Goal: Task Accomplishment & Management: Use online tool/utility

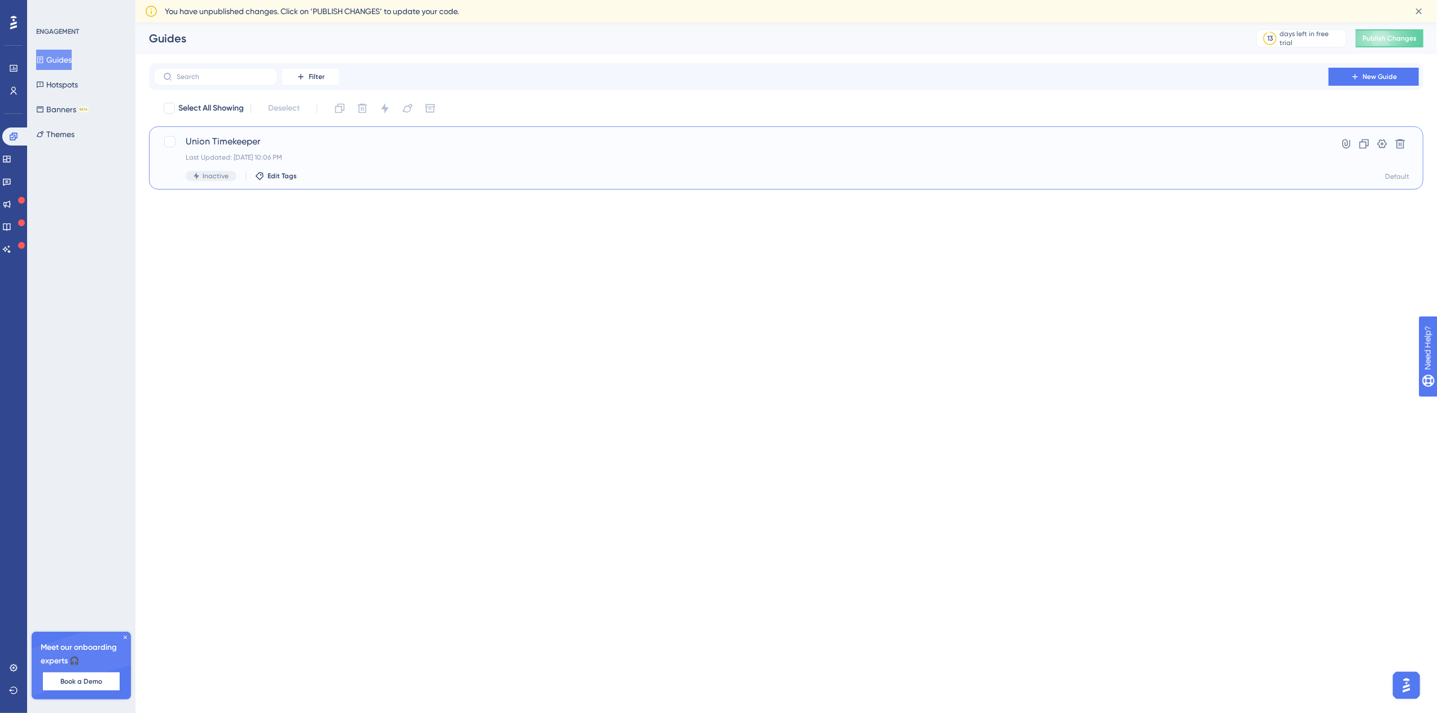
click at [294, 144] on span "Union Timekeeper" at bounding box center [741, 142] width 1111 height 14
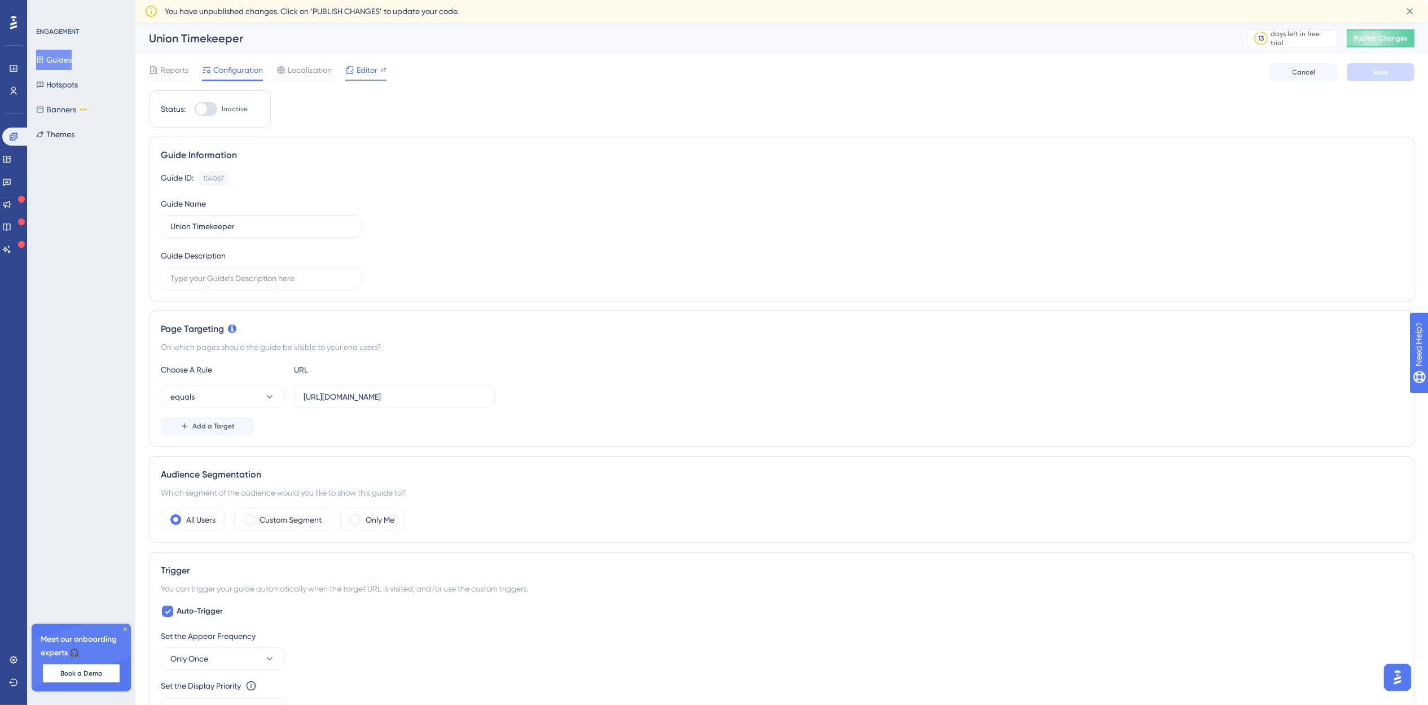
click at [354, 69] on div "Editor" at bounding box center [365, 70] width 41 height 14
click at [61, 86] on button "Hotspots" at bounding box center [57, 84] width 42 height 20
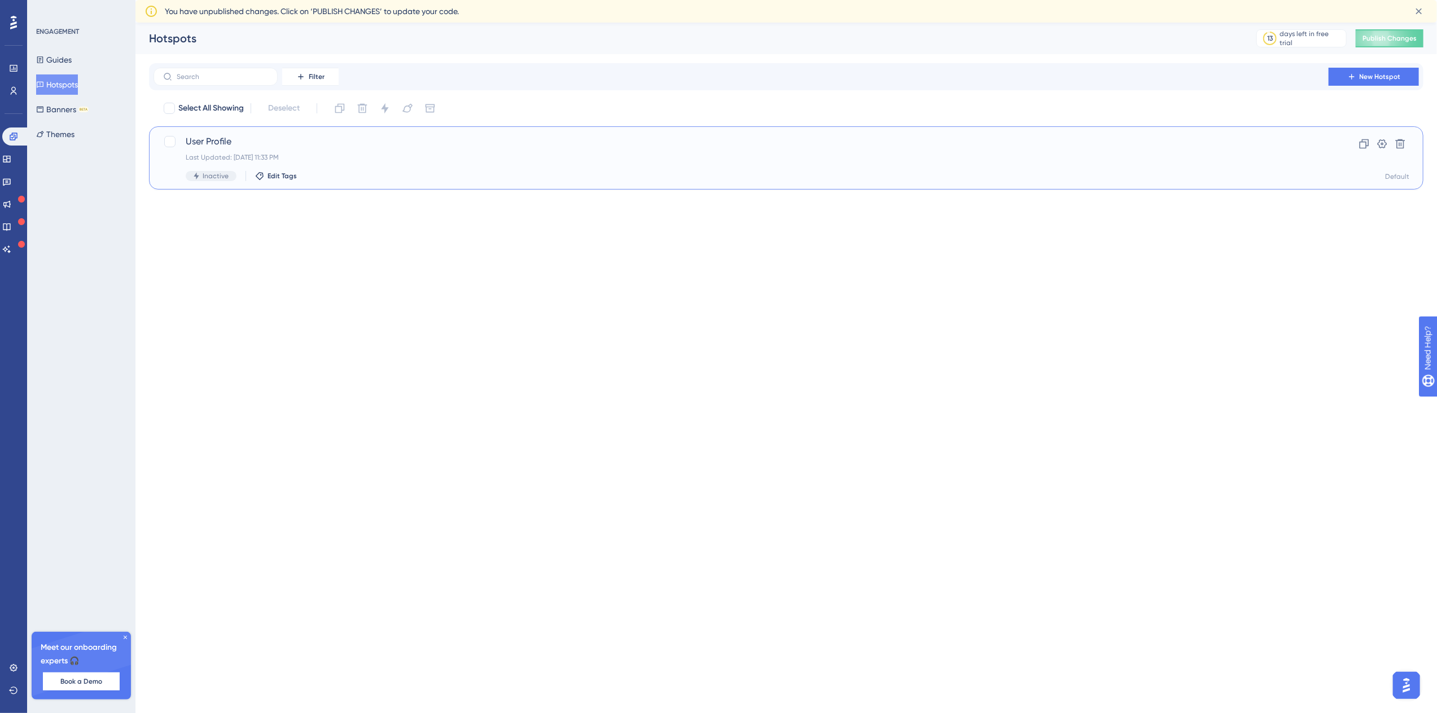
click at [295, 151] on div "User Profile Last Updated: [DATE] 11:33 PM Inactive Edit Tags" at bounding box center [741, 158] width 1111 height 46
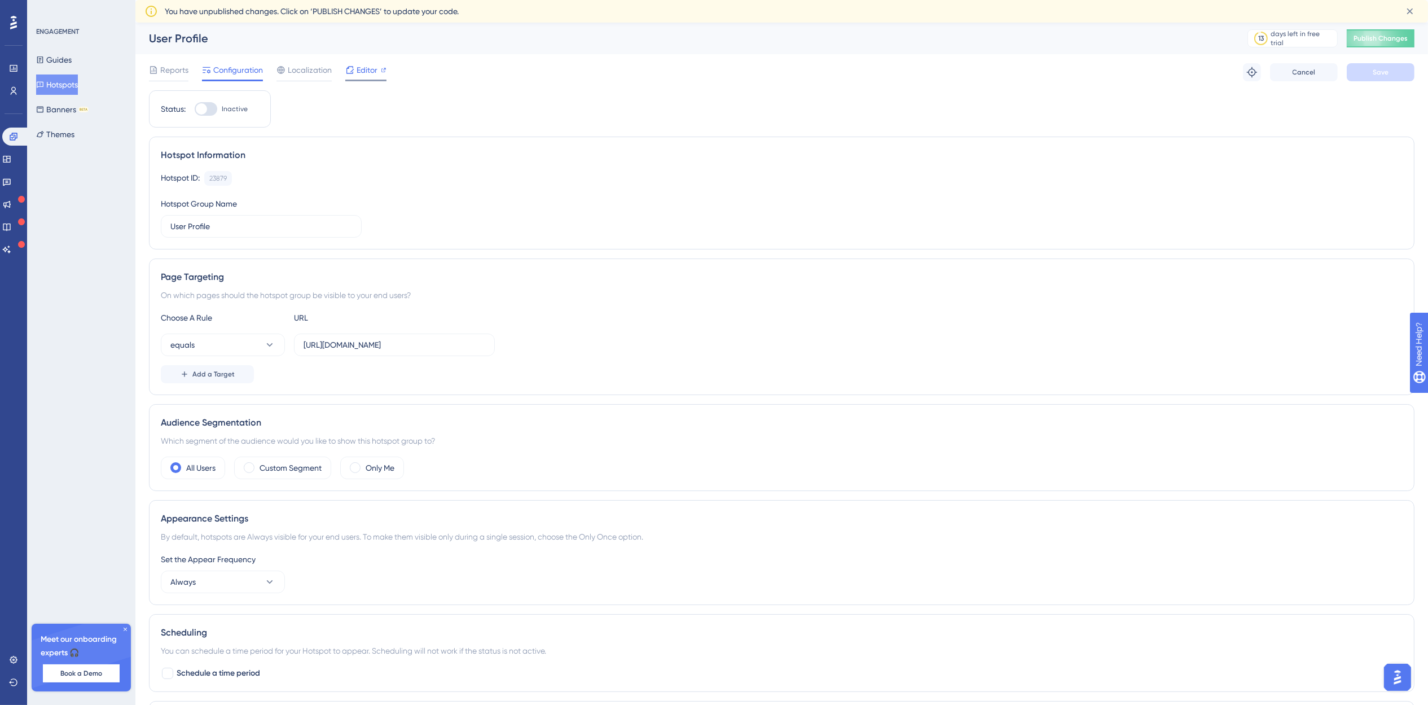
click at [349, 72] on icon at bounding box center [349, 69] width 9 height 9
click at [45, 101] on button "Banners BETA" at bounding box center [62, 109] width 52 height 20
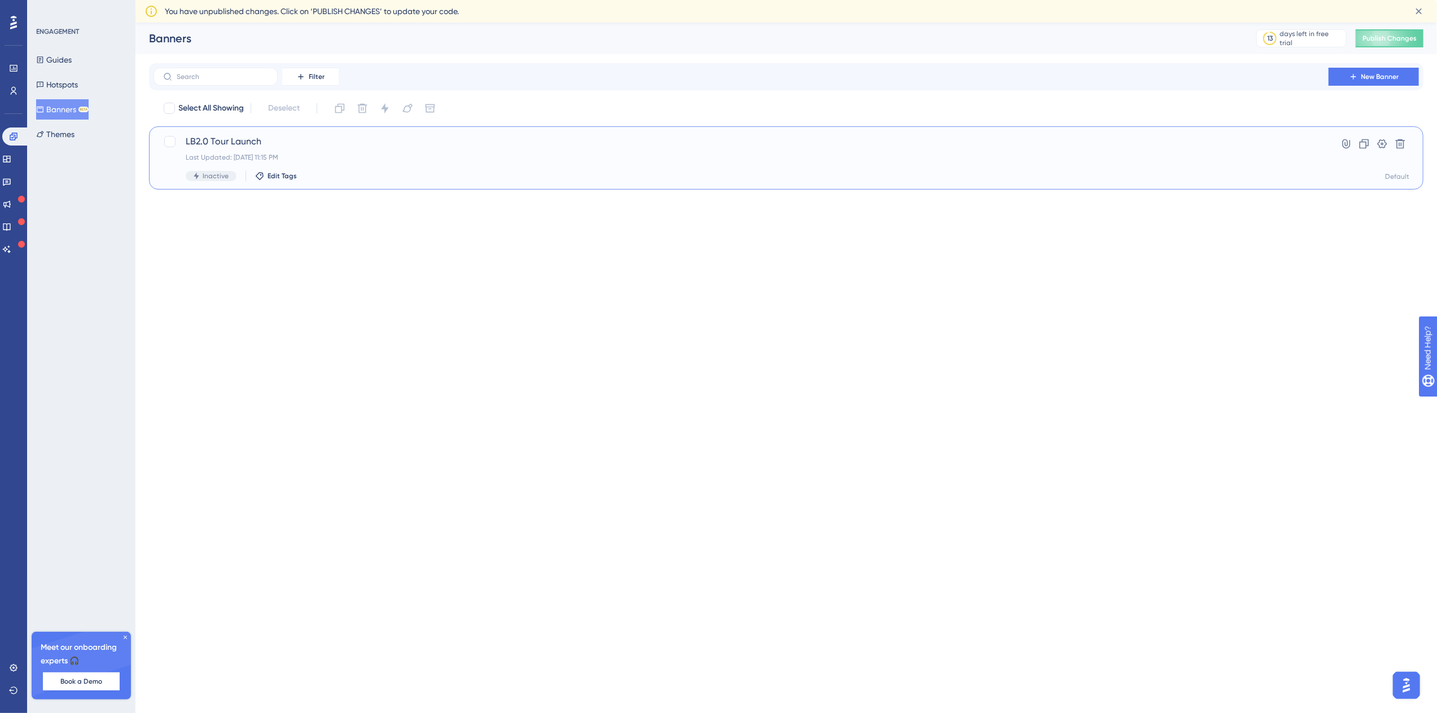
click at [271, 139] on span "LB2.0 Tour Launch" at bounding box center [741, 142] width 1111 height 14
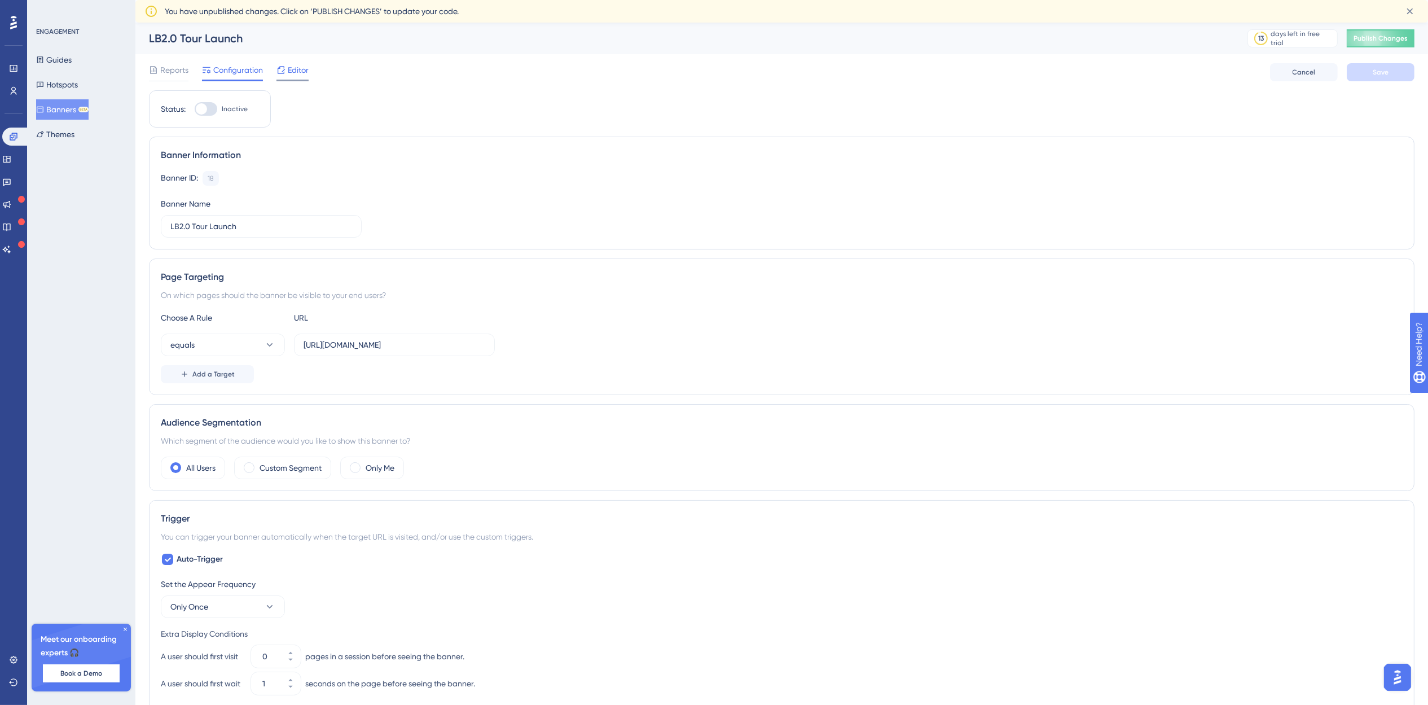
click at [288, 67] on span "Editor" at bounding box center [298, 70] width 21 height 14
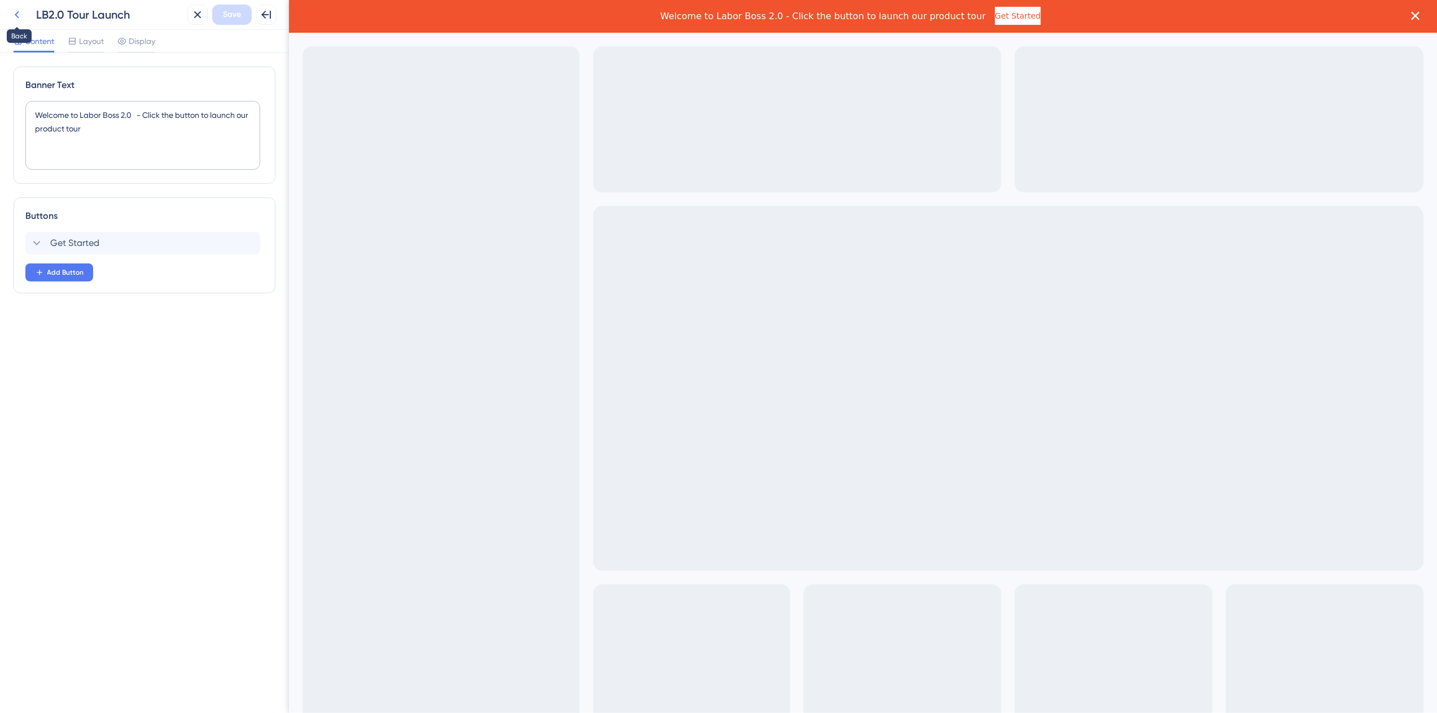
click at [14, 12] on icon at bounding box center [17, 15] width 14 height 14
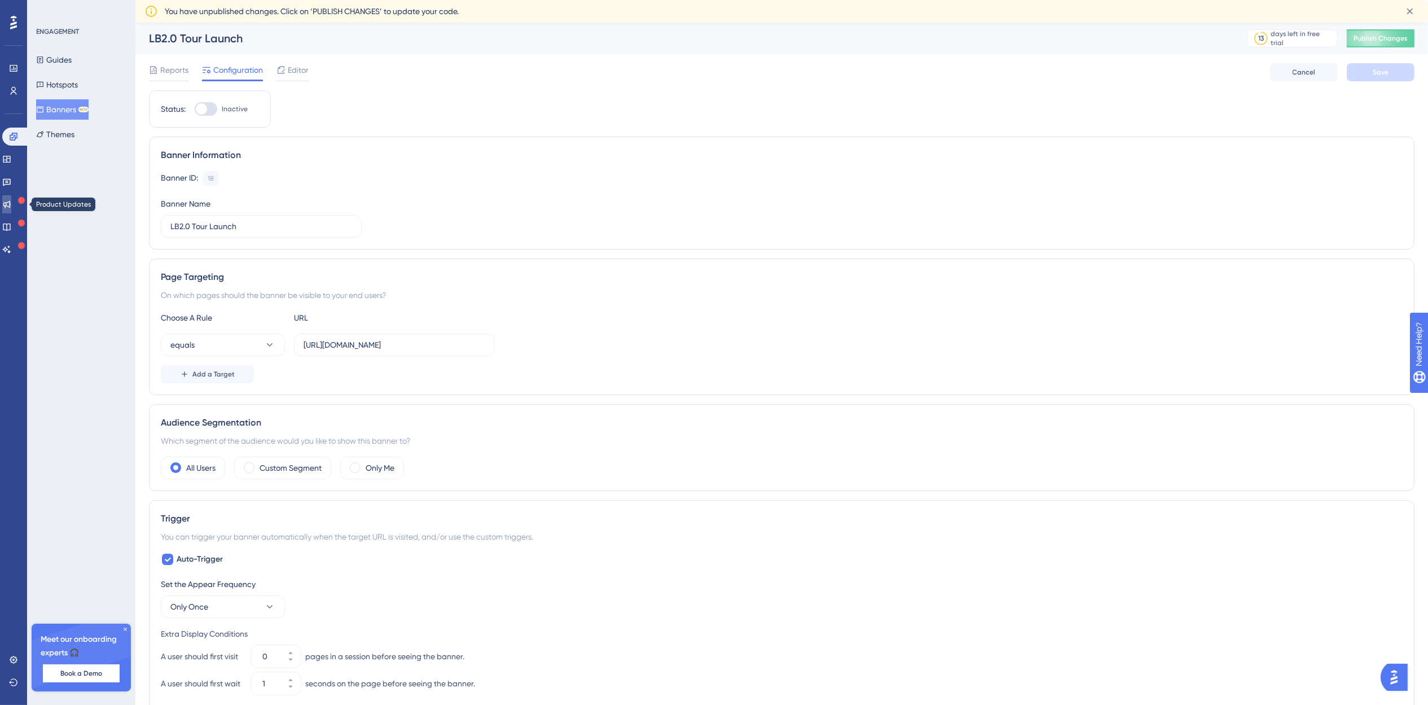
click at [11, 201] on icon at bounding box center [6, 204] width 9 height 9
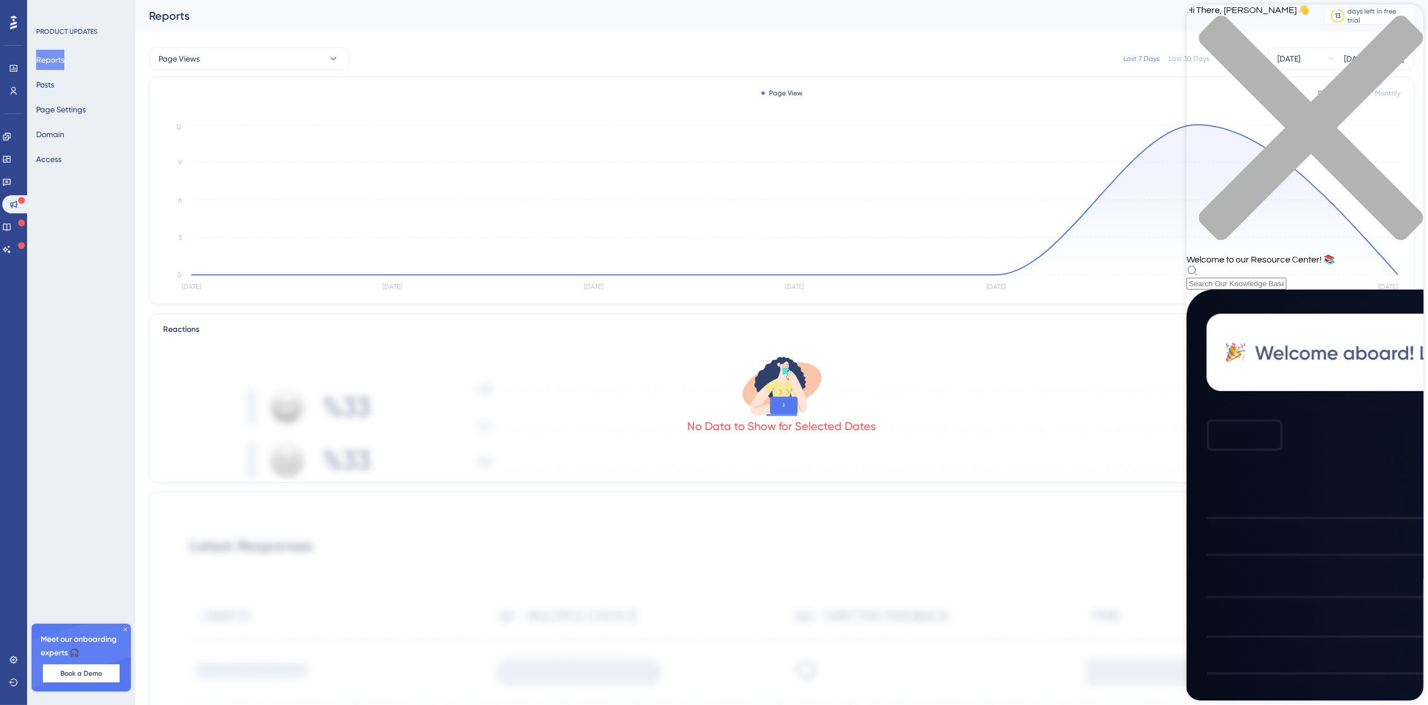
click at [1406, 22] on icon "close resource center" at bounding box center [1304, 133] width 237 height 237
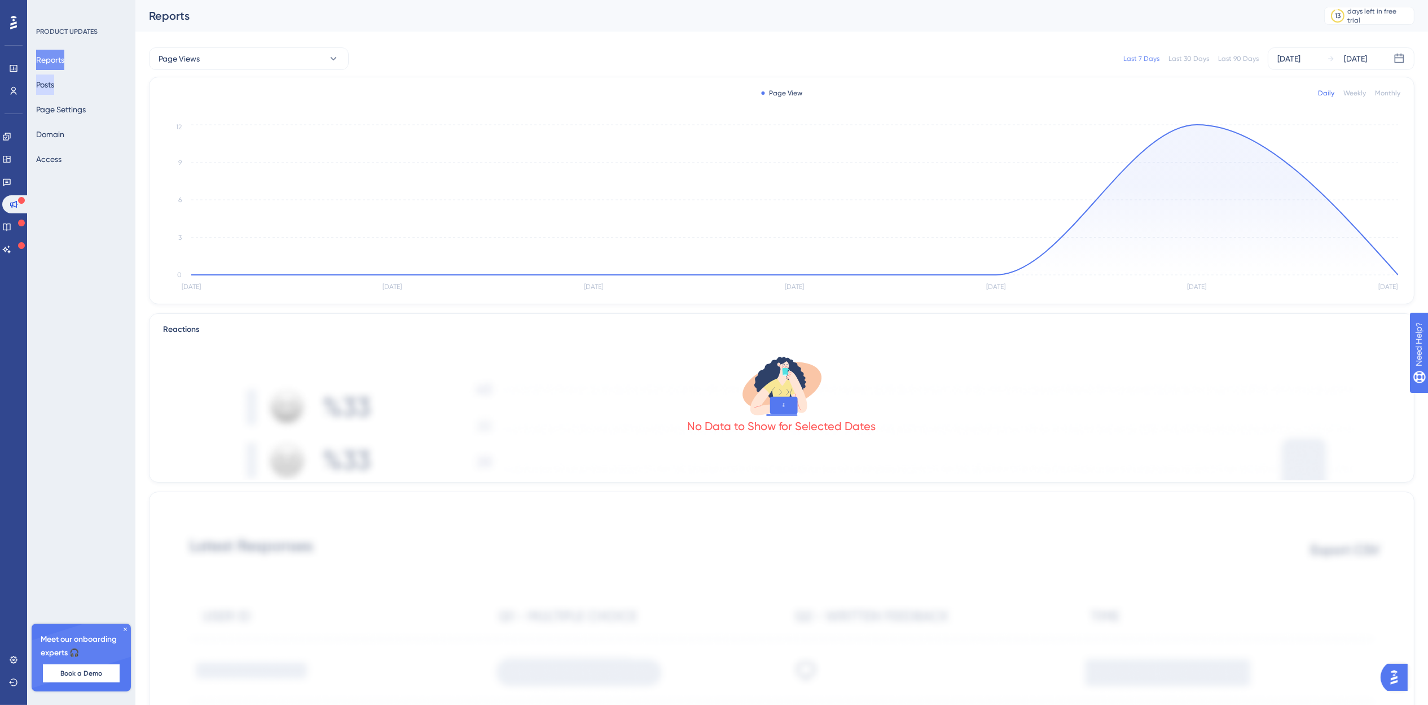
click at [49, 85] on button "Posts" at bounding box center [45, 84] width 18 height 20
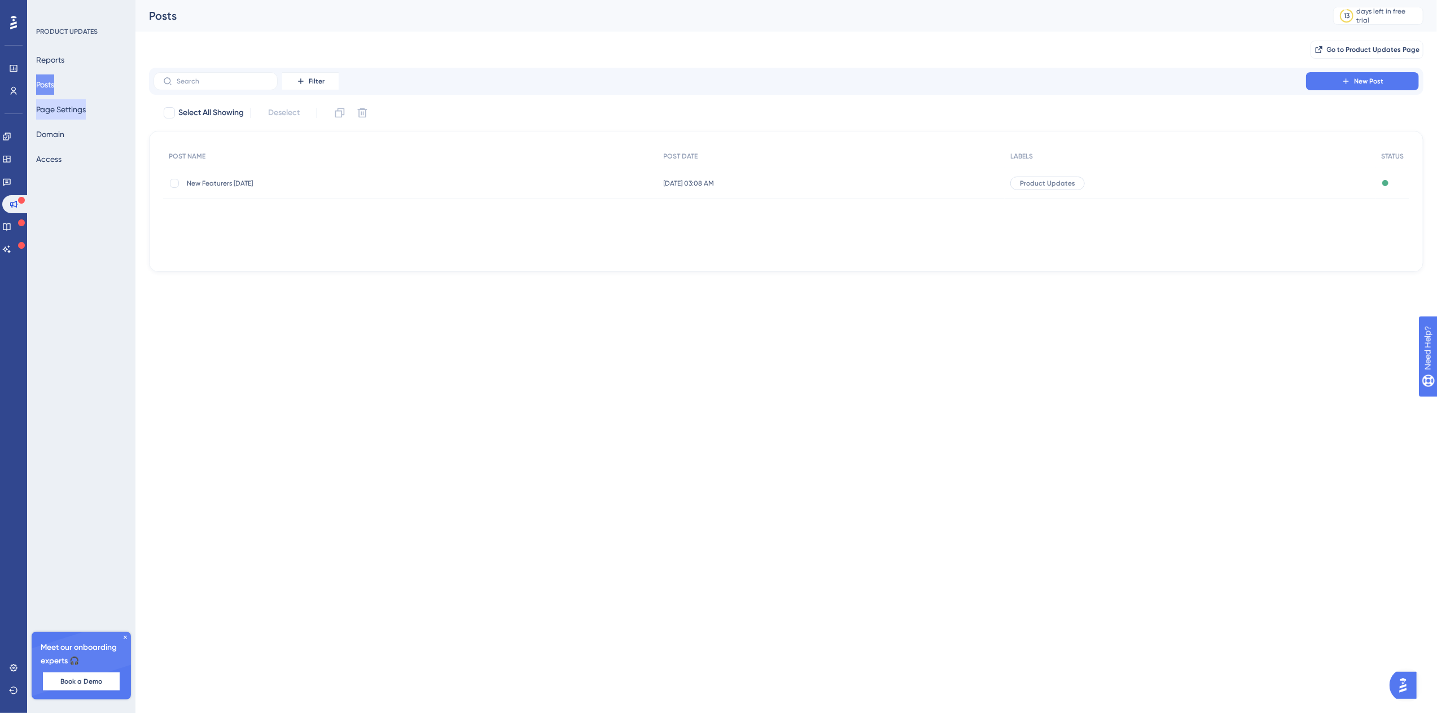
click at [55, 112] on button "Page Settings" at bounding box center [61, 109] width 50 height 20
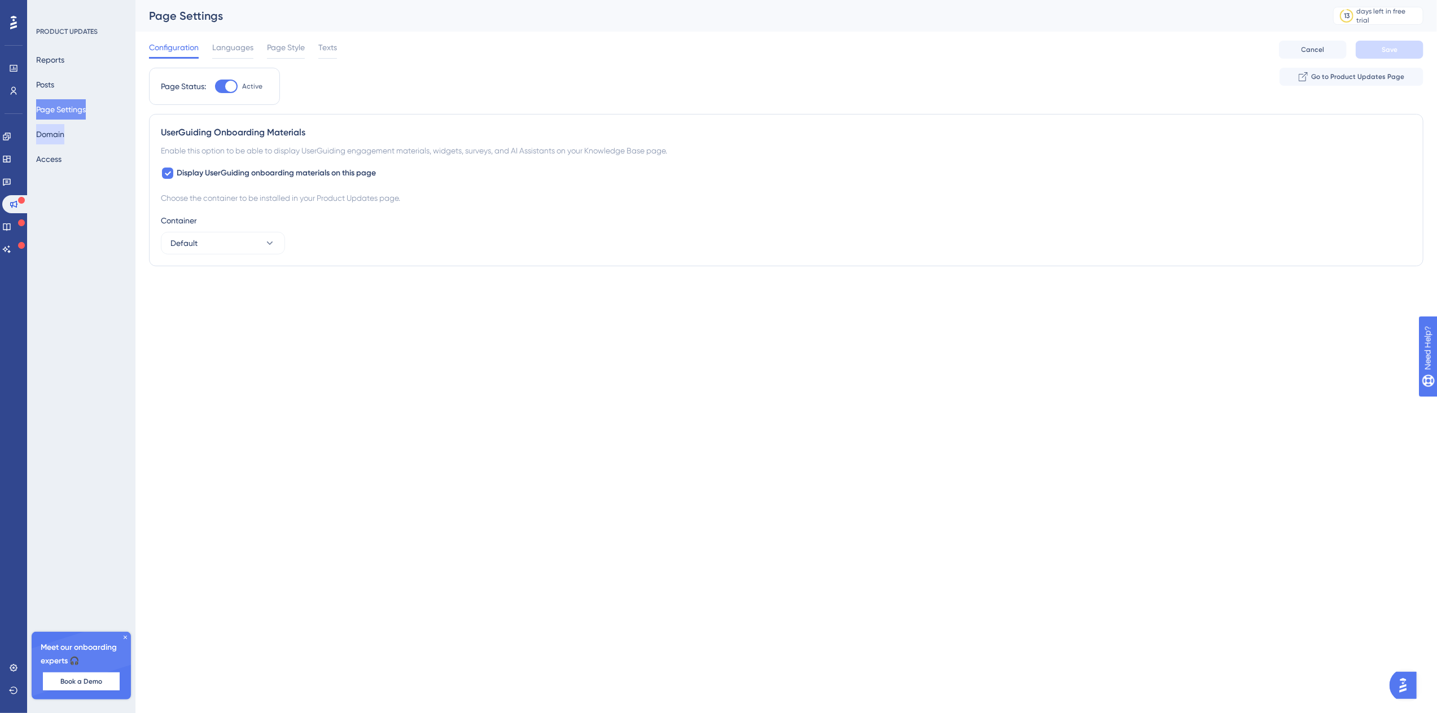
click at [57, 139] on button "Domain" at bounding box center [50, 134] width 28 height 20
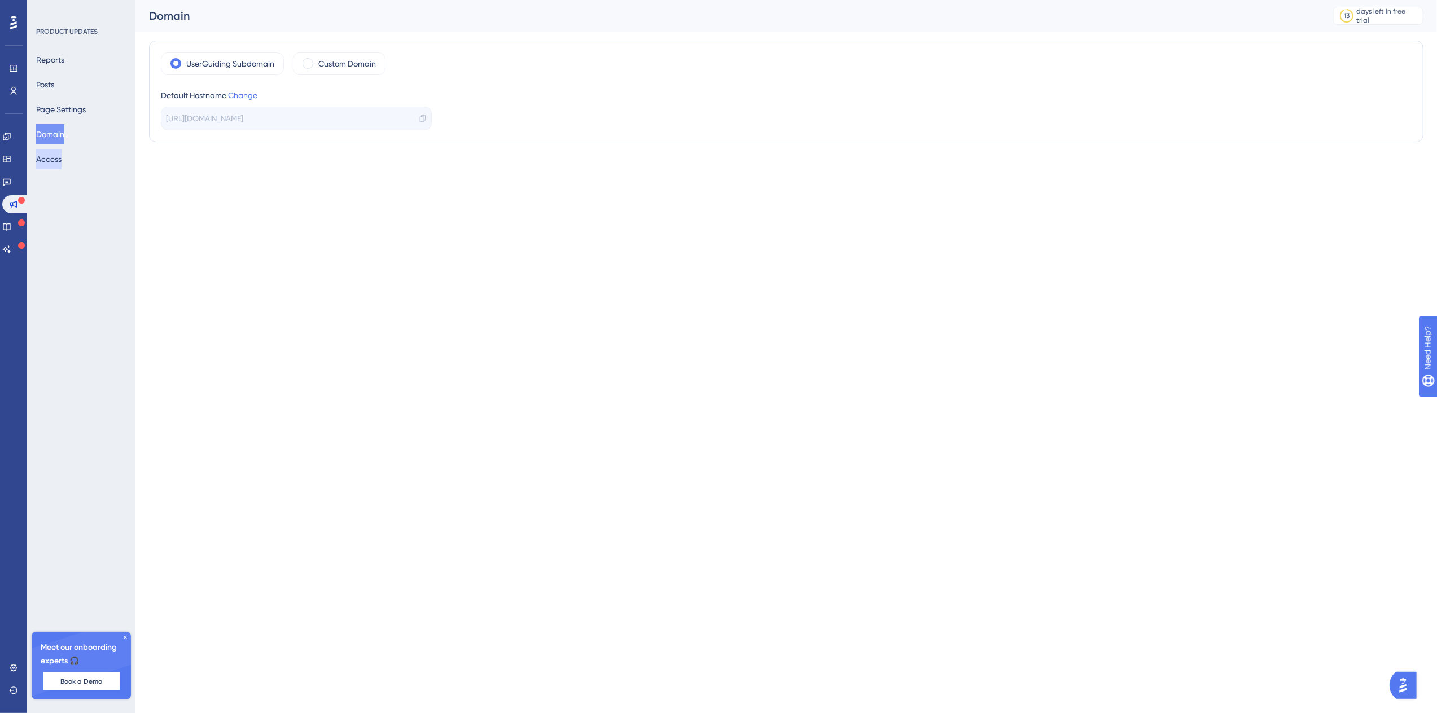
click at [59, 161] on button "Access" at bounding box center [48, 159] width 25 height 20
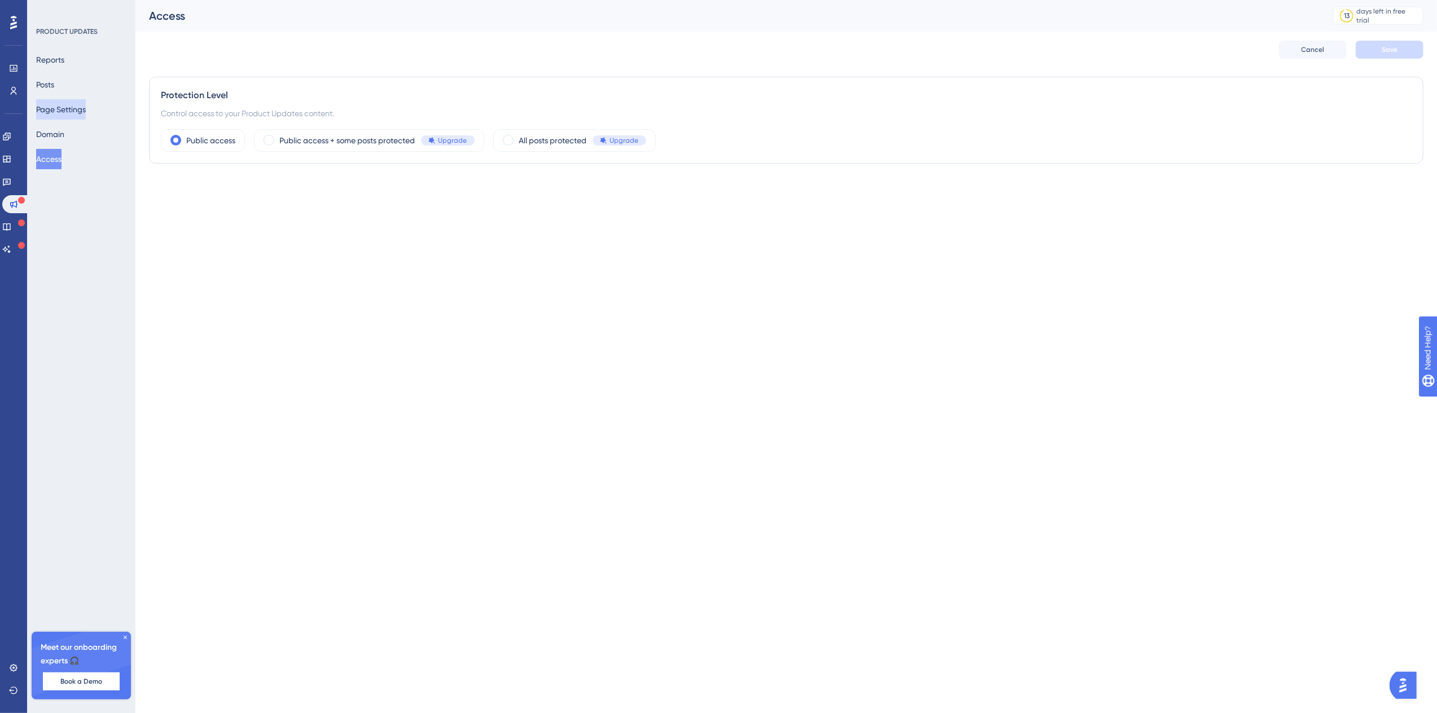
click at [59, 103] on button "Page Settings" at bounding box center [61, 109] width 50 height 20
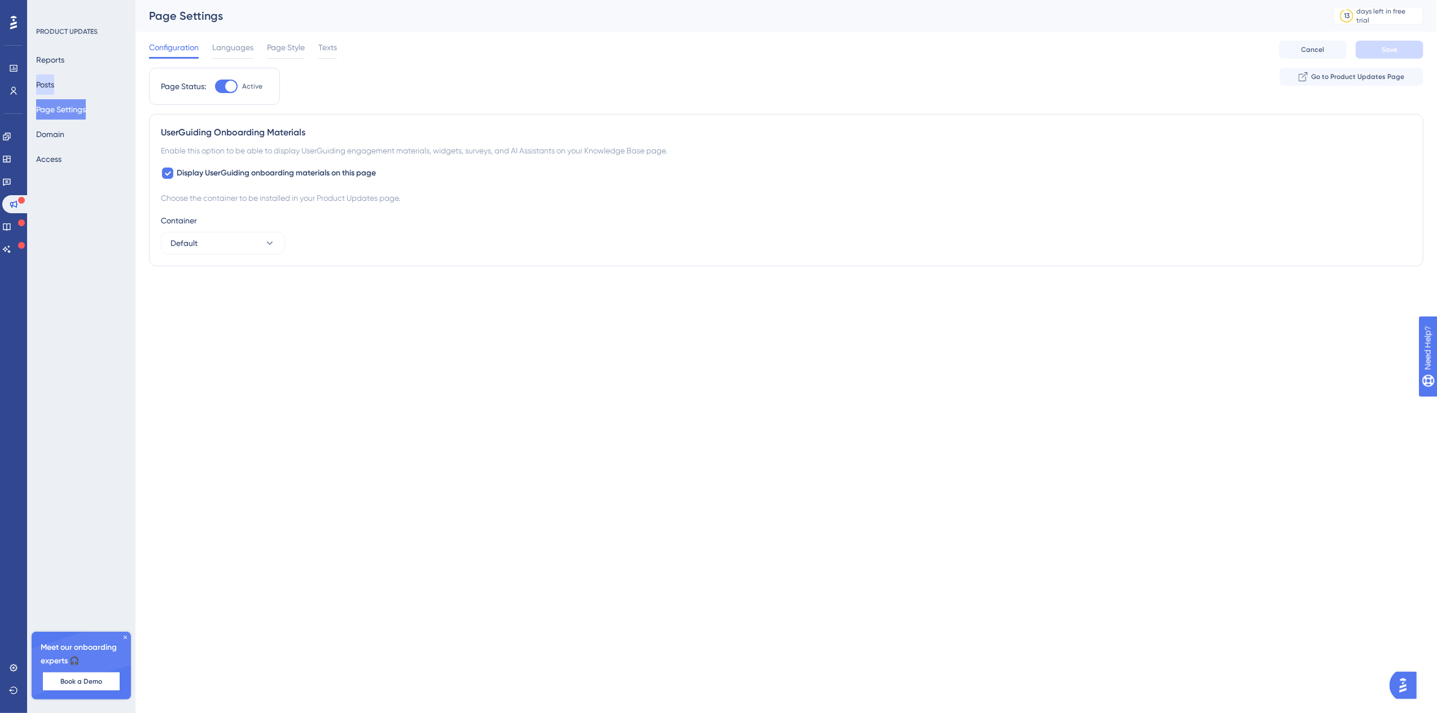
click at [54, 90] on button "Posts" at bounding box center [45, 84] width 18 height 20
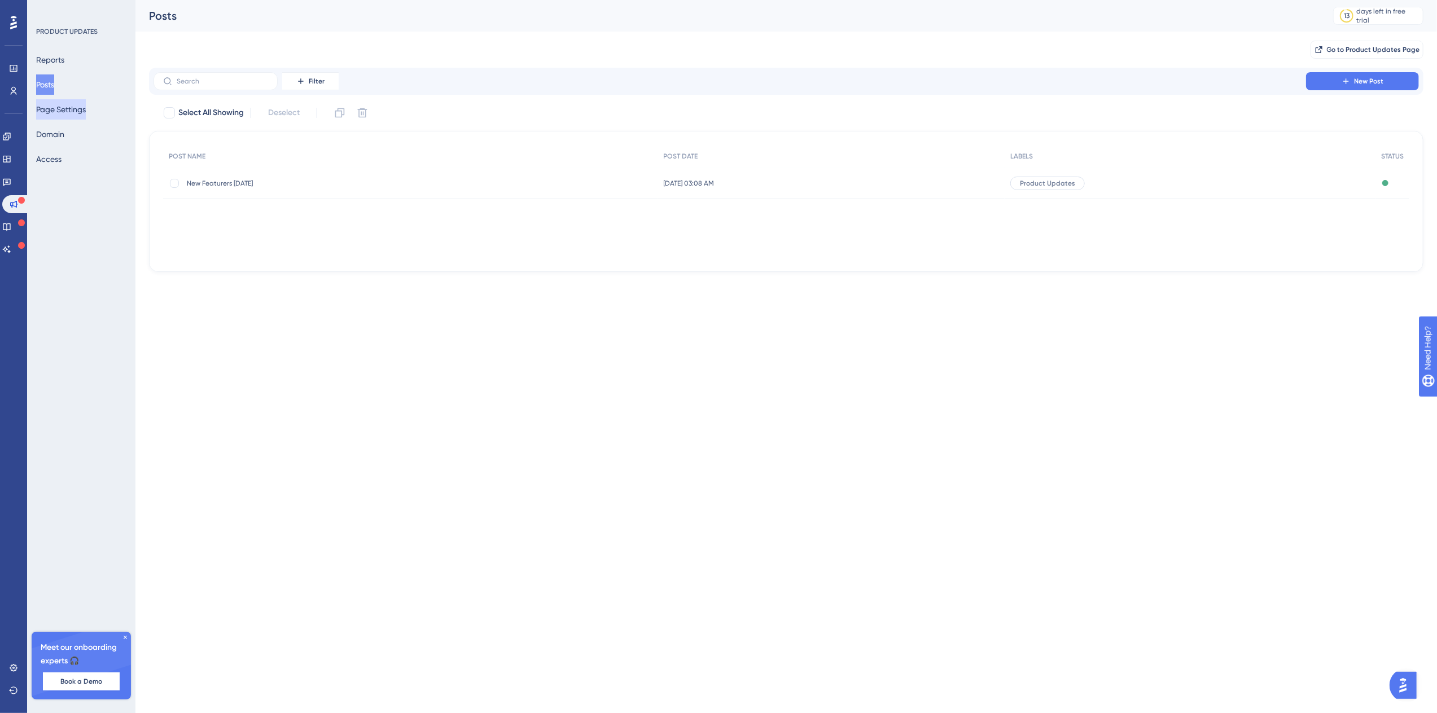
click at [75, 112] on button "Page Settings" at bounding box center [61, 109] width 50 height 20
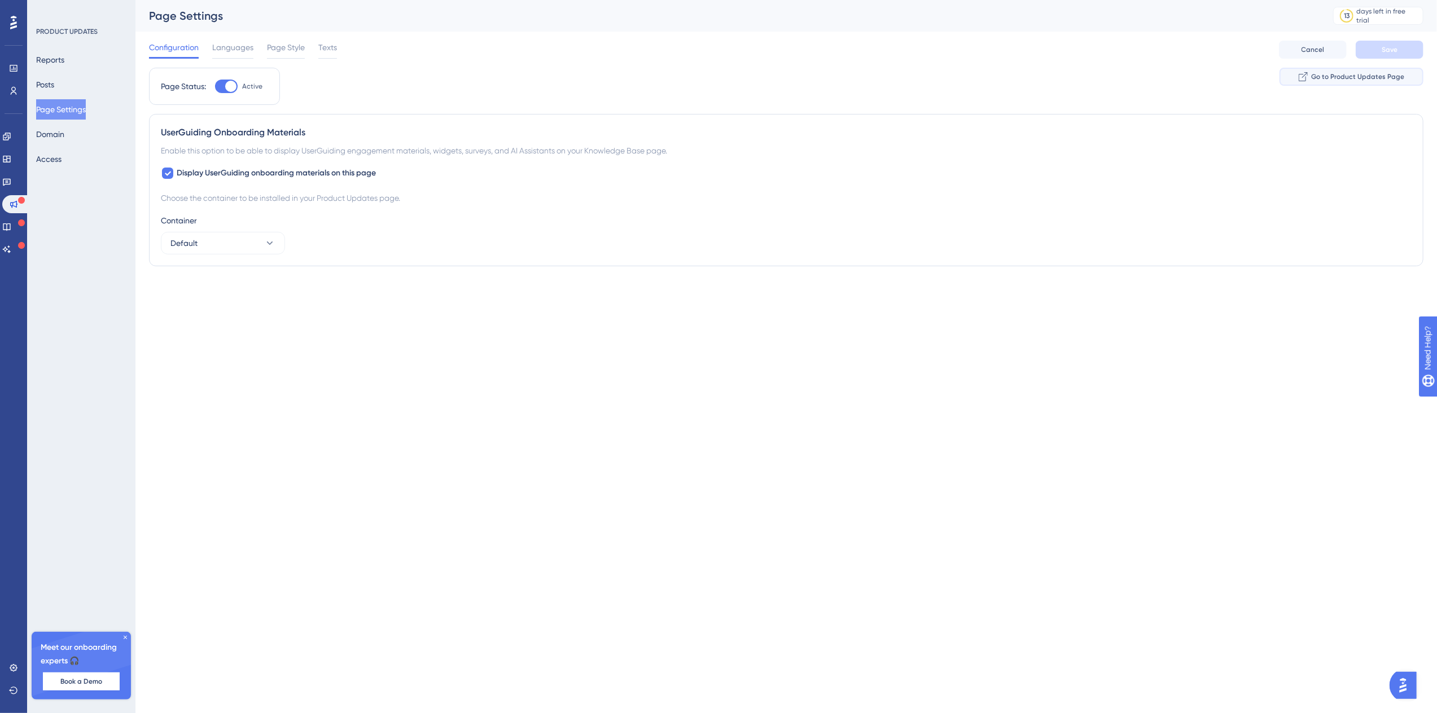
click at [1361, 76] on span "Go to Product Updates Page" at bounding box center [1357, 76] width 93 height 9
click at [11, 225] on icon at bounding box center [6, 226] width 9 height 9
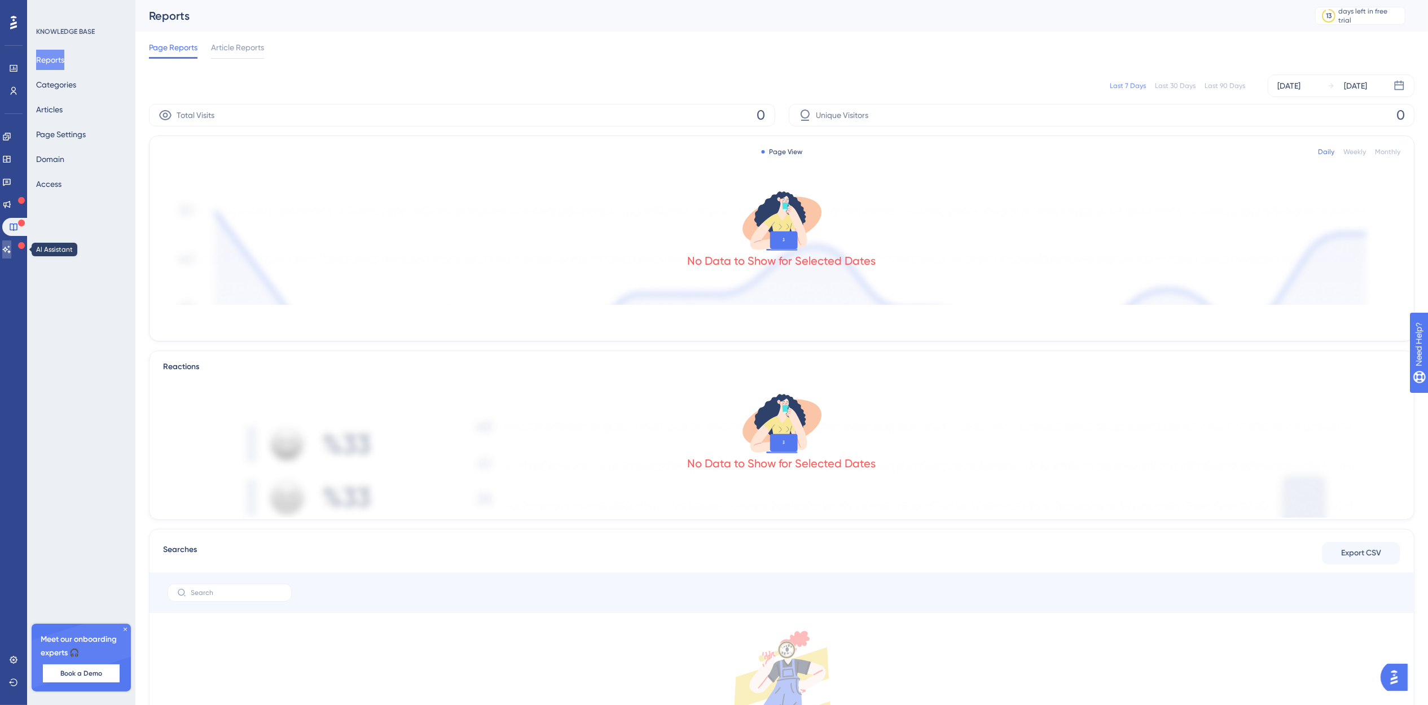
click at [8, 244] on link at bounding box center [6, 249] width 9 height 18
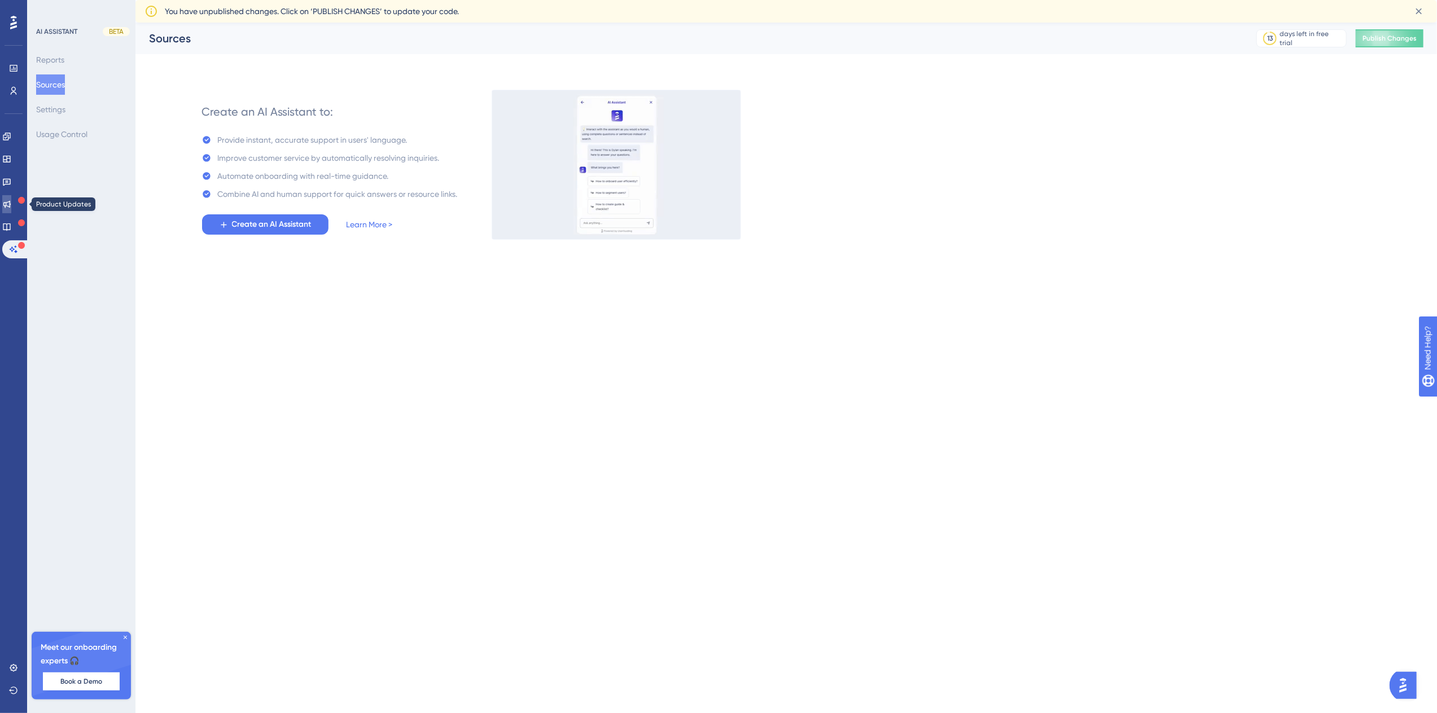
click at [11, 200] on icon at bounding box center [6, 204] width 9 height 9
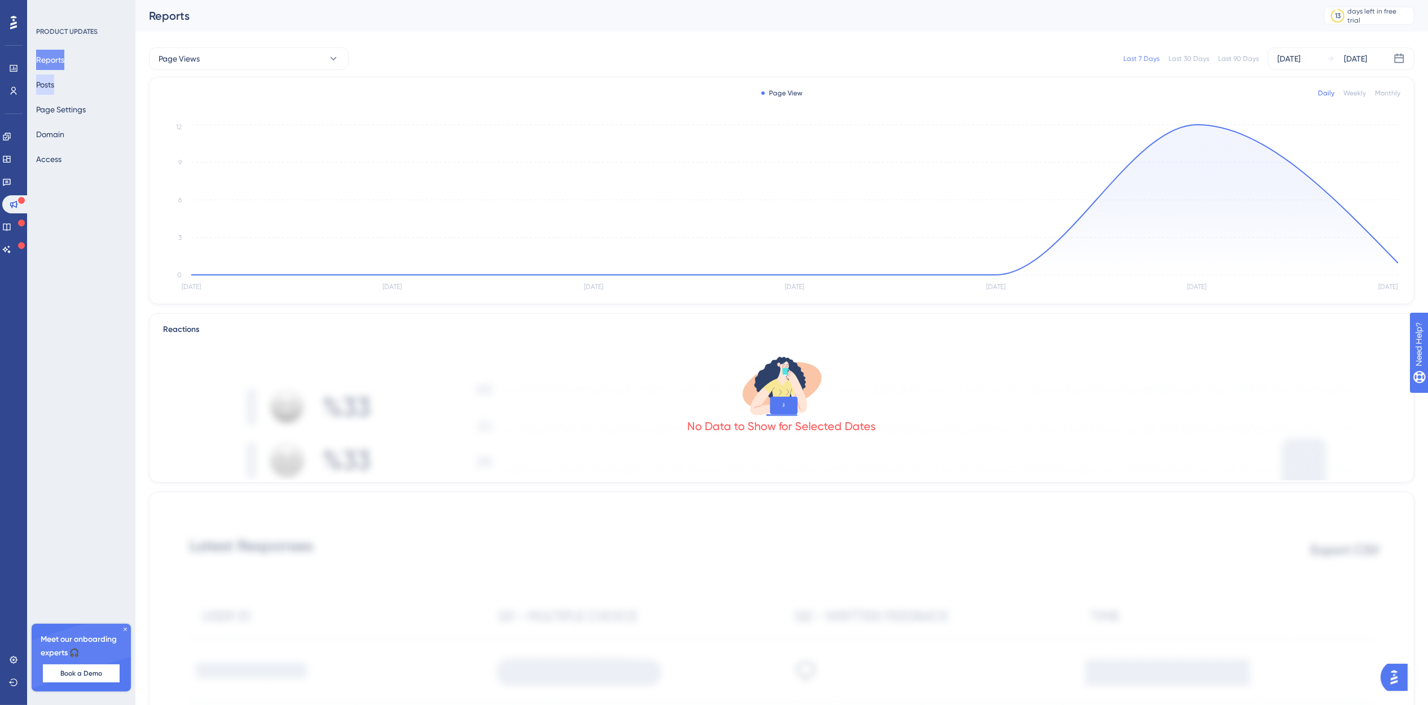
click at [54, 91] on button "Posts" at bounding box center [45, 84] width 18 height 20
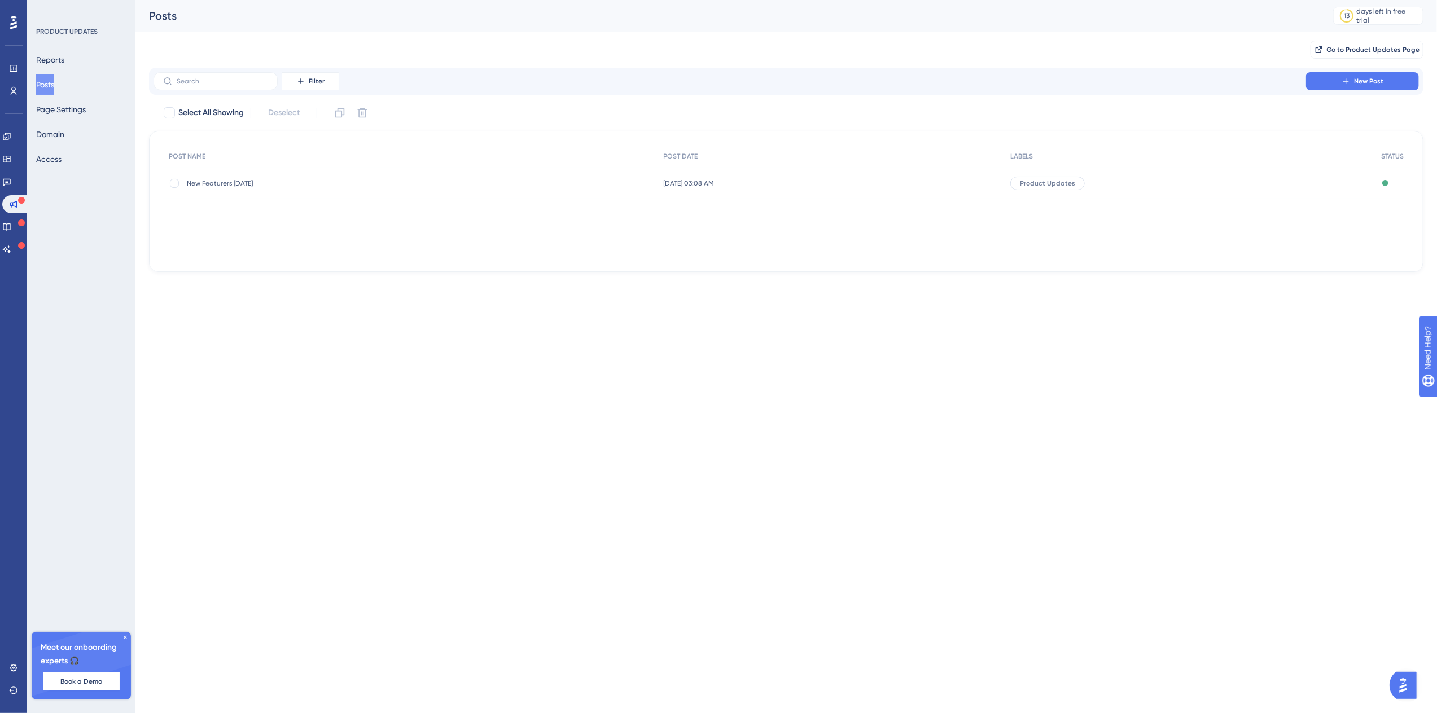
click at [235, 183] on span "New Featurers [DATE]" at bounding box center [277, 183] width 181 height 9
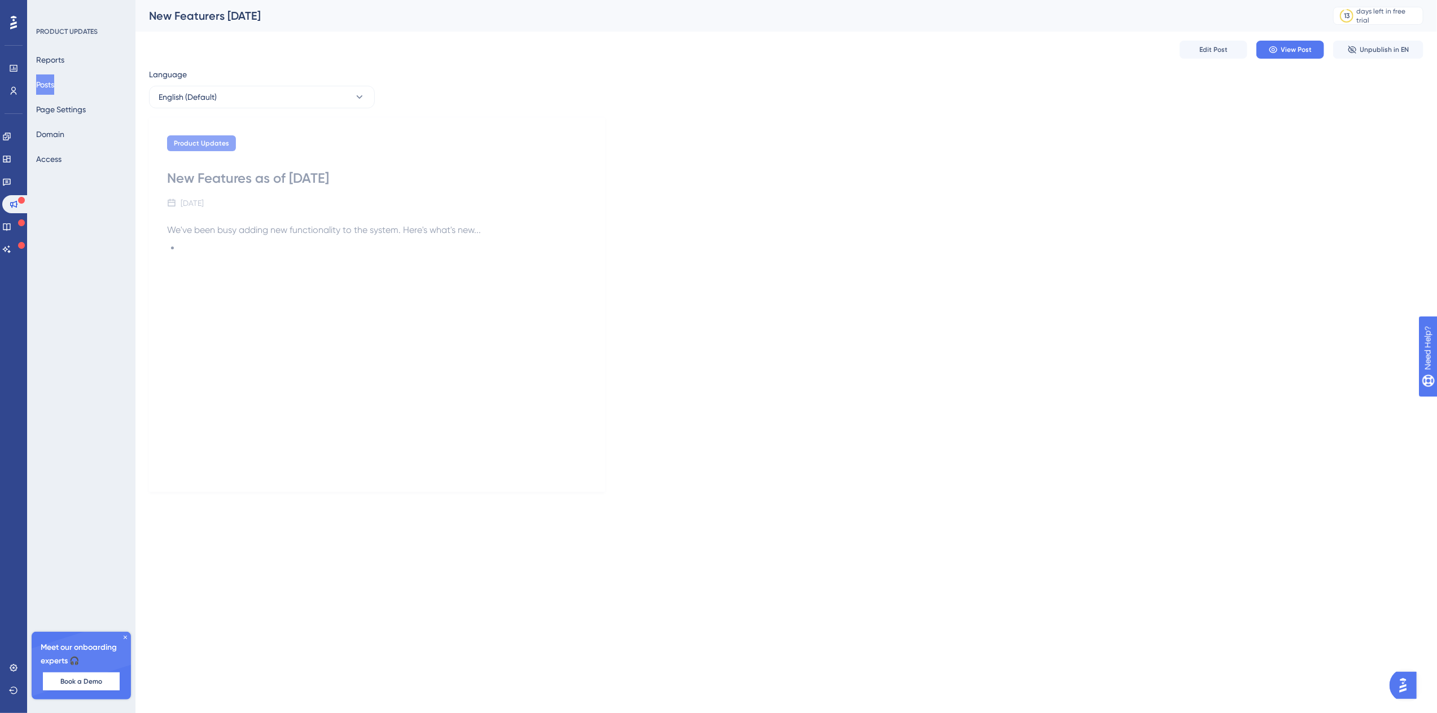
click at [177, 63] on div "Edit Post View Post Unpublish in EN" at bounding box center [786, 50] width 1274 height 36
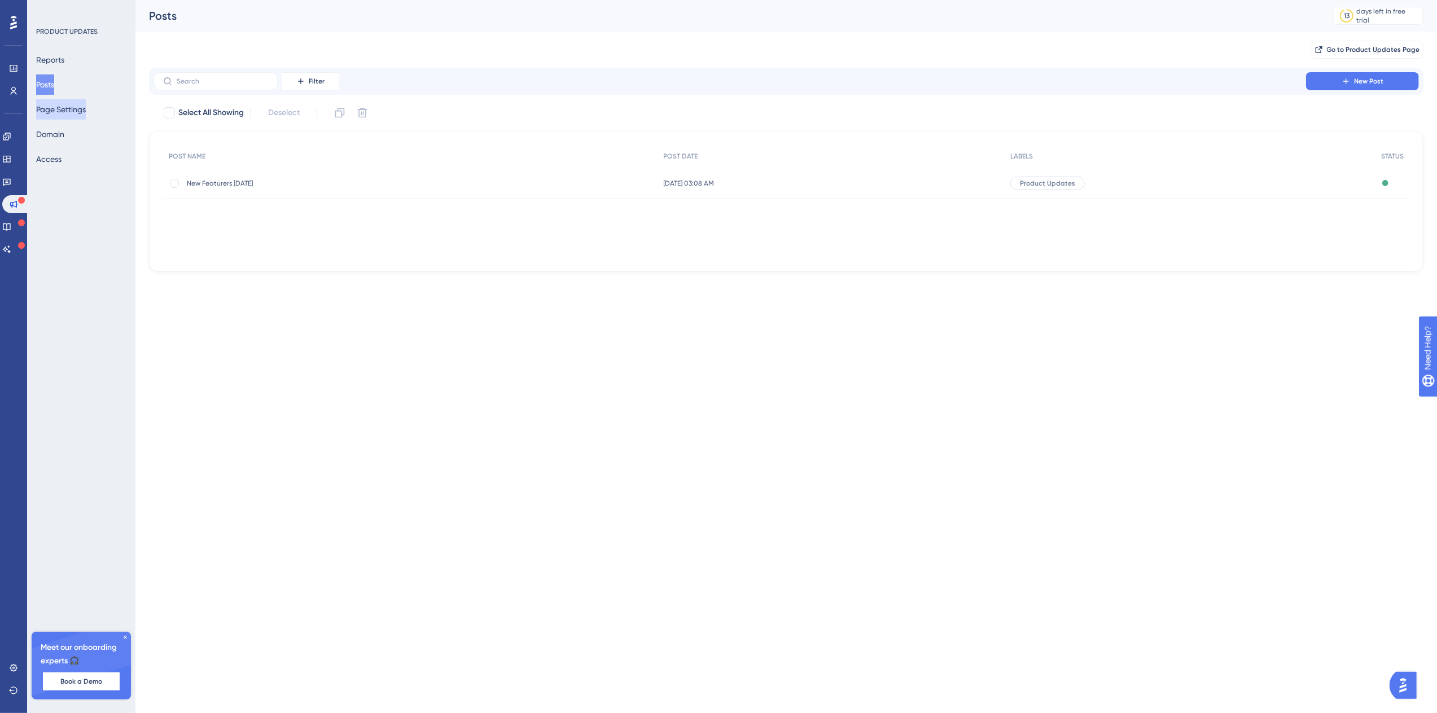
click at [86, 110] on button "Page Settings" at bounding box center [61, 109] width 50 height 20
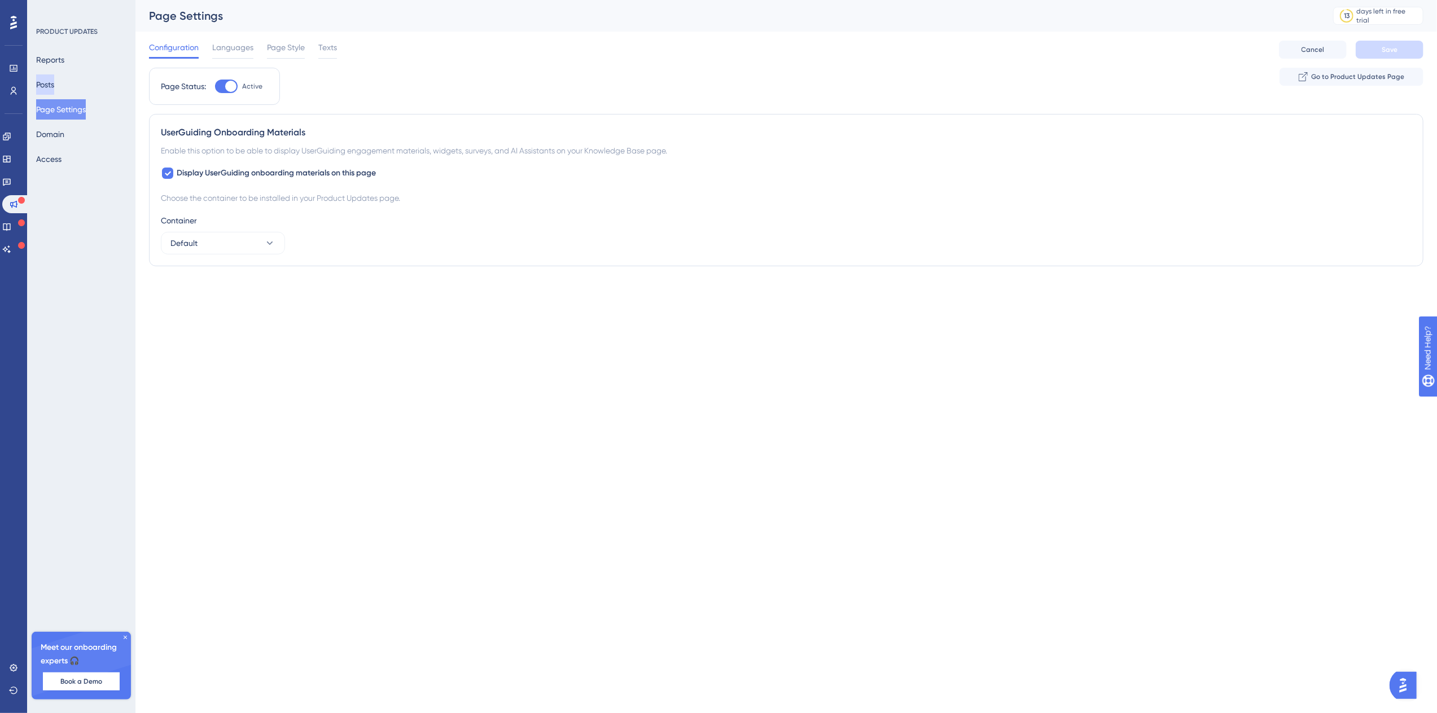
click at [54, 90] on button "Posts" at bounding box center [45, 84] width 18 height 20
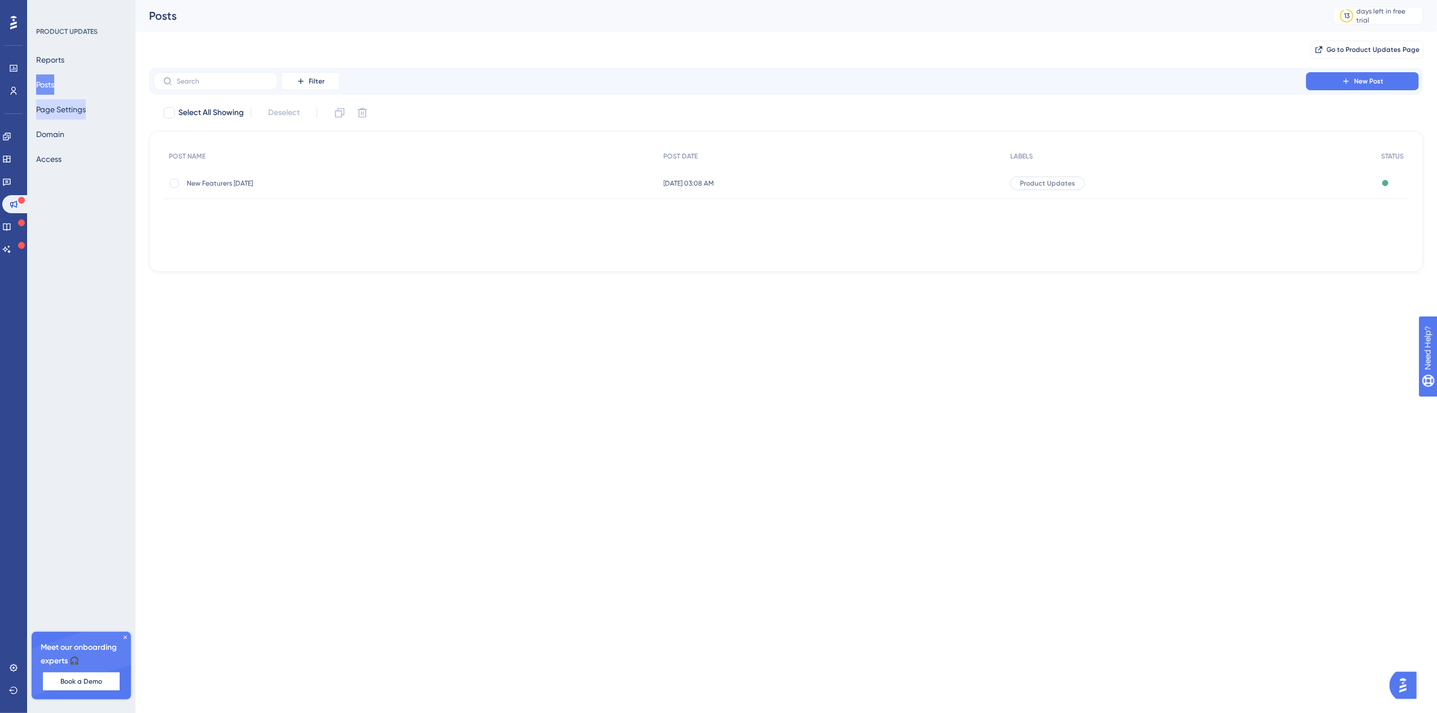
click at [68, 113] on button "Page Settings" at bounding box center [61, 109] width 50 height 20
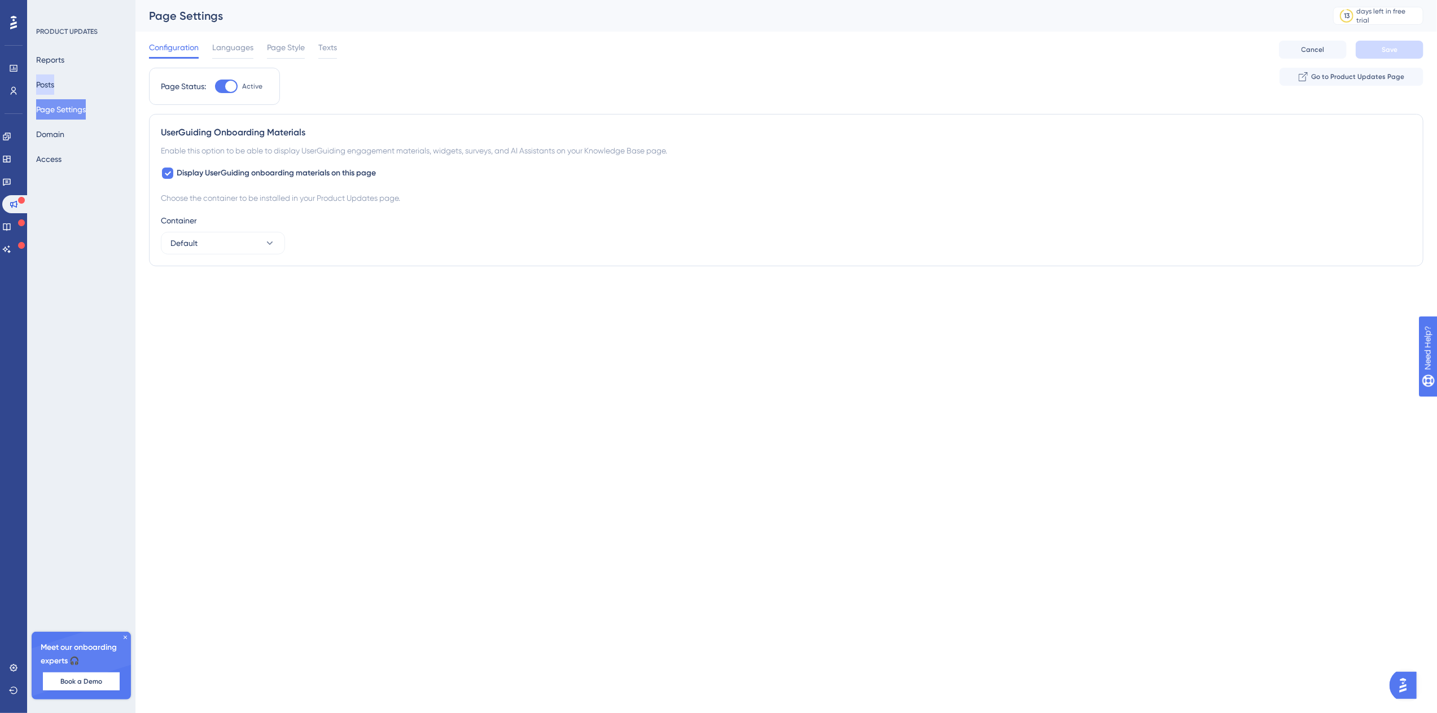
click at [54, 87] on button "Posts" at bounding box center [45, 84] width 18 height 20
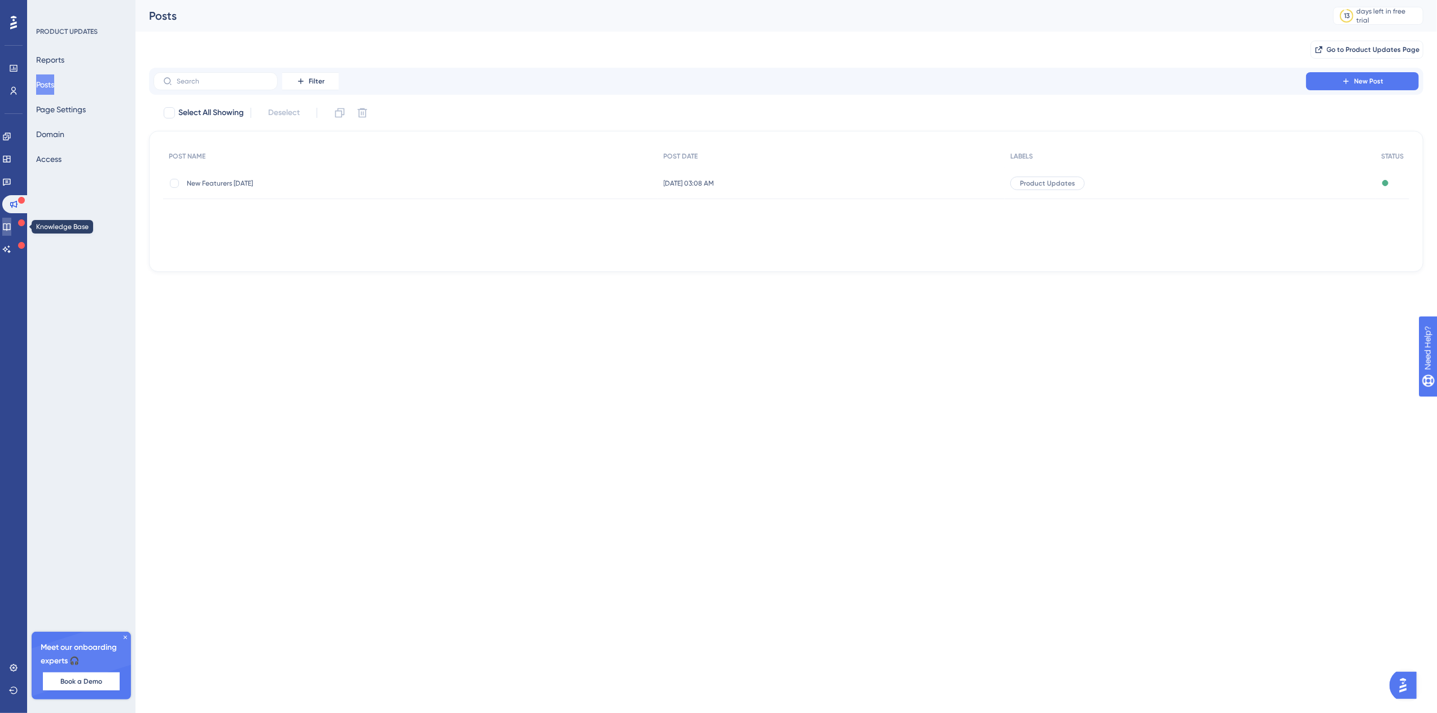
click at [11, 225] on icon at bounding box center [6, 226] width 9 height 9
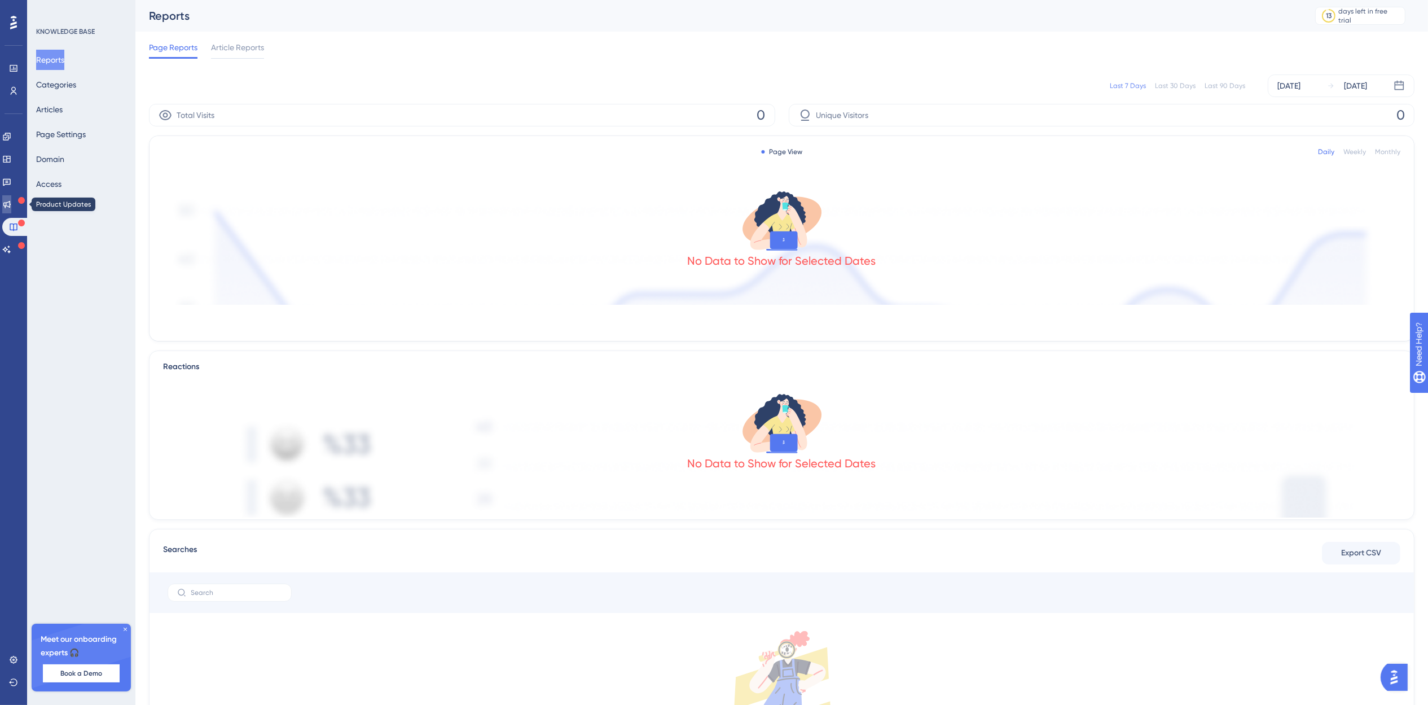
click at [11, 202] on icon at bounding box center [6, 204] width 9 height 9
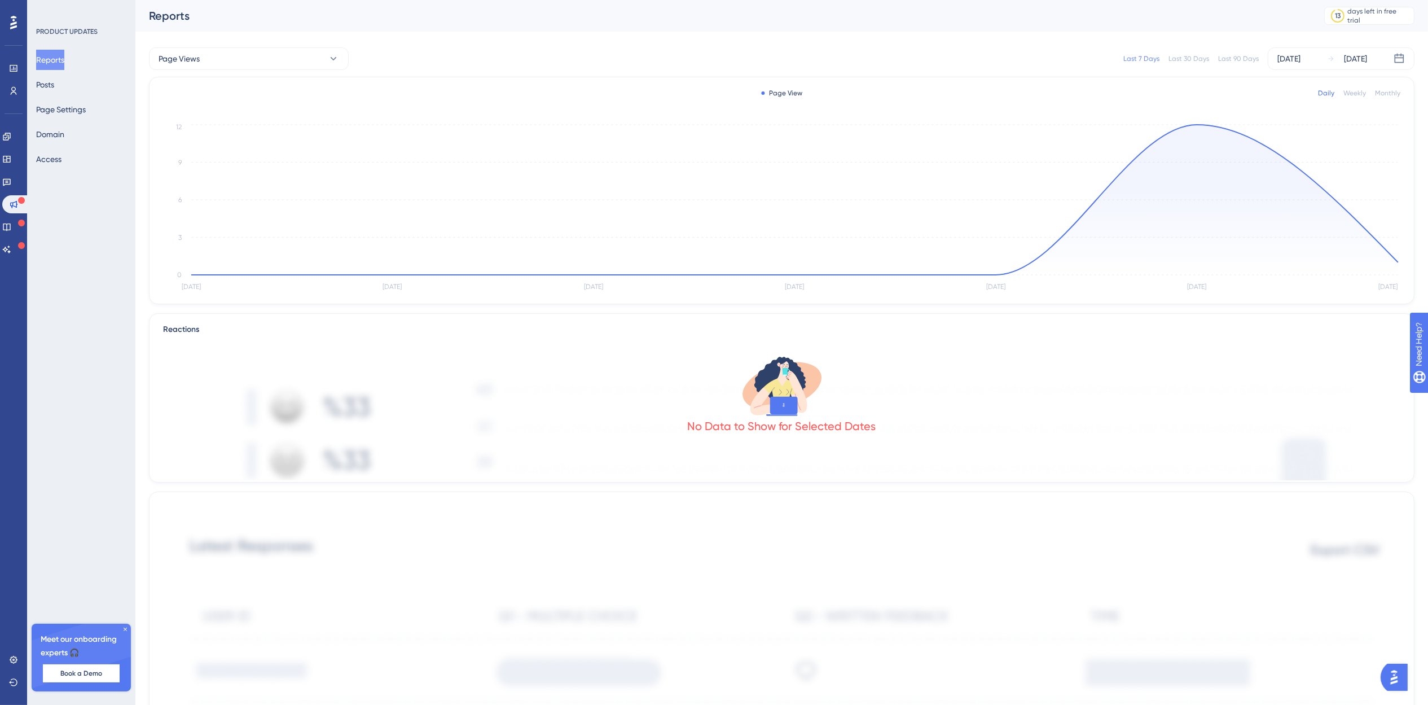
click at [1392, 673] on img "Open AI Assistant Launcher" at bounding box center [1394, 676] width 20 height 20
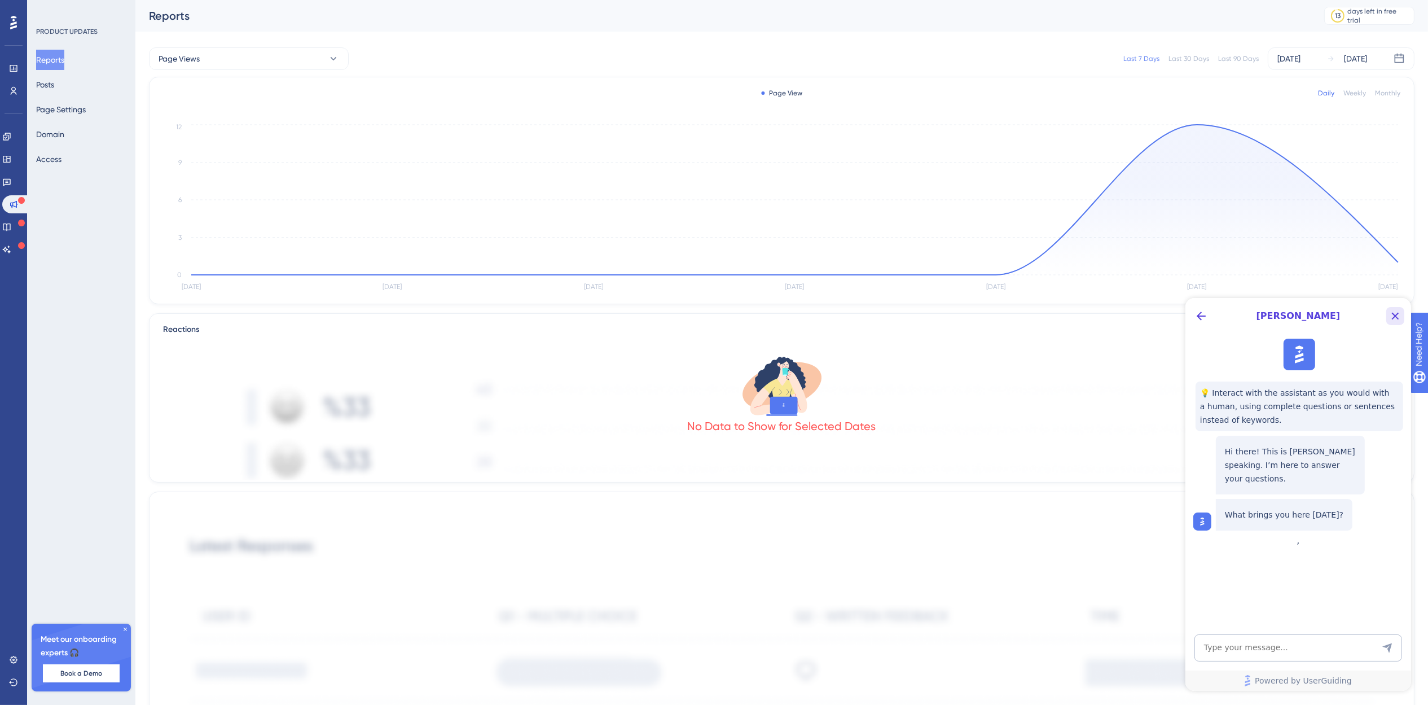
click at [1394, 318] on icon "Close Button" at bounding box center [1395, 316] width 14 height 14
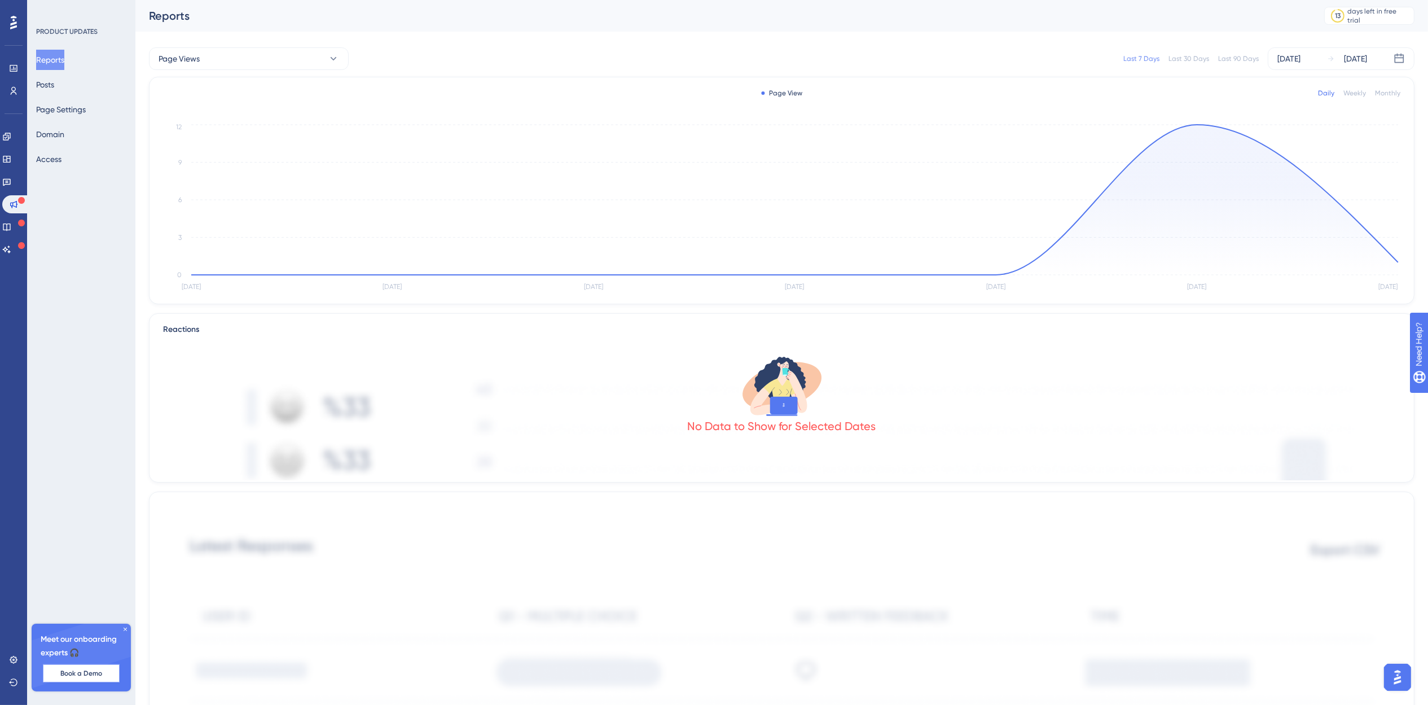
click at [68, 674] on span "Book a Demo" at bounding box center [81, 673] width 42 height 9
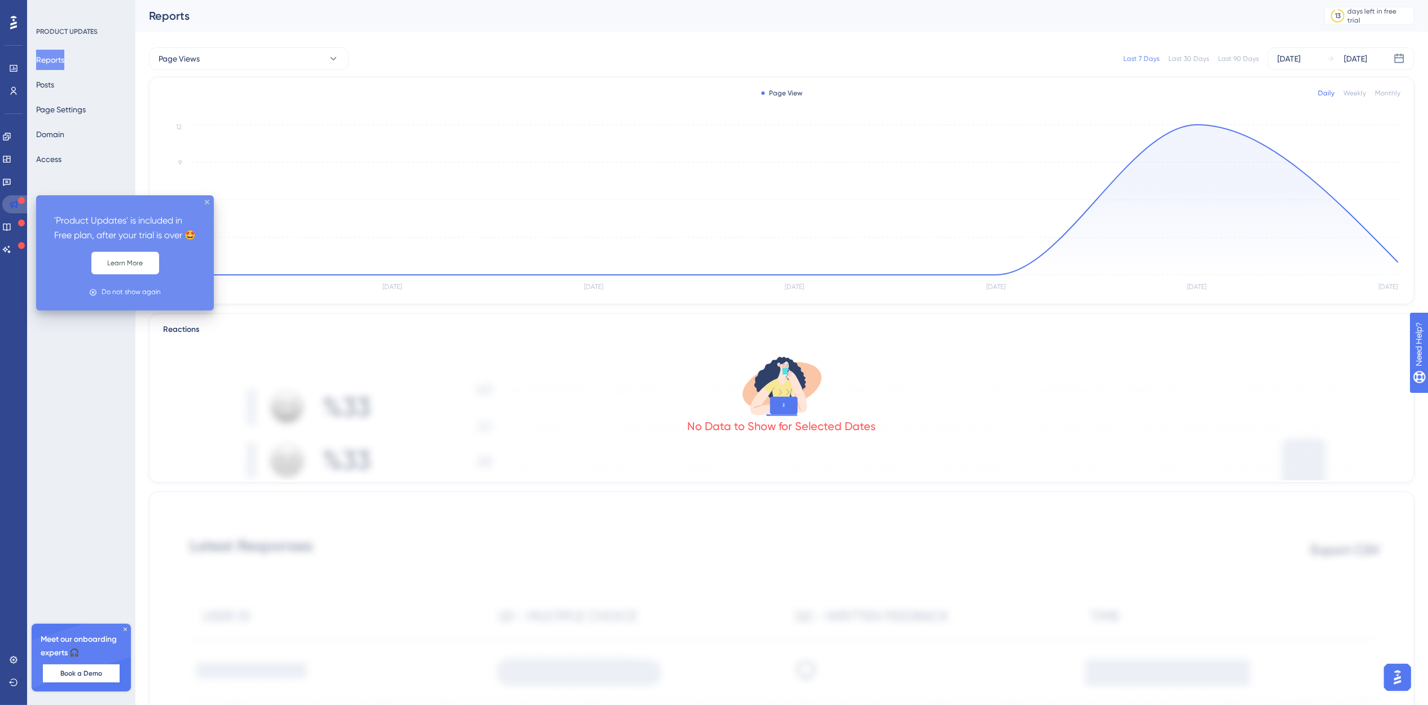
click at [20, 214] on div "Engagement Widgets Feedback Product Updates Knowledge Base AI Assistant" at bounding box center [13, 193] width 23 height 131
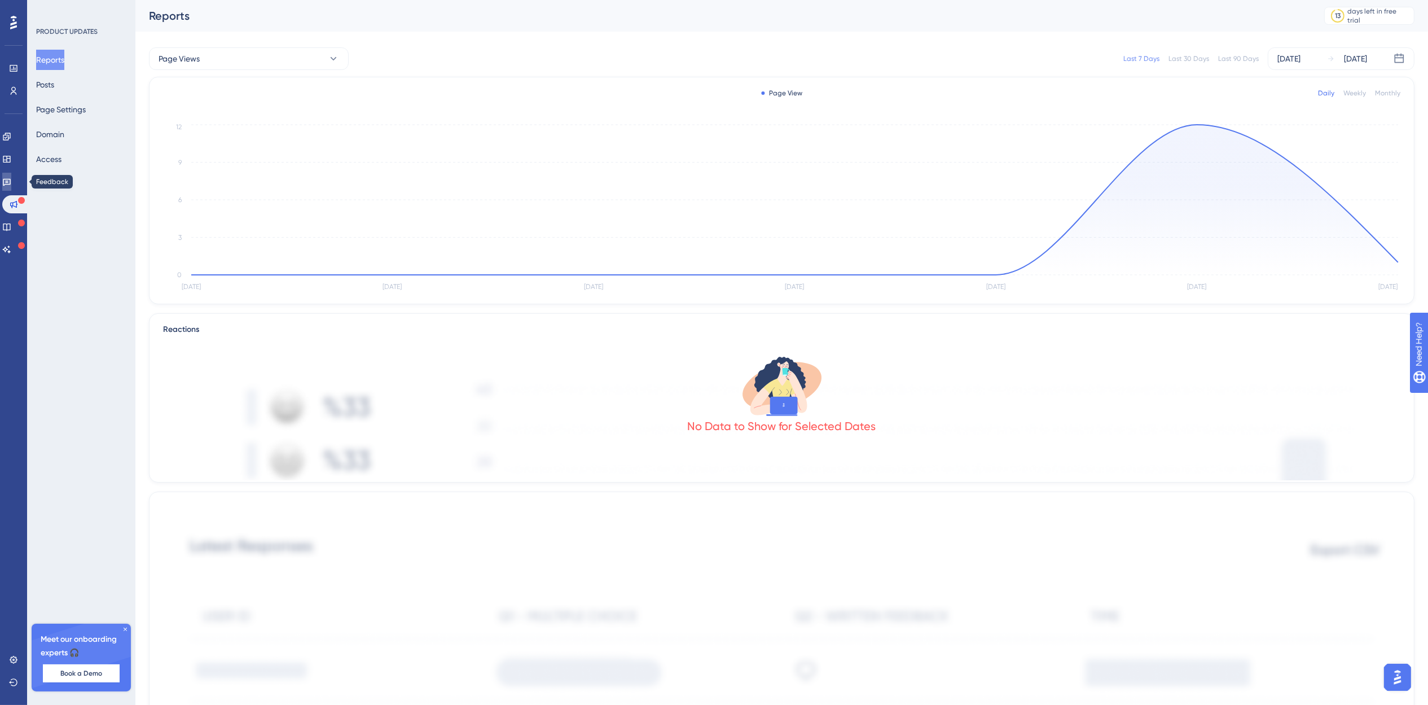
click at [11, 184] on link at bounding box center [6, 182] width 9 height 18
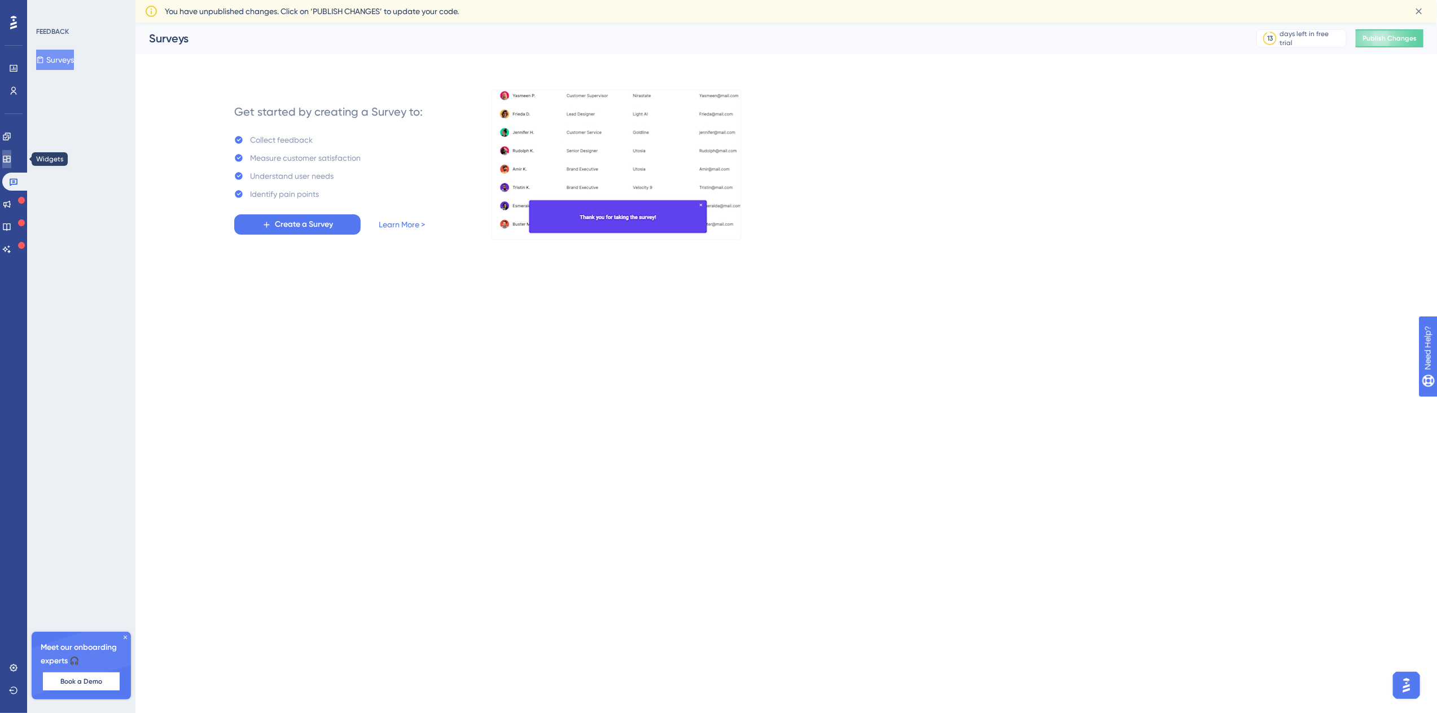
click at [11, 161] on icon at bounding box center [6, 159] width 9 height 9
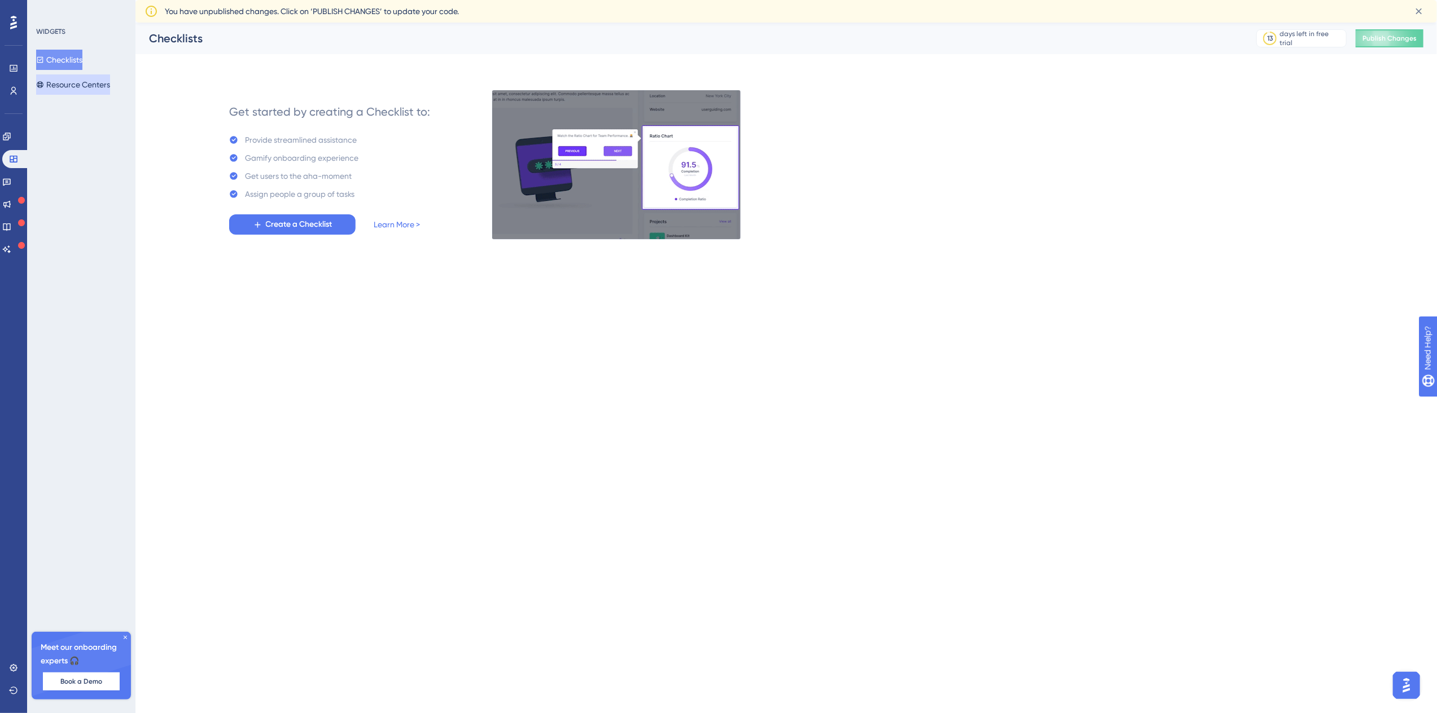
click at [93, 89] on button "Resource Centers" at bounding box center [73, 84] width 74 height 20
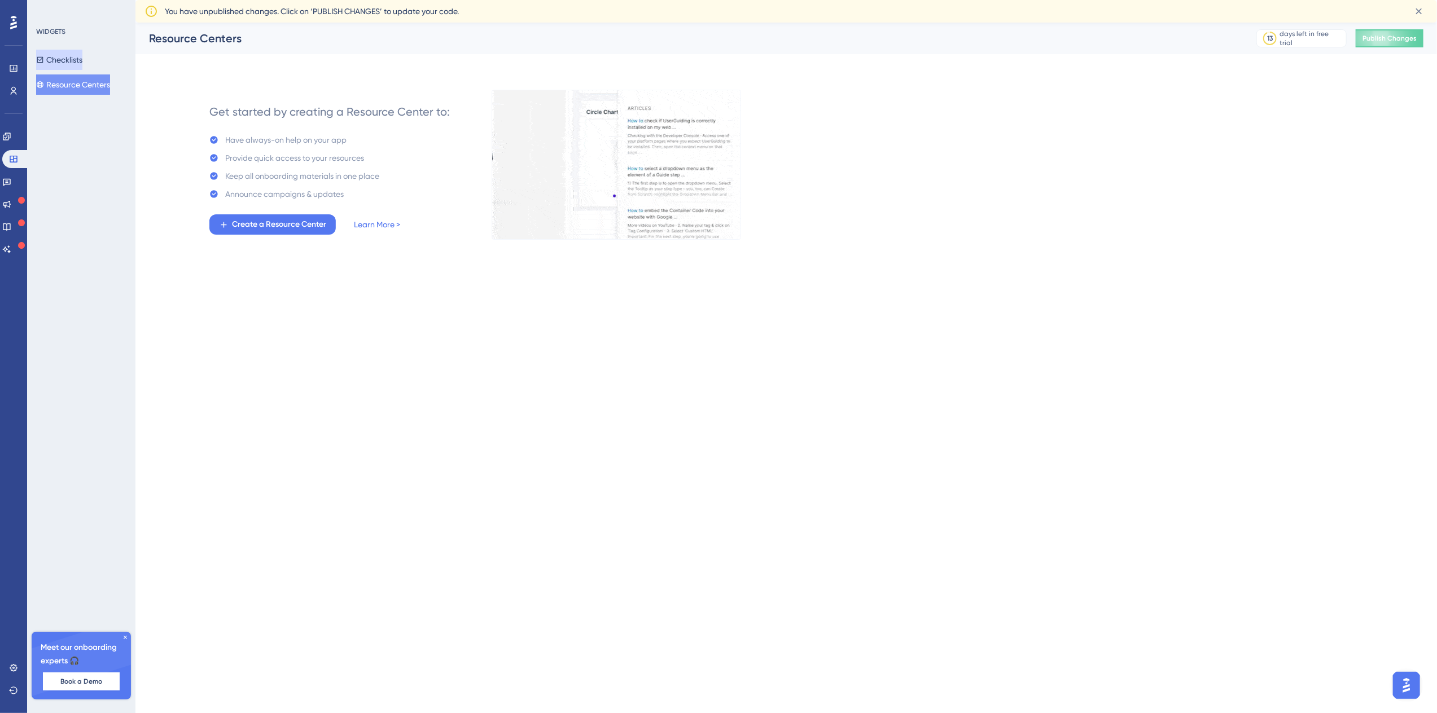
click at [69, 65] on button "Checklists" at bounding box center [59, 60] width 46 height 20
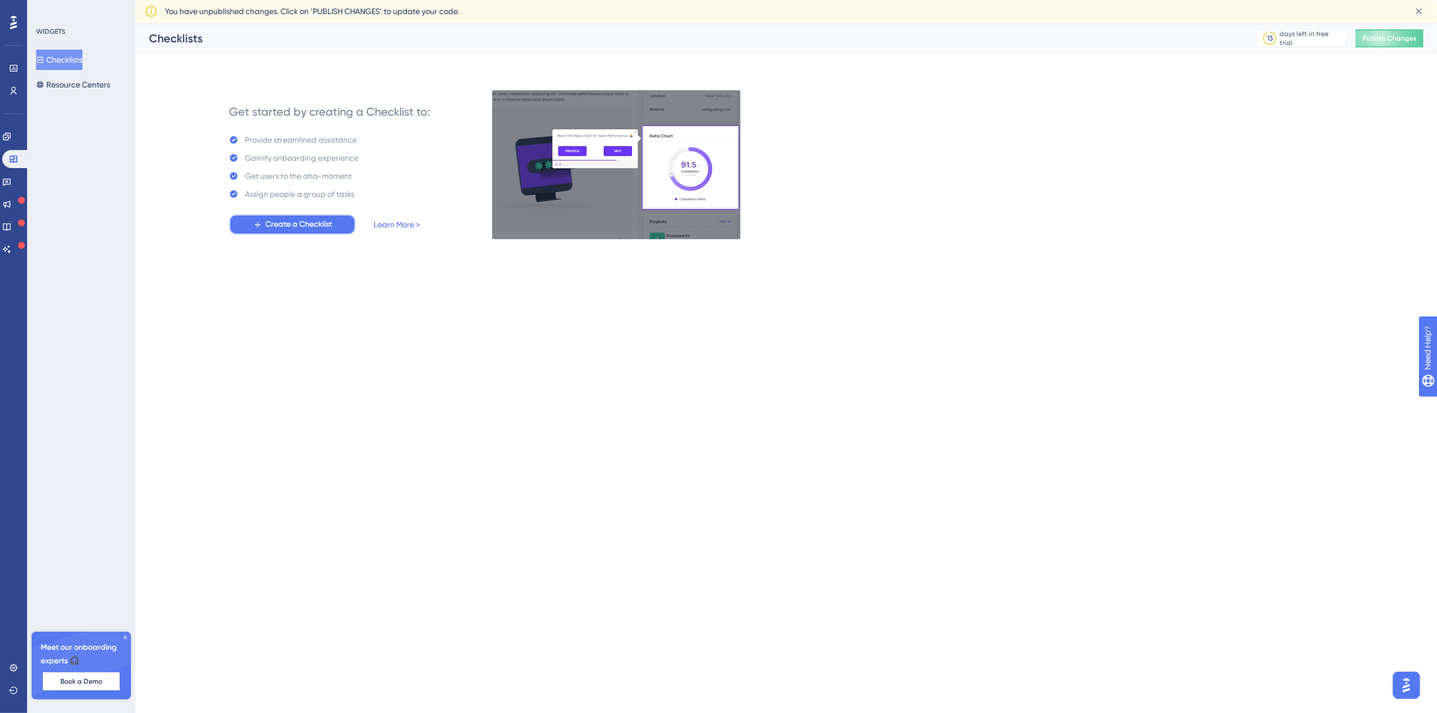
click at [281, 225] on span "Create a Checklist" at bounding box center [299, 225] width 67 height 14
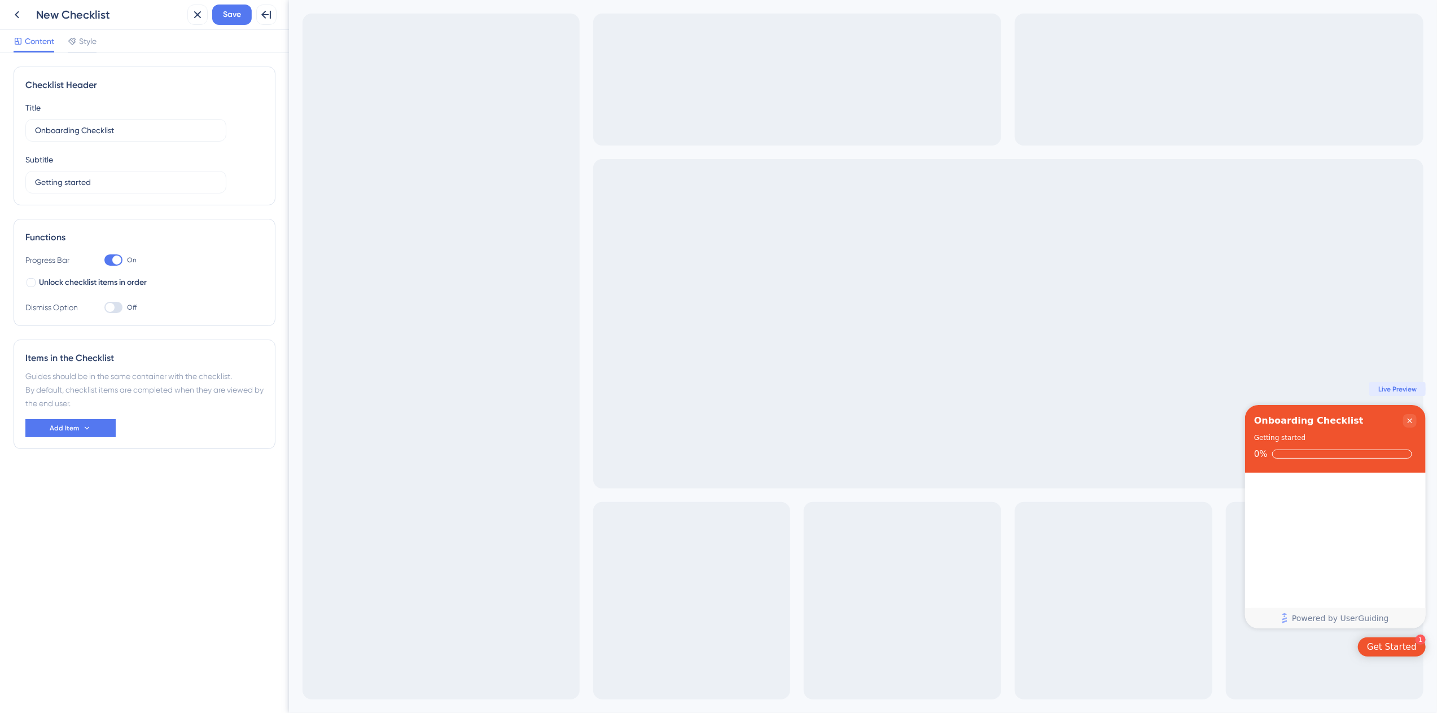
click at [72, 104] on div "Title Onboarding Checklist" at bounding box center [125, 121] width 201 height 41
click at [73, 130] on input "Onboarding Checklist" at bounding box center [126, 130] width 182 height 12
click at [65, 428] on span "Add Item" at bounding box center [64, 428] width 29 height 9
click at [237, 12] on span "Save" at bounding box center [232, 15] width 18 height 14
click at [1385, 648] on div "Get Started" at bounding box center [1391, 647] width 50 height 11
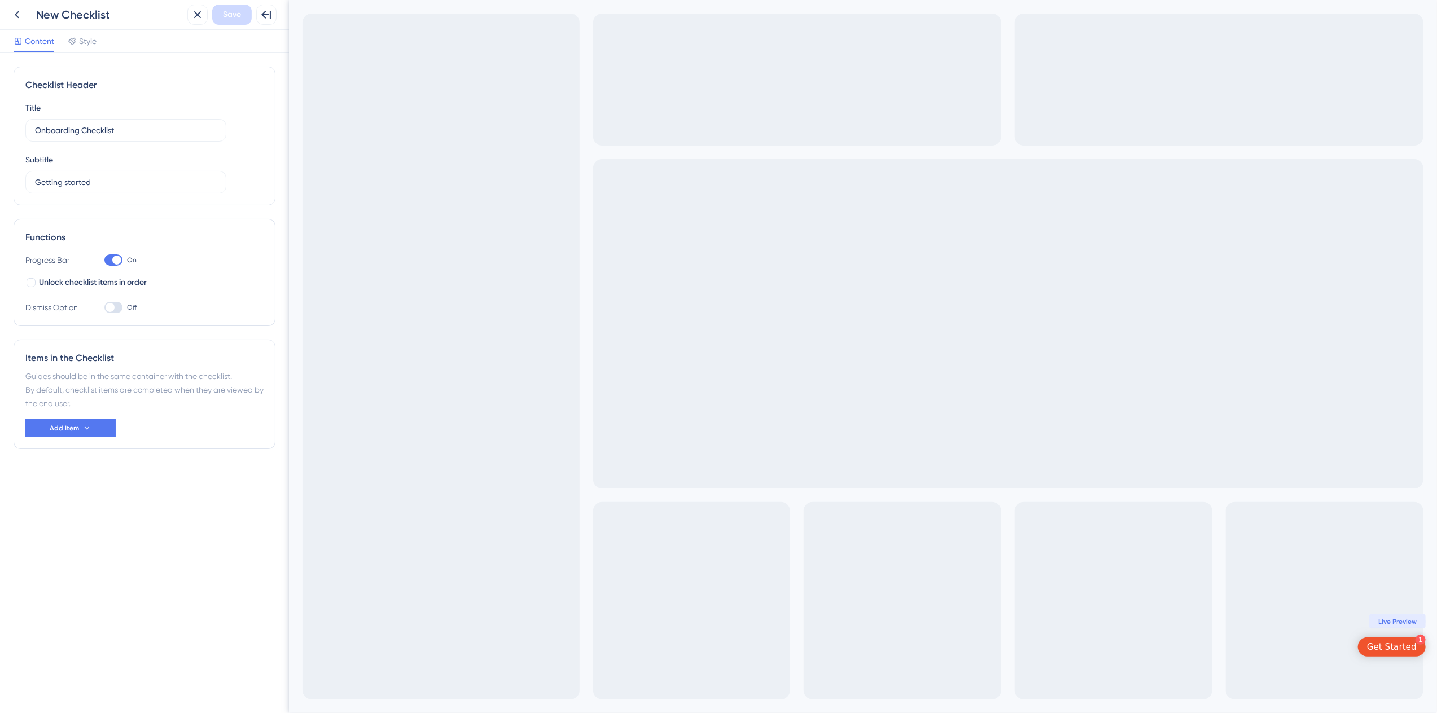
click at [1385, 648] on div "Get Started" at bounding box center [1391, 647] width 50 height 11
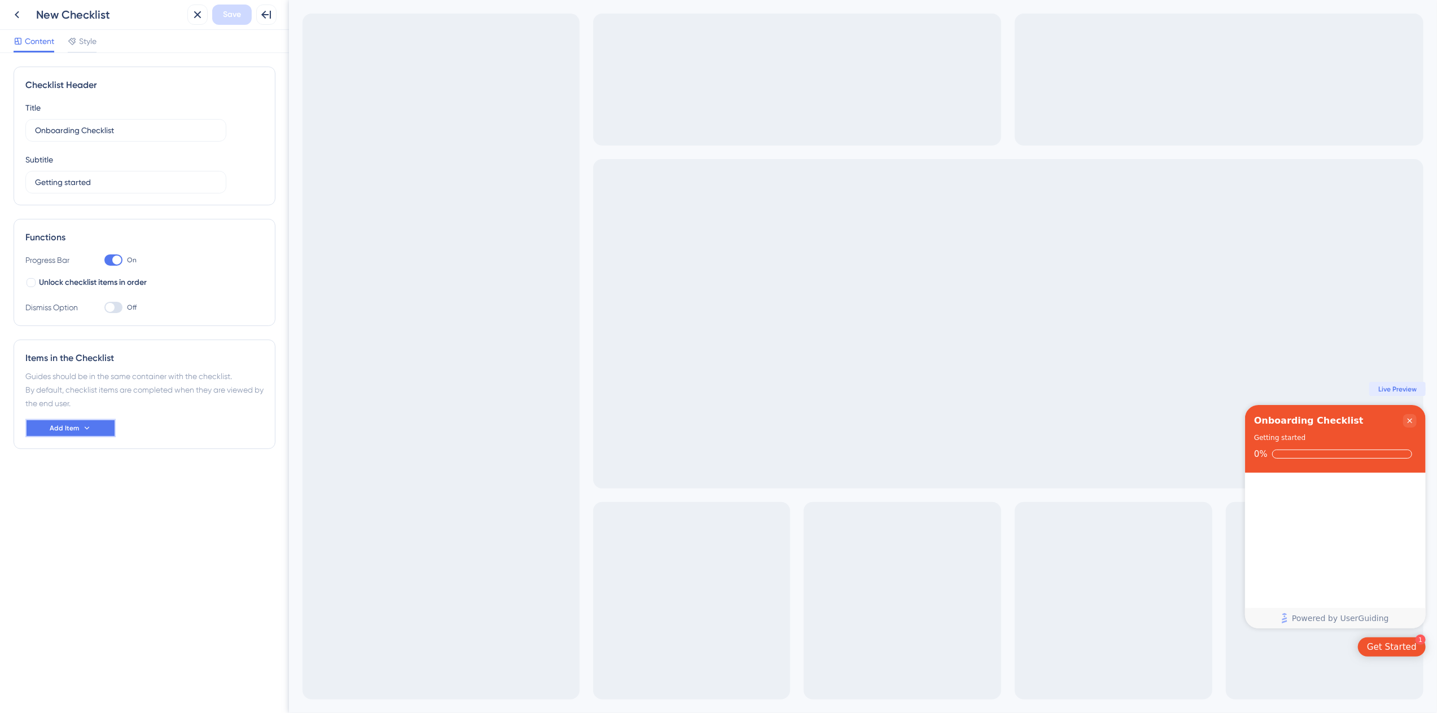
click at [66, 430] on span "Add Item" at bounding box center [64, 428] width 29 height 9
click at [55, 478] on span "Page URL" at bounding box center [59, 483] width 34 height 14
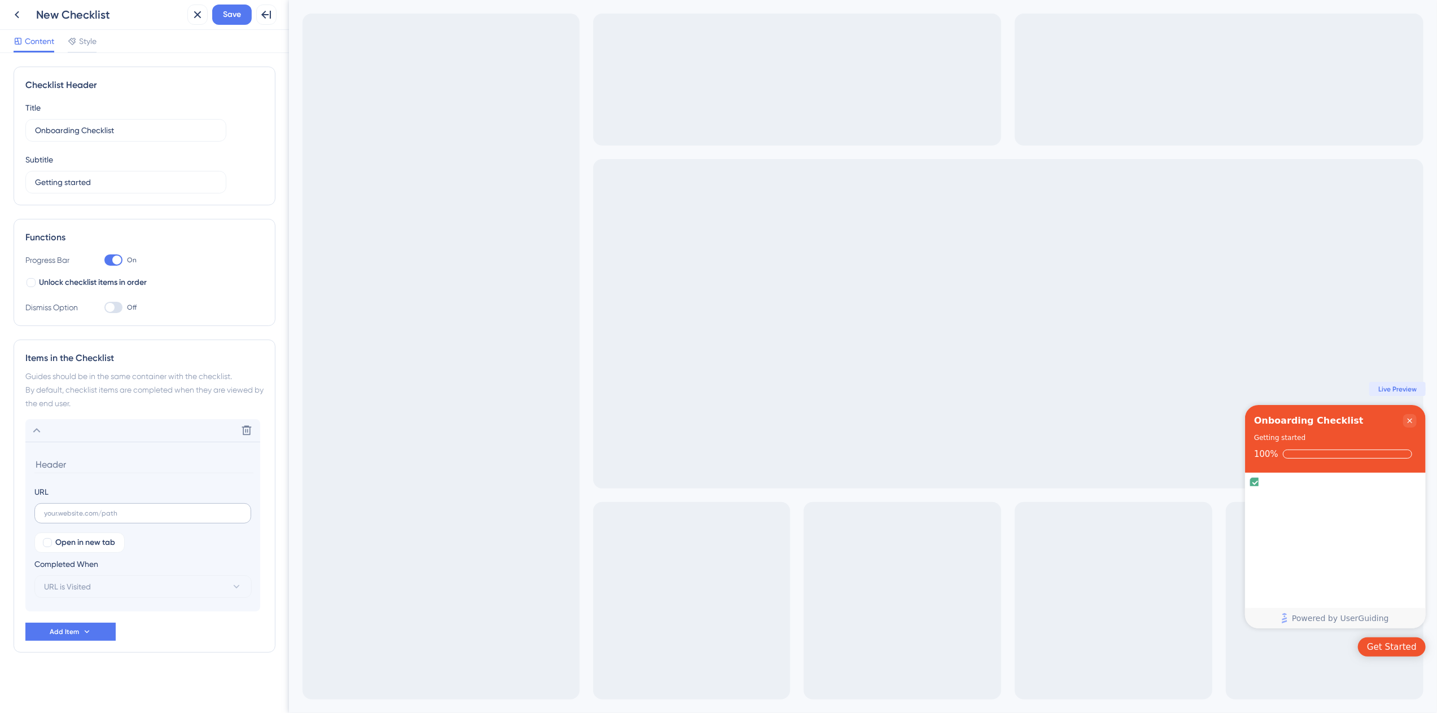
click at [98, 508] on label at bounding box center [142, 513] width 217 height 20
click at [98, 510] on input "text" at bounding box center [143, 514] width 198 height 8
type input "[URL][DOMAIN_NAME]"
click at [122, 584] on button "URL is Visited" at bounding box center [142, 587] width 217 height 23
click at [90, 623] on span "URL is Visited" at bounding box center [74, 622] width 47 height 14
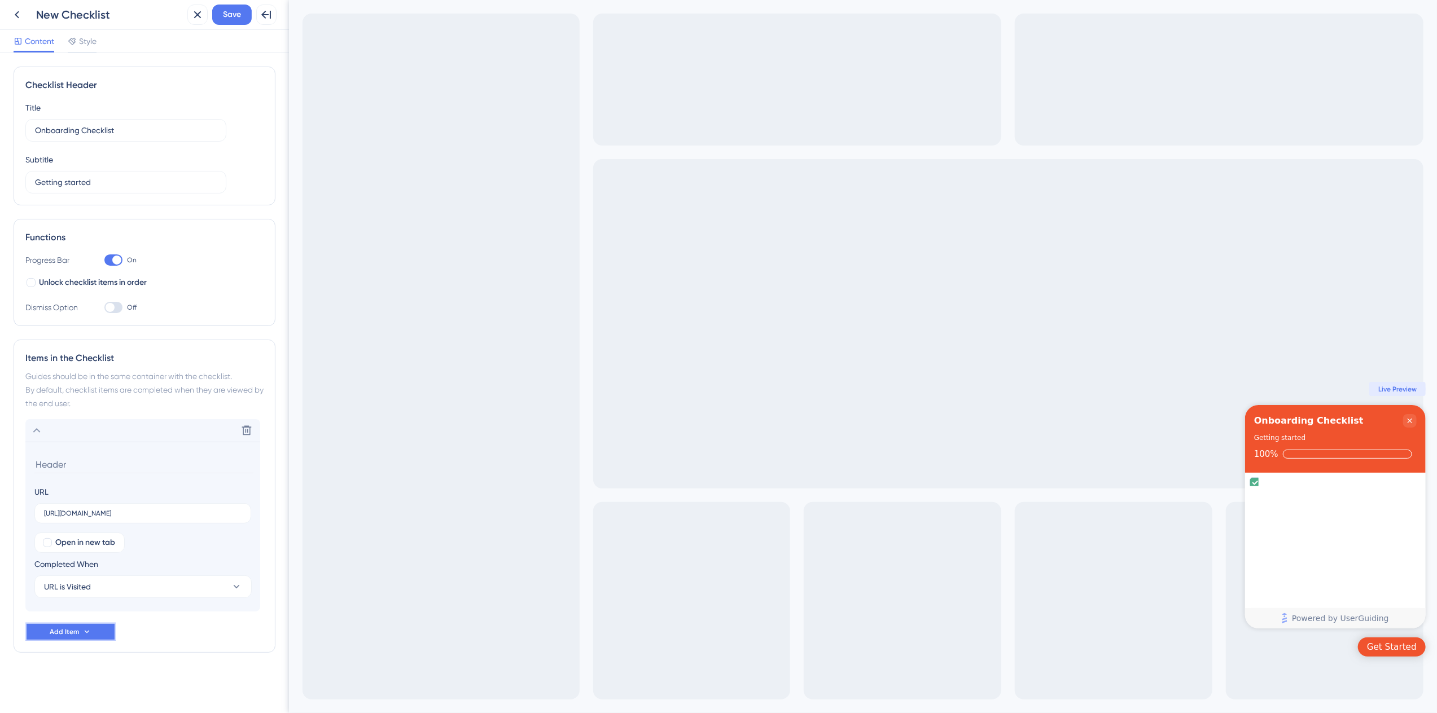
click at [66, 631] on span "Add Item" at bounding box center [64, 632] width 29 height 9
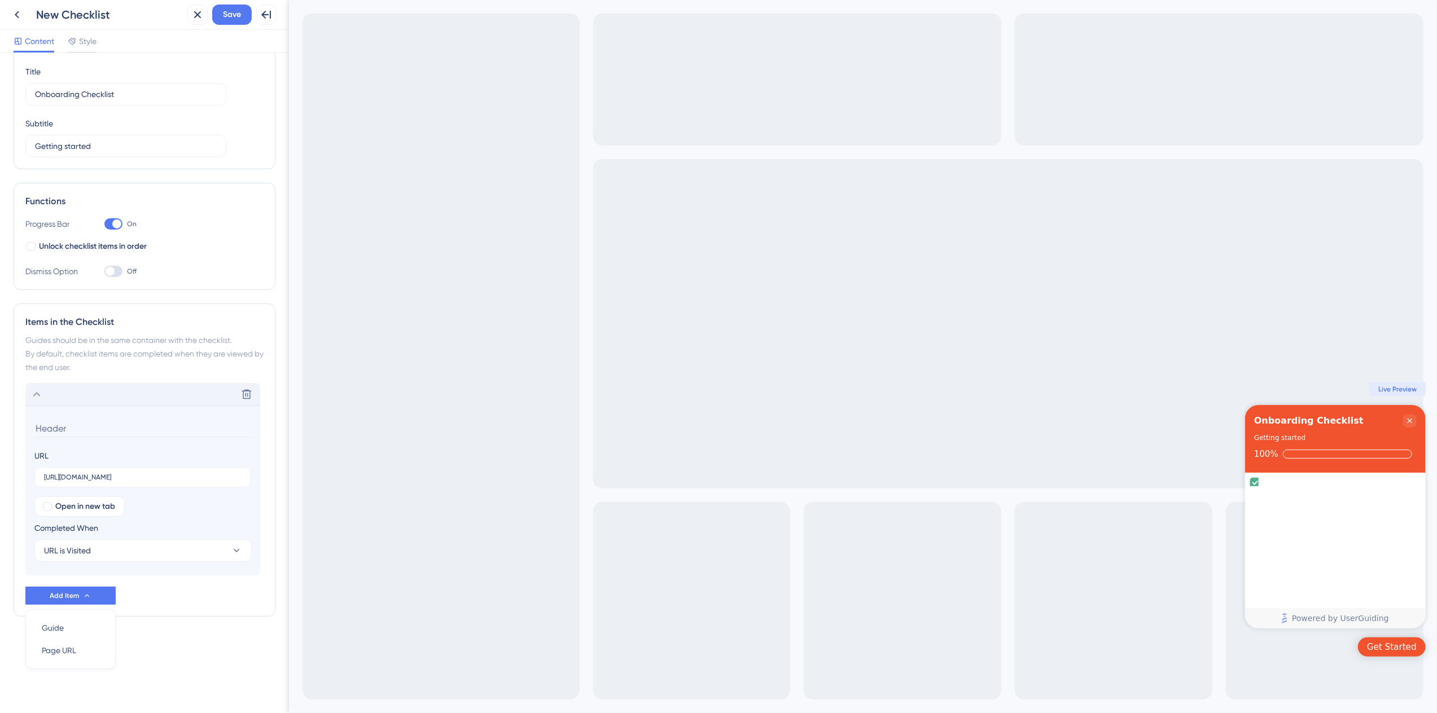
click at [81, 428] on input at bounding box center [143, 428] width 219 height 17
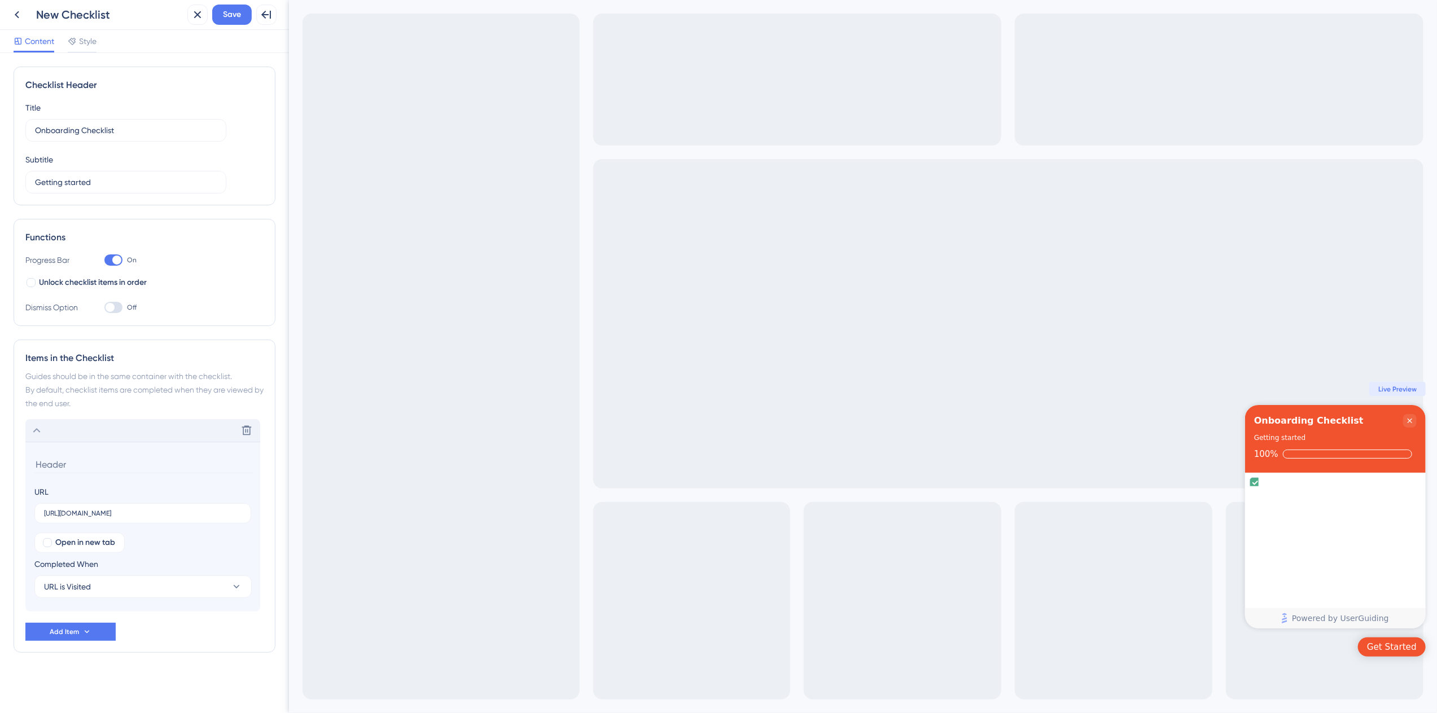
scroll to position [0, 0]
type input "V"
type input "Complete your profile."
click at [1293, 480] on div "Complete your profile." at bounding box center [1335, 493] width 172 height 33
click at [1256, 499] on icon "Complete your profile. is complete." at bounding box center [1253, 503] width 5 height 9
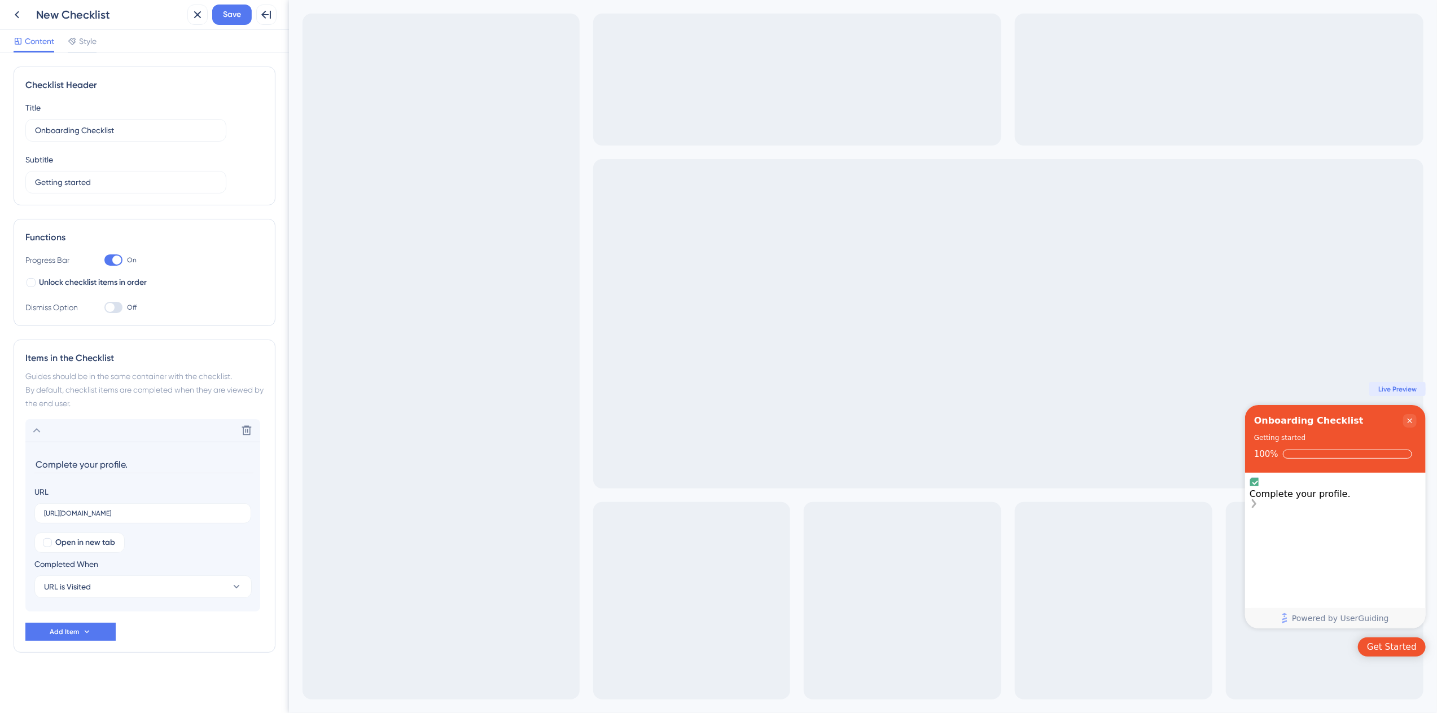
click at [1309, 489] on div "Complete your profile." at bounding box center [1335, 494] width 172 height 11
click at [120, 308] on div at bounding box center [113, 307] width 18 height 11
click at [104, 308] on input "Off" at bounding box center [104, 308] width 1 height 1
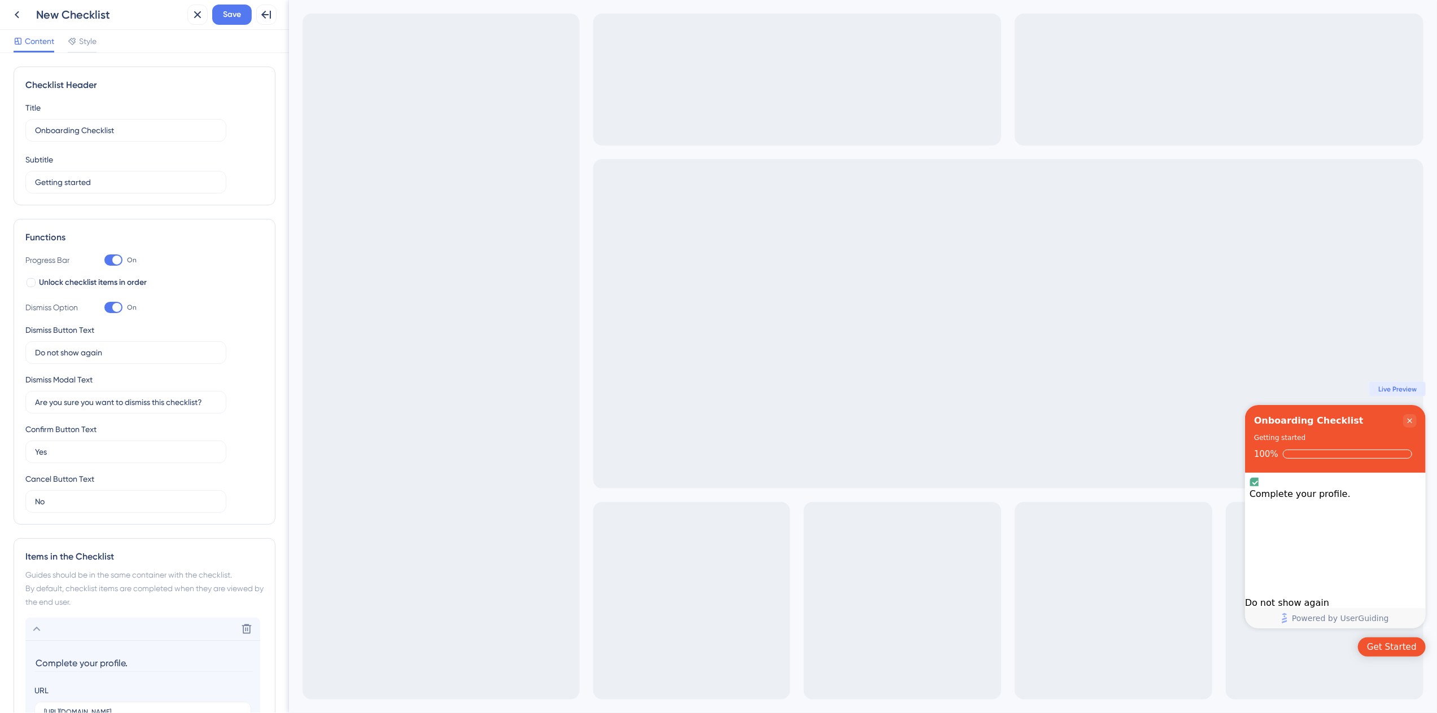
click at [106, 306] on div at bounding box center [113, 307] width 18 height 11
click at [104, 308] on input "On" at bounding box center [104, 308] width 1 height 1
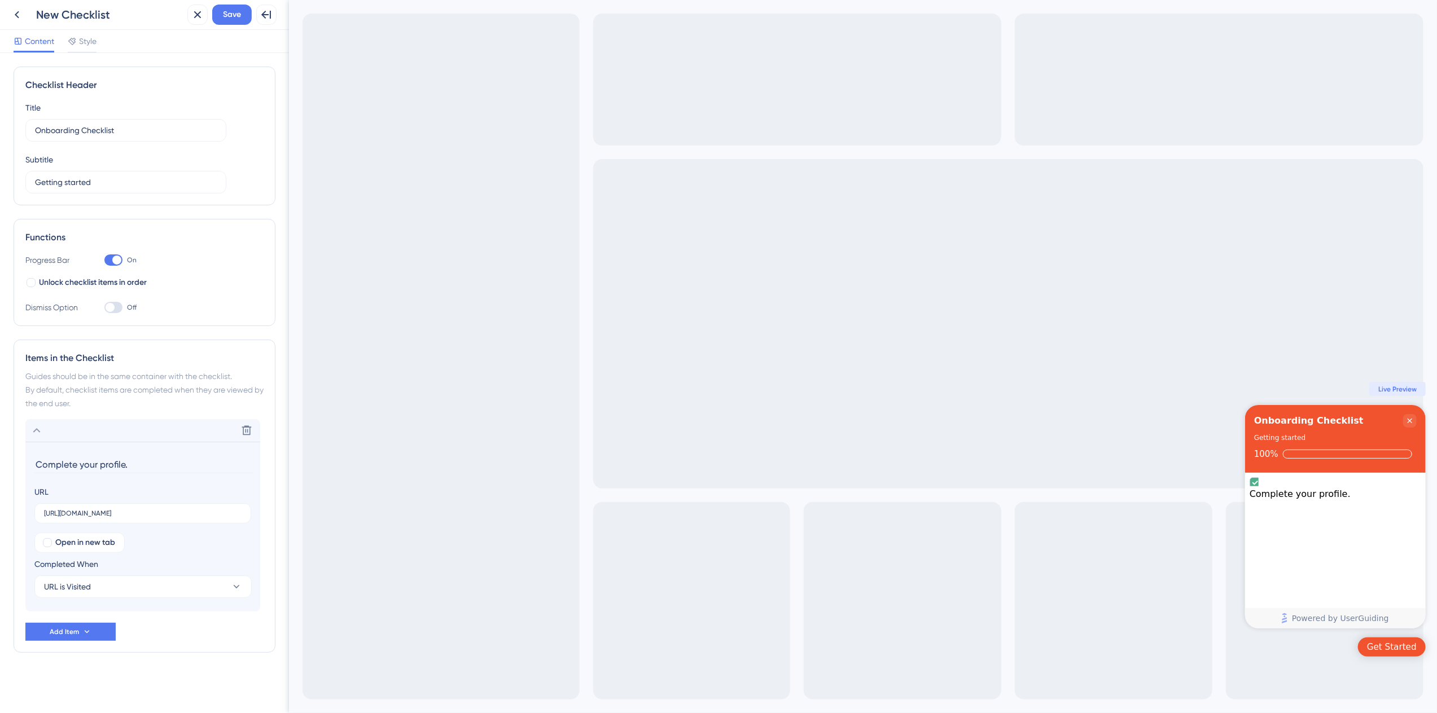
click at [106, 306] on div at bounding box center [110, 307] width 9 height 9
click at [104, 308] on input "Off" at bounding box center [104, 308] width 1 height 1
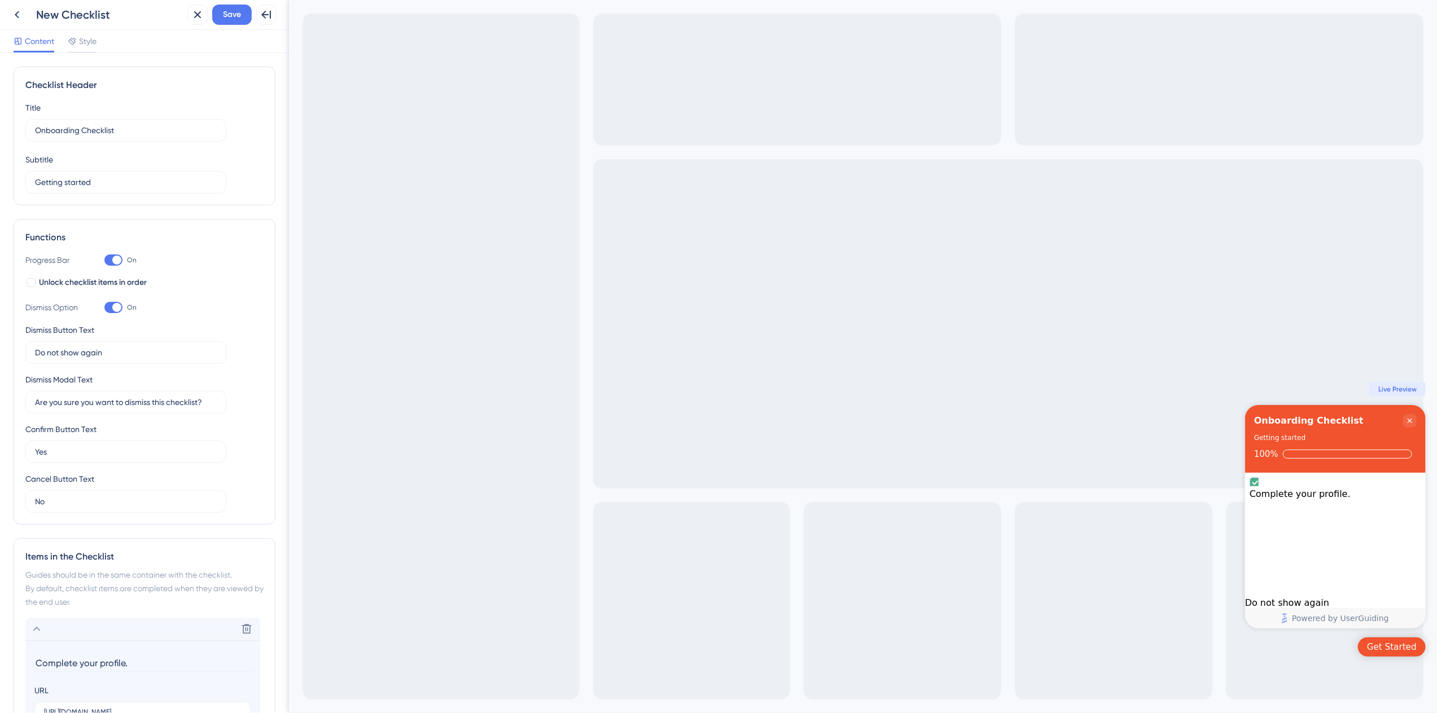
click at [106, 306] on div at bounding box center [113, 307] width 18 height 11
click at [104, 308] on input "On" at bounding box center [104, 308] width 1 height 1
checkbox input "false"
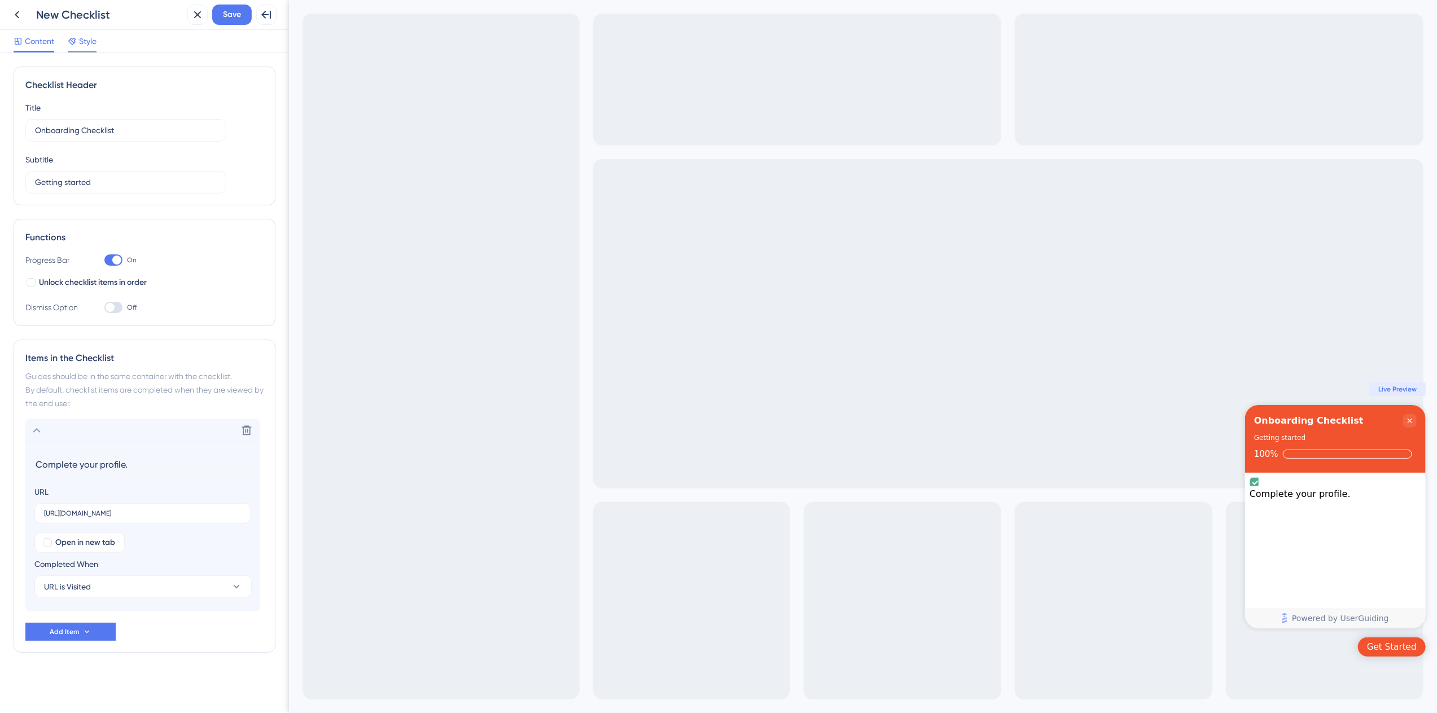
click at [84, 49] on div "Style" at bounding box center [82, 43] width 29 height 18
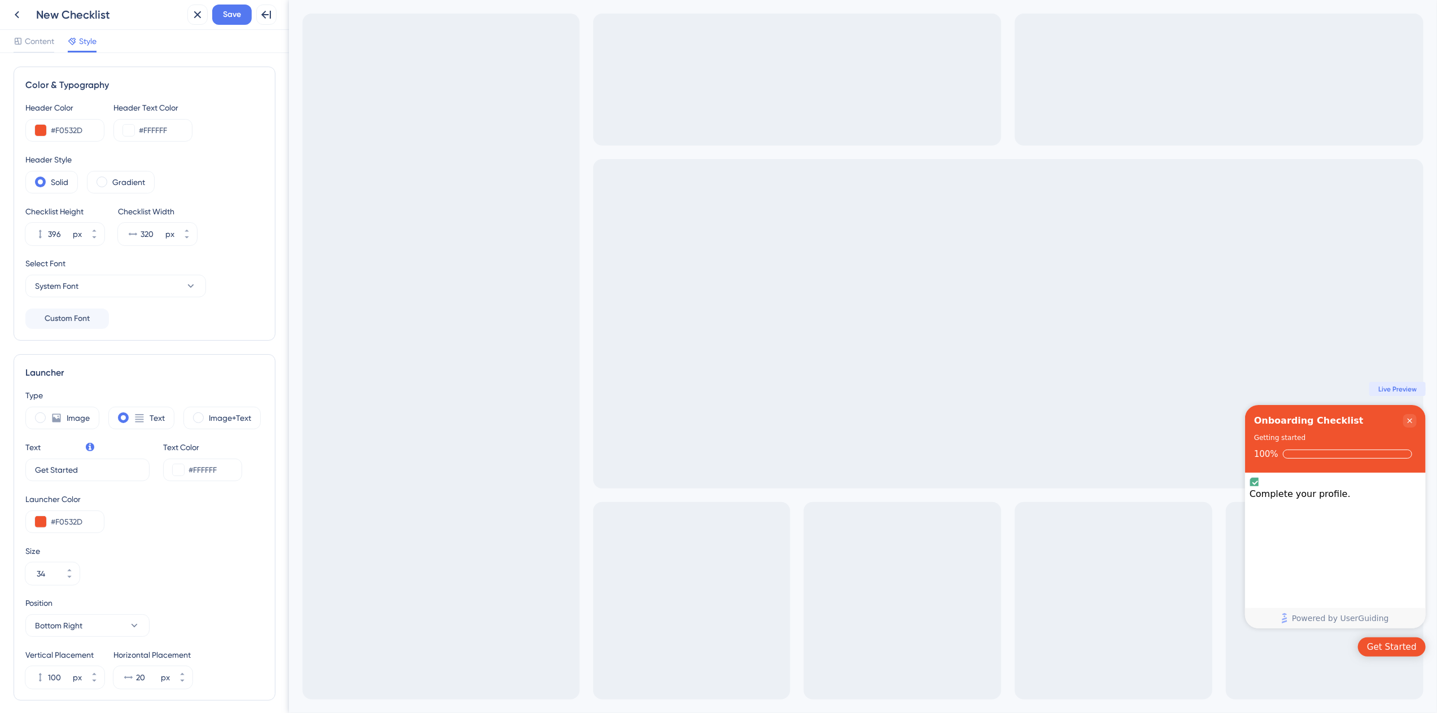
click at [33, 14] on div "Back New Checklist" at bounding box center [95, 15] width 176 height 20
click at [244, 15] on button "Save" at bounding box center [232, 15] width 40 height 20
click at [12, 11] on icon at bounding box center [17, 15] width 14 height 14
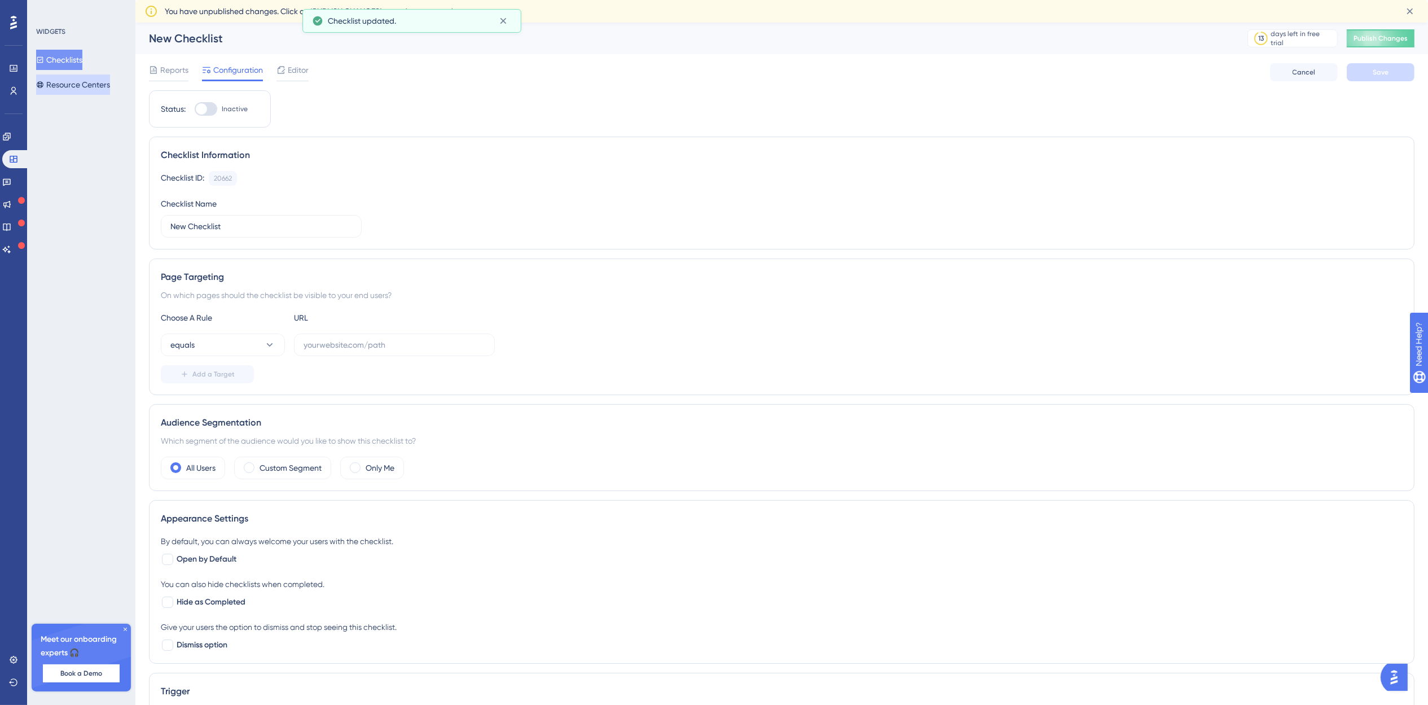
click at [76, 79] on button "Resource Centers" at bounding box center [73, 84] width 74 height 20
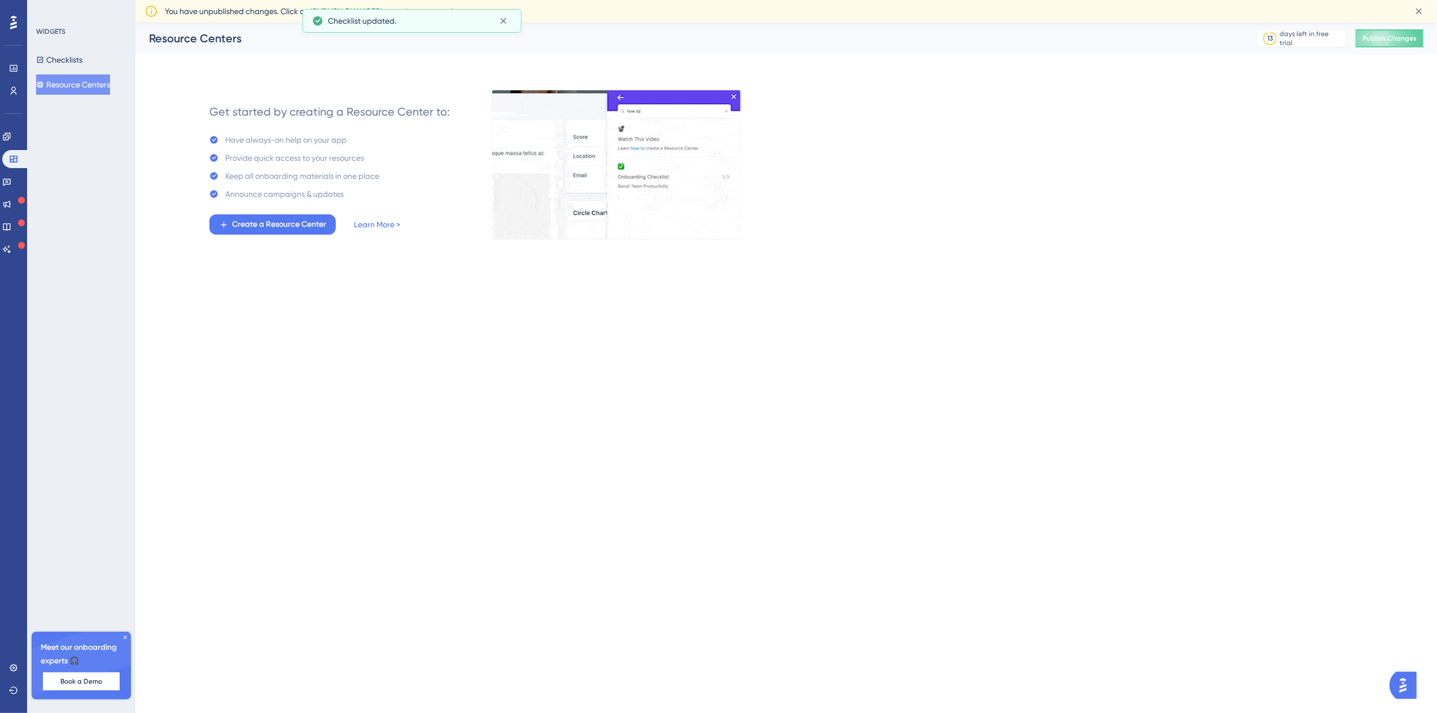
click at [262, 238] on div "Get started by creating a Resource Center to: Have always-on help on your app P…" at bounding box center [330, 164] width 280 height 149
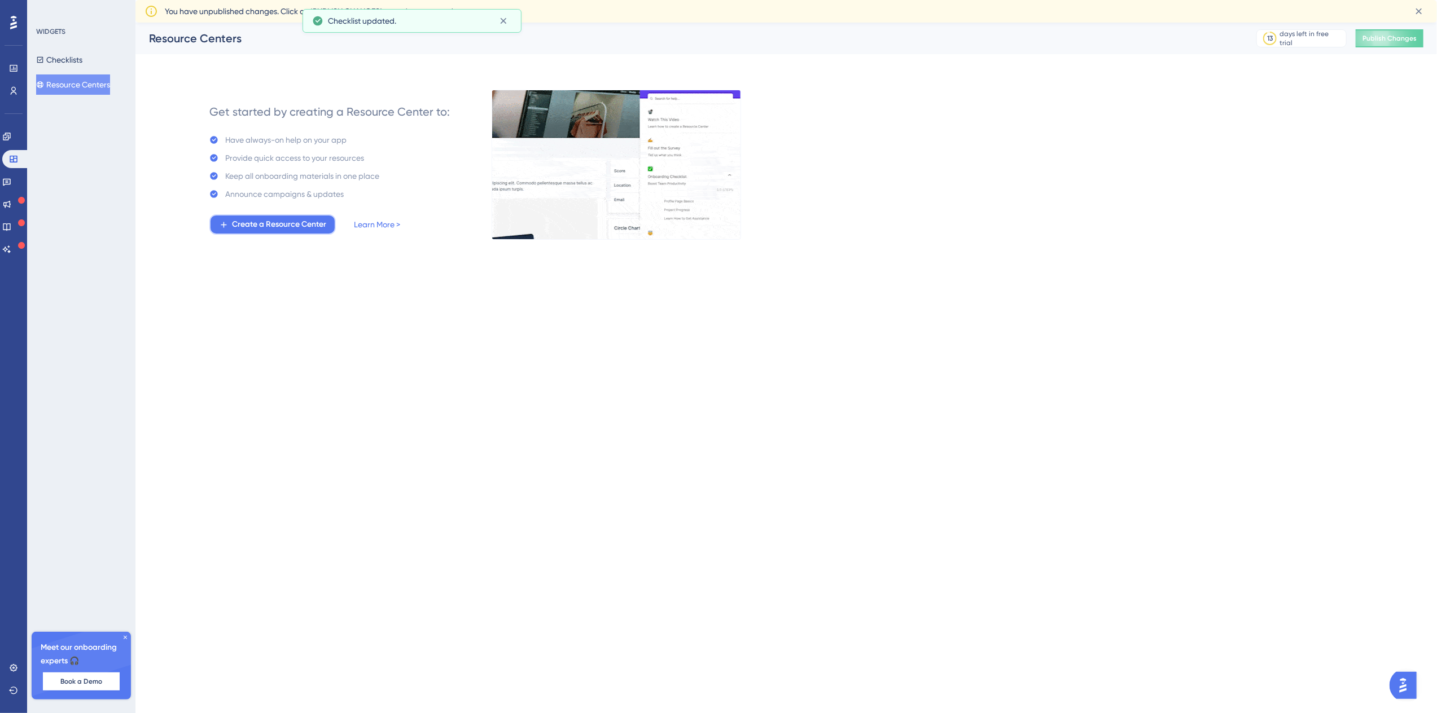
click at [266, 218] on span "Create a Resource Center" at bounding box center [279, 225] width 94 height 14
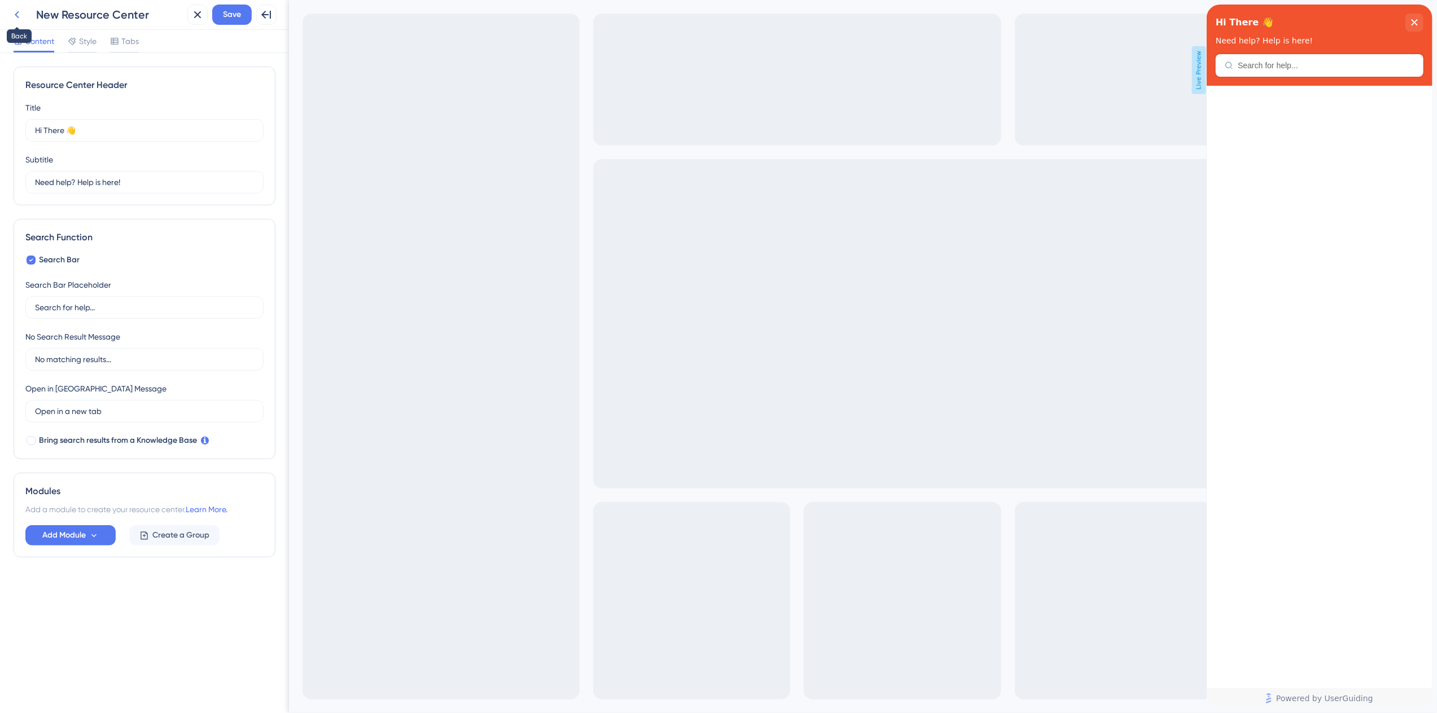
click at [15, 15] on icon at bounding box center [17, 14] width 5 height 7
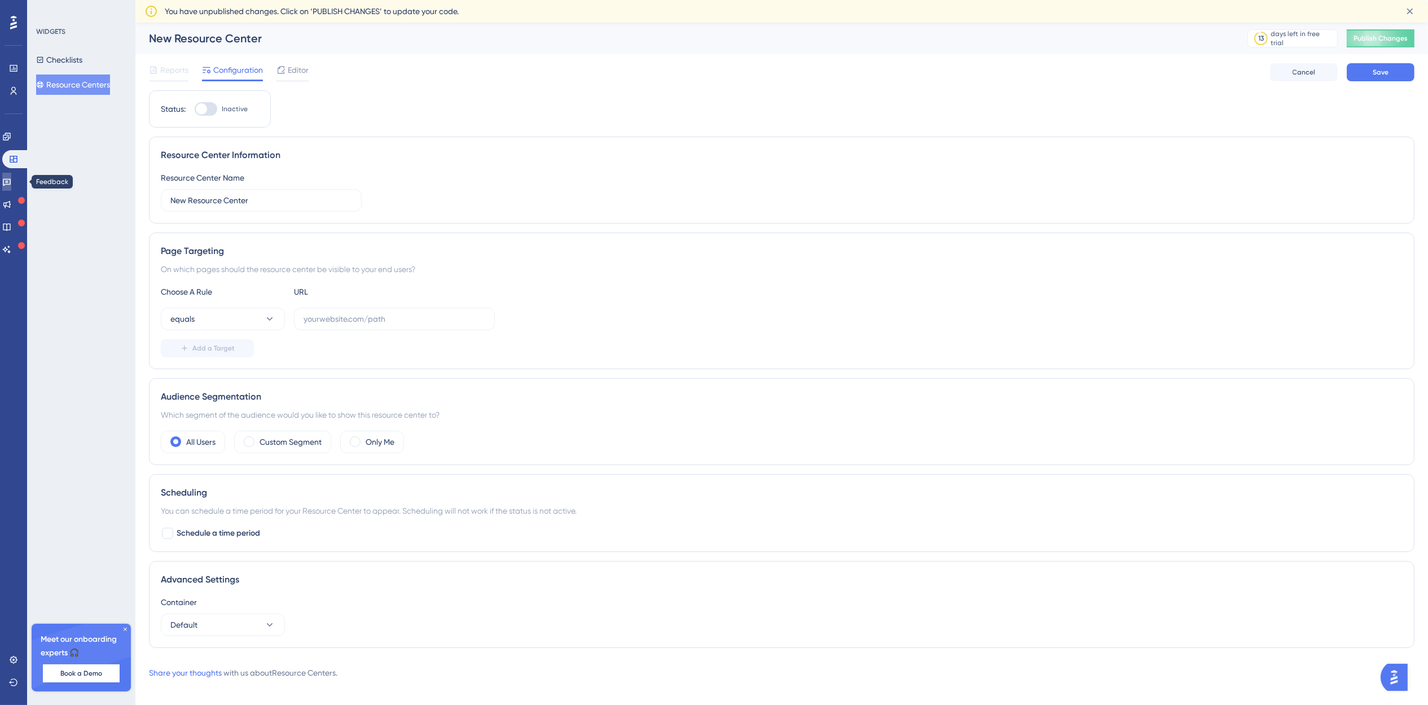
click at [11, 178] on icon at bounding box center [6, 181] width 9 height 9
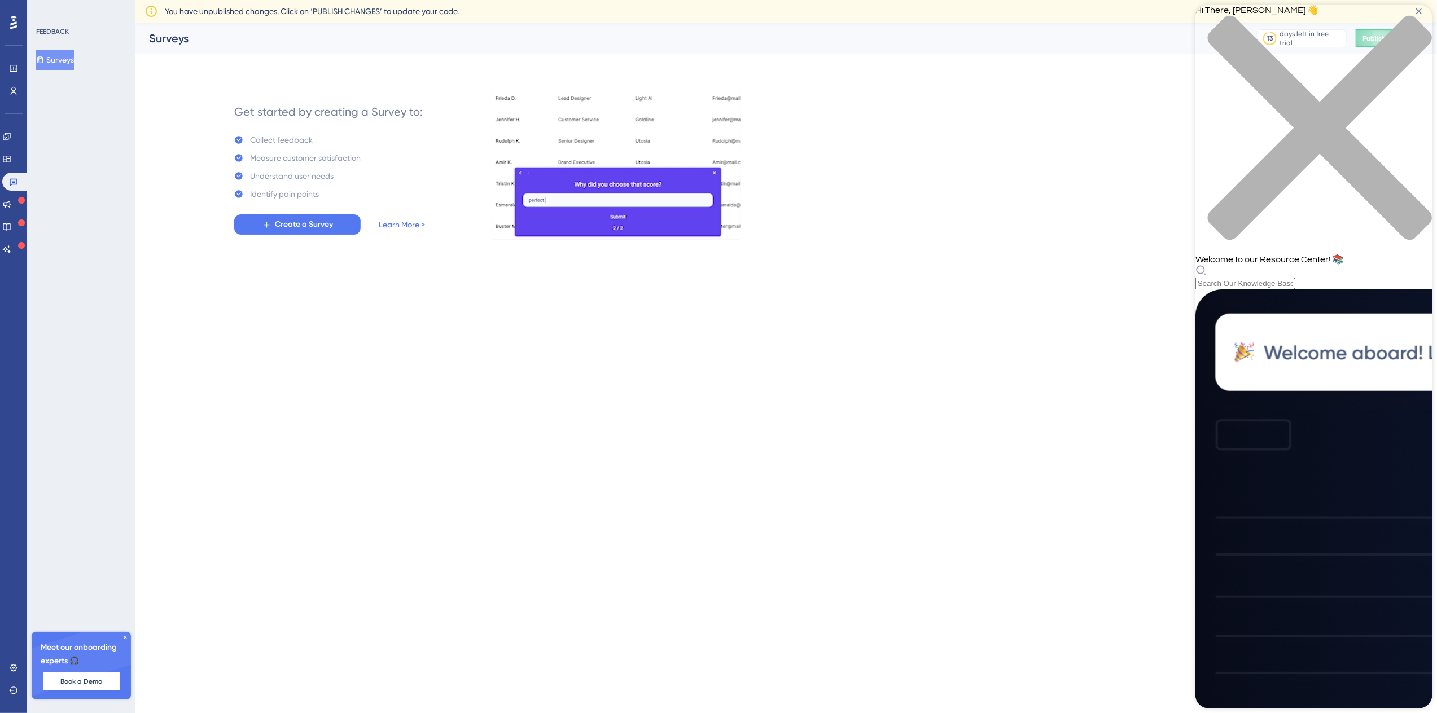
click at [1108, 275] on html "Performance Users Engagement Widgets Feedback Product Updates Knowledge Base AI…" at bounding box center [718, 137] width 1437 height 275
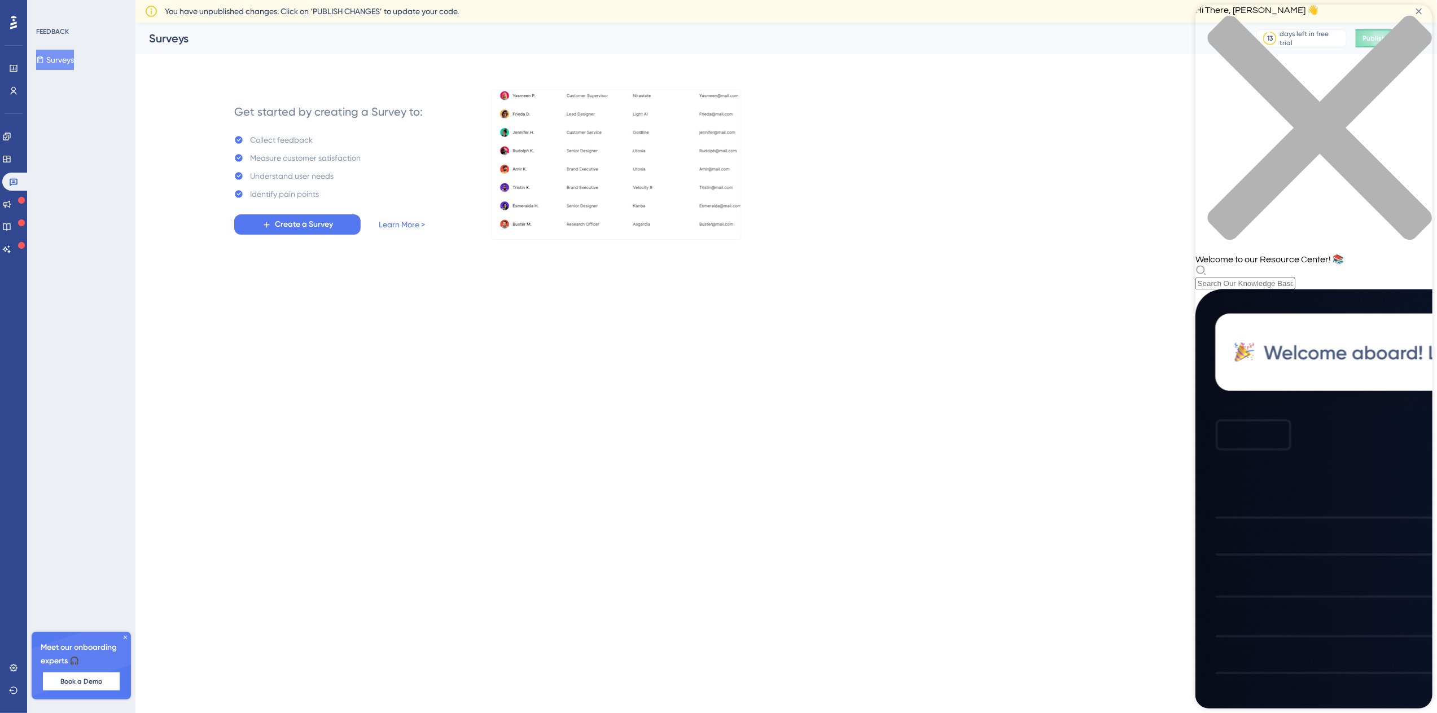
click at [1415, 19] on icon "close resource center" at bounding box center [1313, 133] width 237 height 237
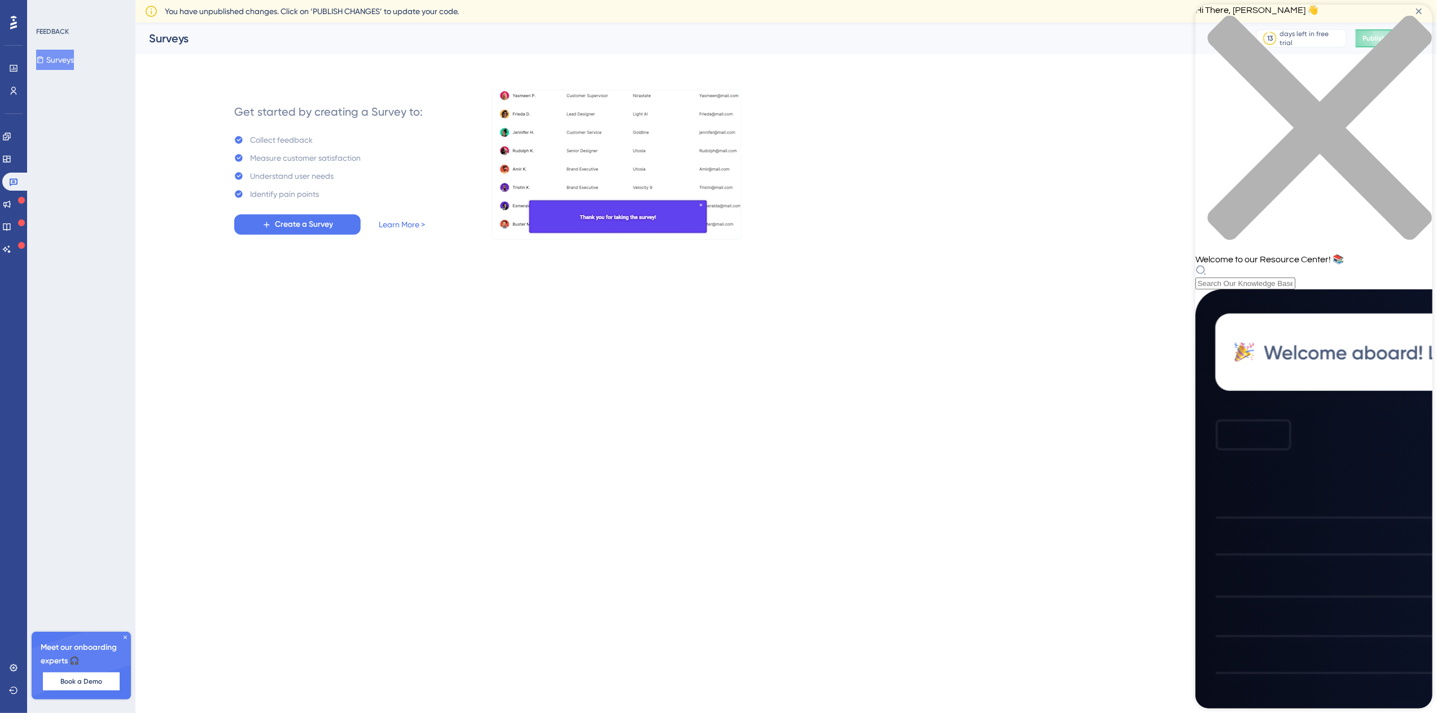
click at [1409, 20] on div "close resource center" at bounding box center [1313, 134] width 237 height 239
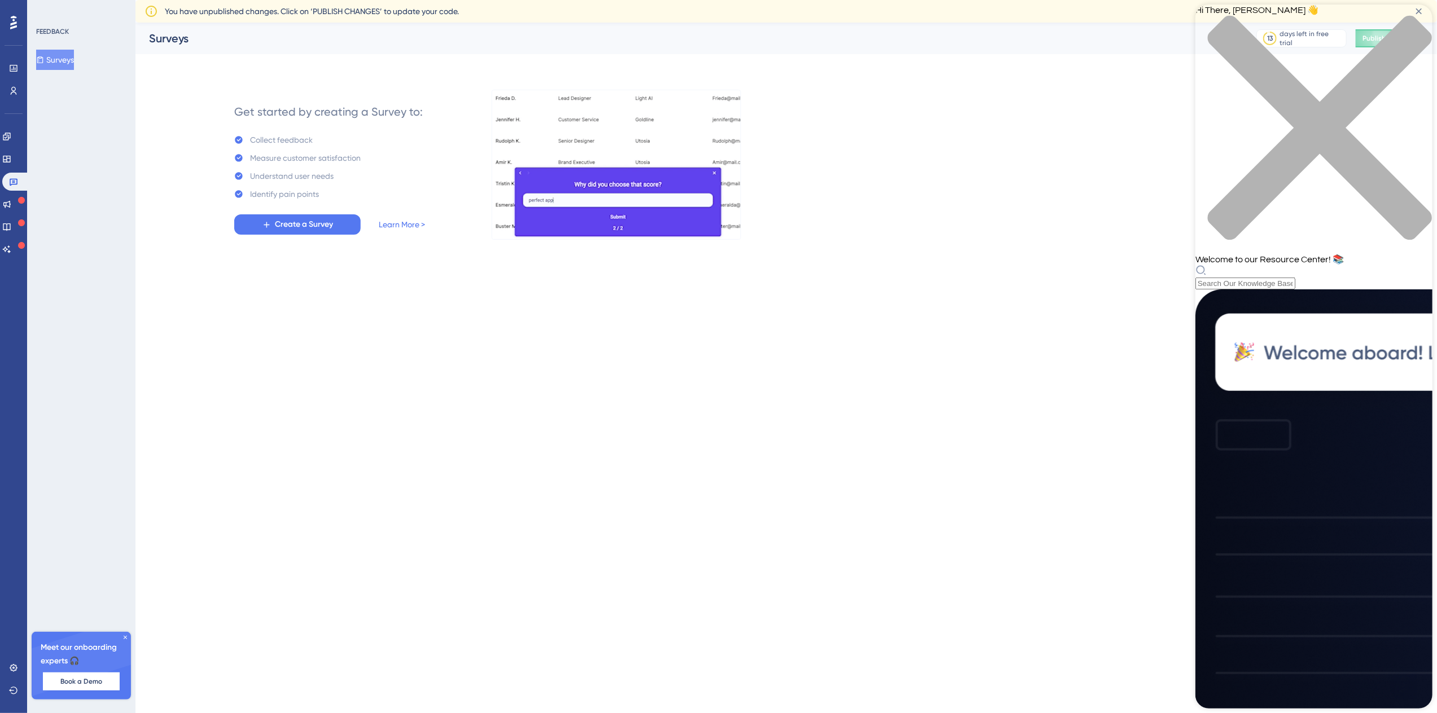
click at [1230, 265] on div "Resource Center Header" at bounding box center [1313, 277] width 237 height 25
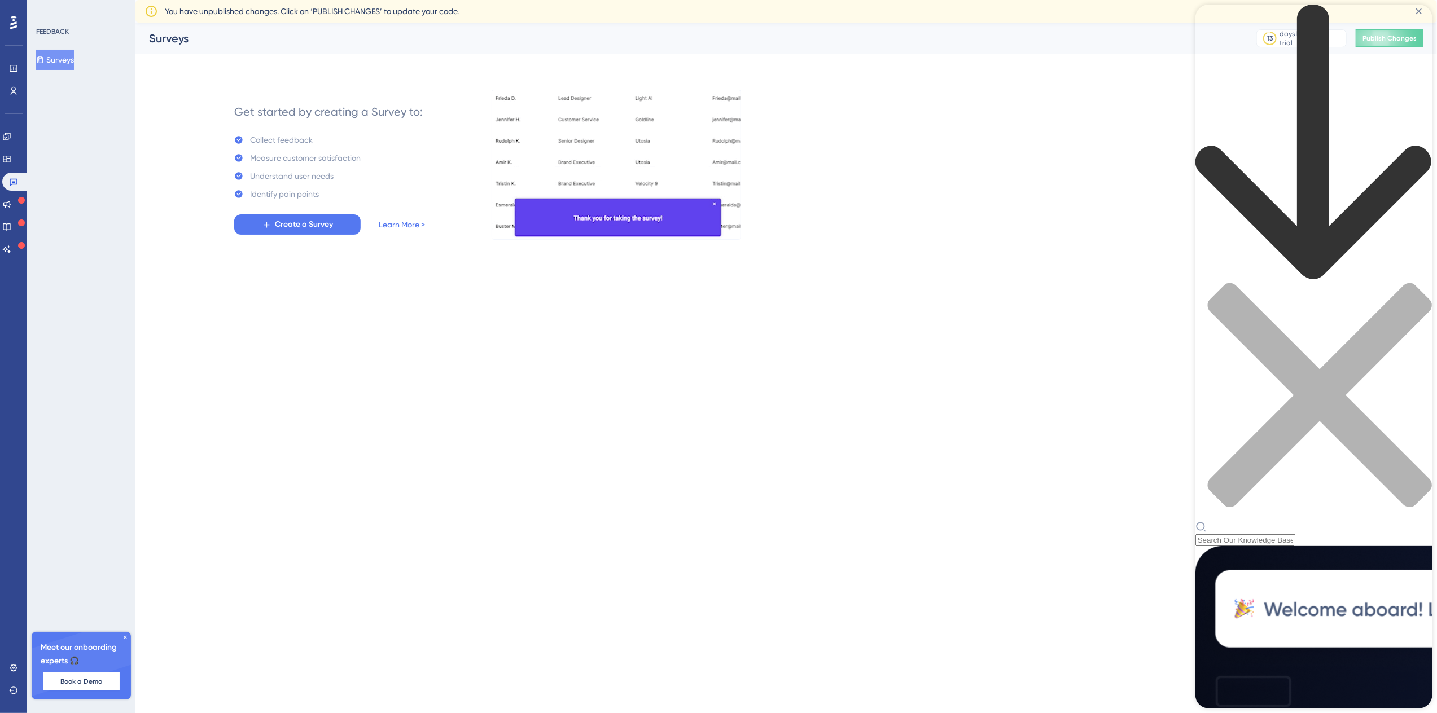
click at [1211, 19] on icon "back to header" at bounding box center [1313, 142] width 236 height 275
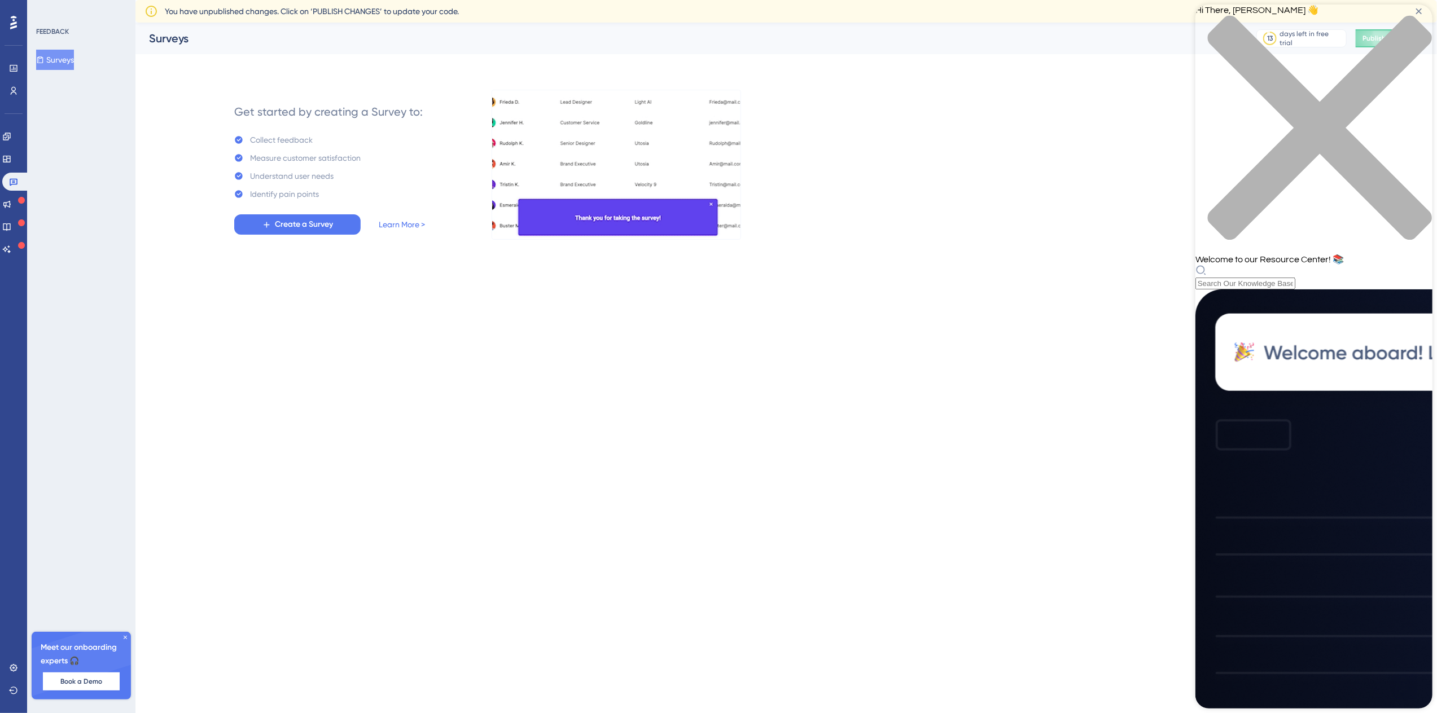
click at [1420, 18] on div "close resource center" at bounding box center [1313, 134] width 237 height 239
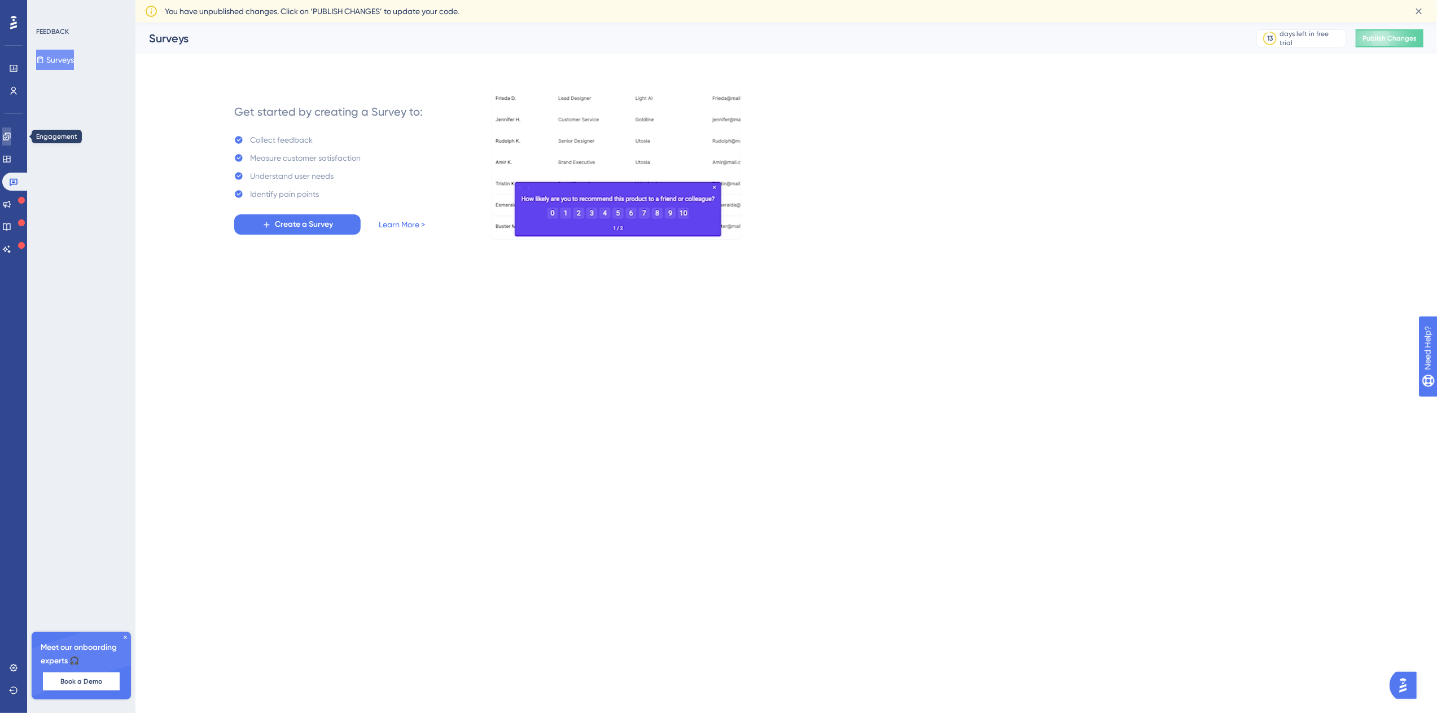
click at [11, 135] on icon at bounding box center [6, 136] width 9 height 9
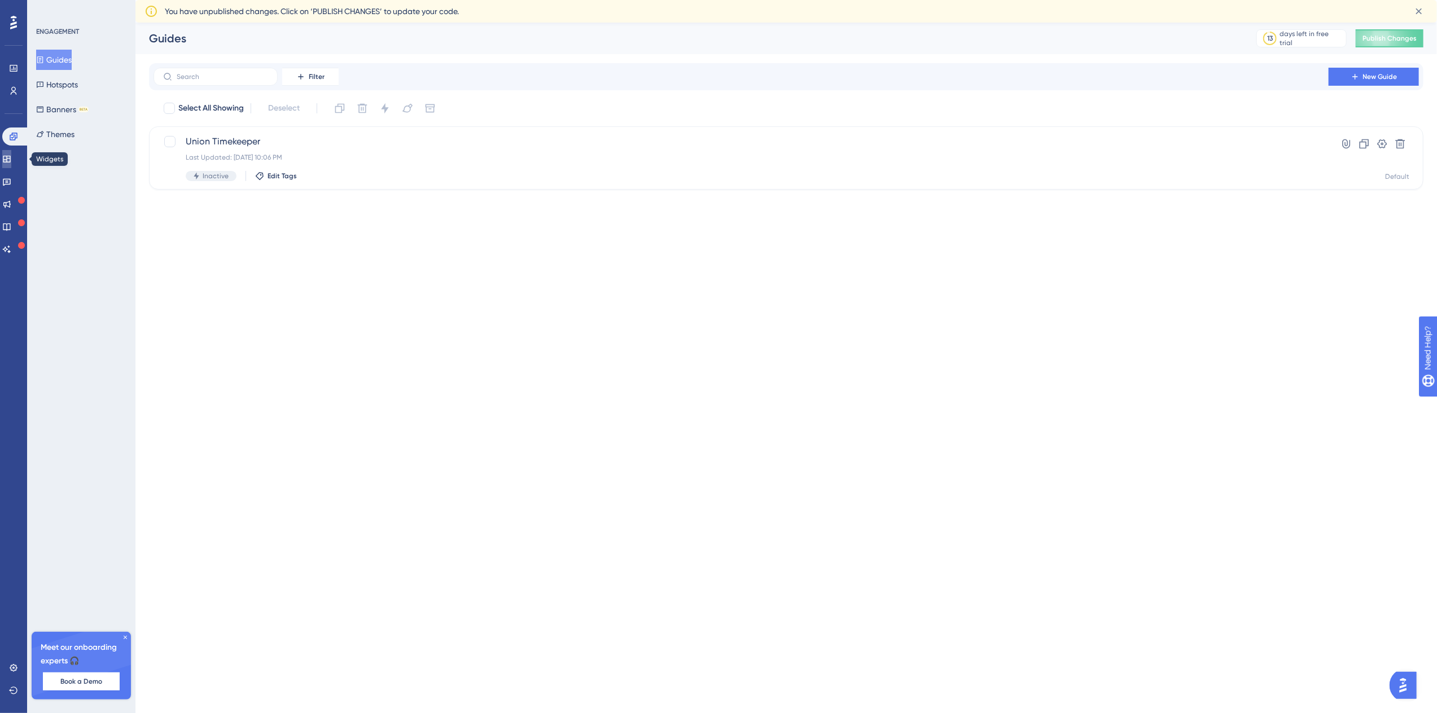
click at [7, 157] on link at bounding box center [6, 159] width 9 height 18
click at [89, 87] on button "Resource Centers" at bounding box center [73, 84] width 74 height 20
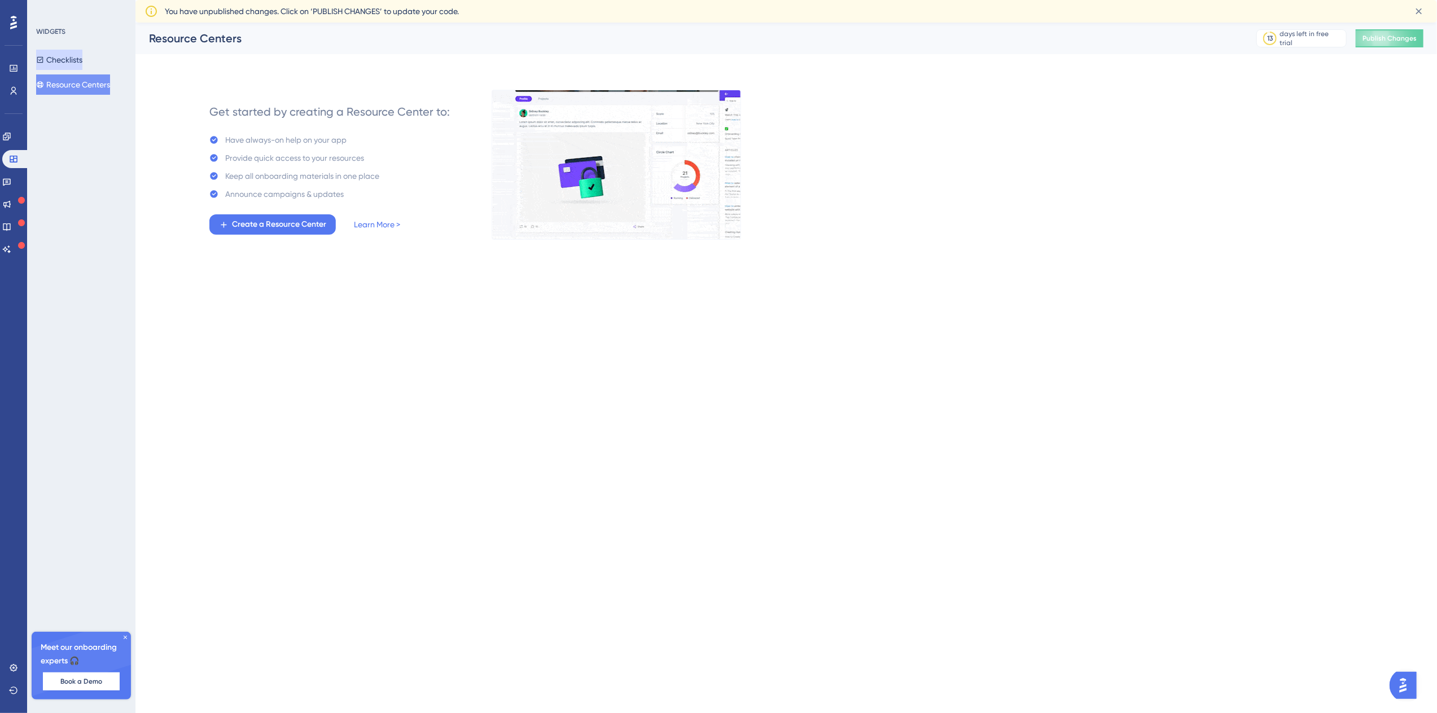
click at [82, 61] on button "Checklists" at bounding box center [59, 60] width 46 height 20
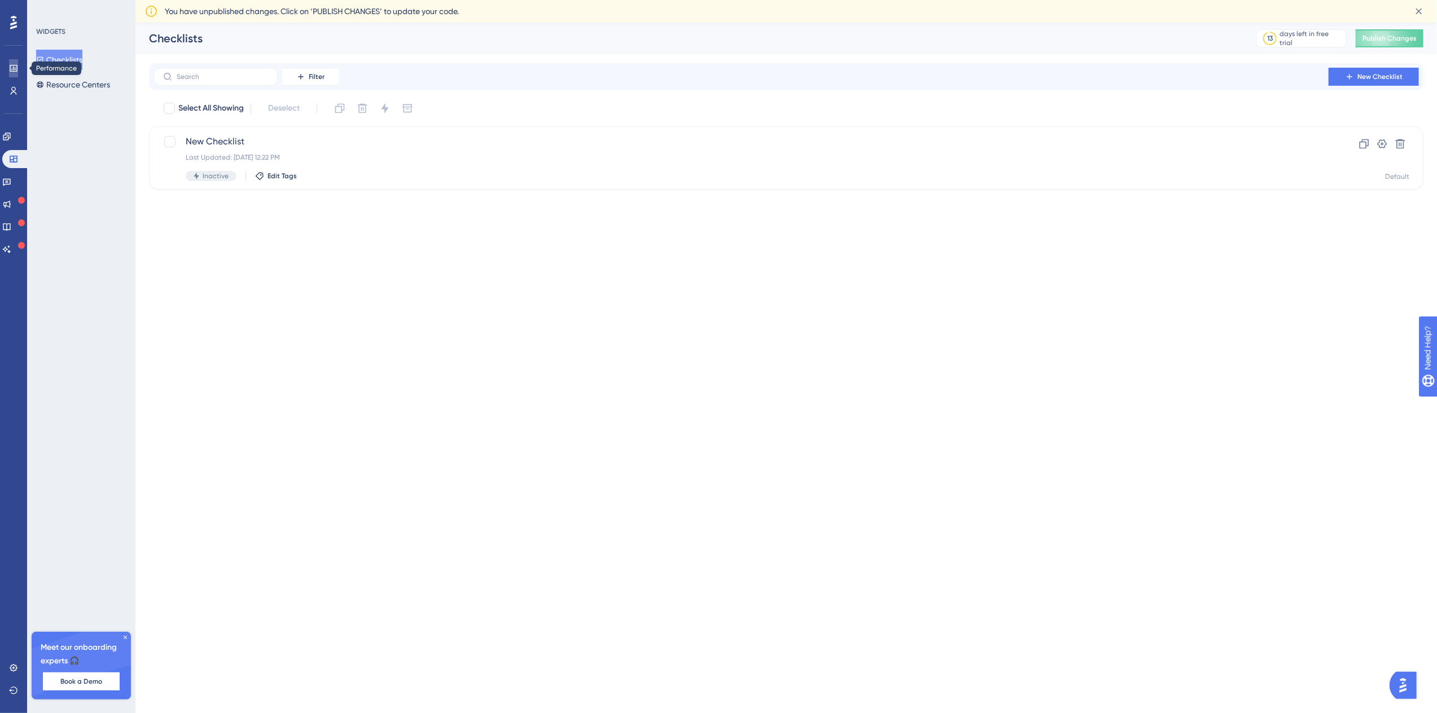
click at [14, 69] on icon at bounding box center [13, 68] width 9 height 9
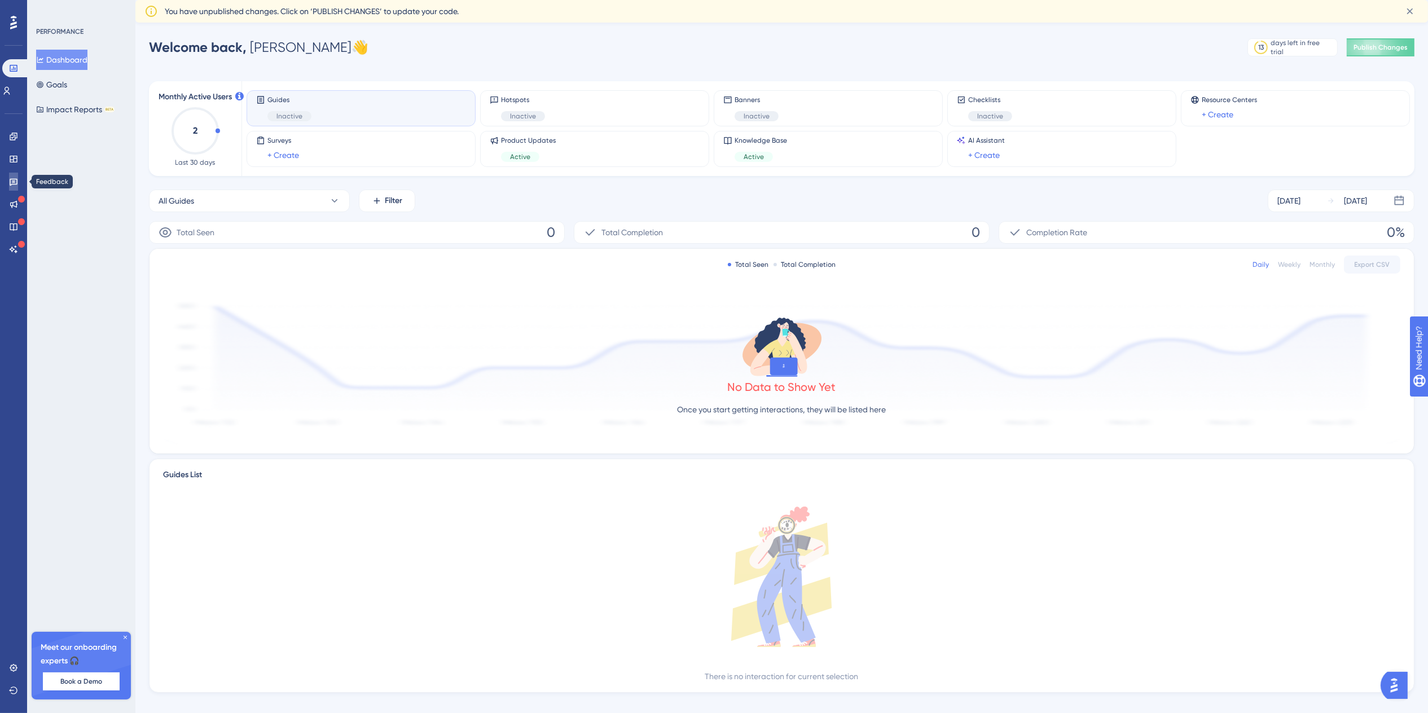
click at [9, 182] on link at bounding box center [13, 182] width 9 height 18
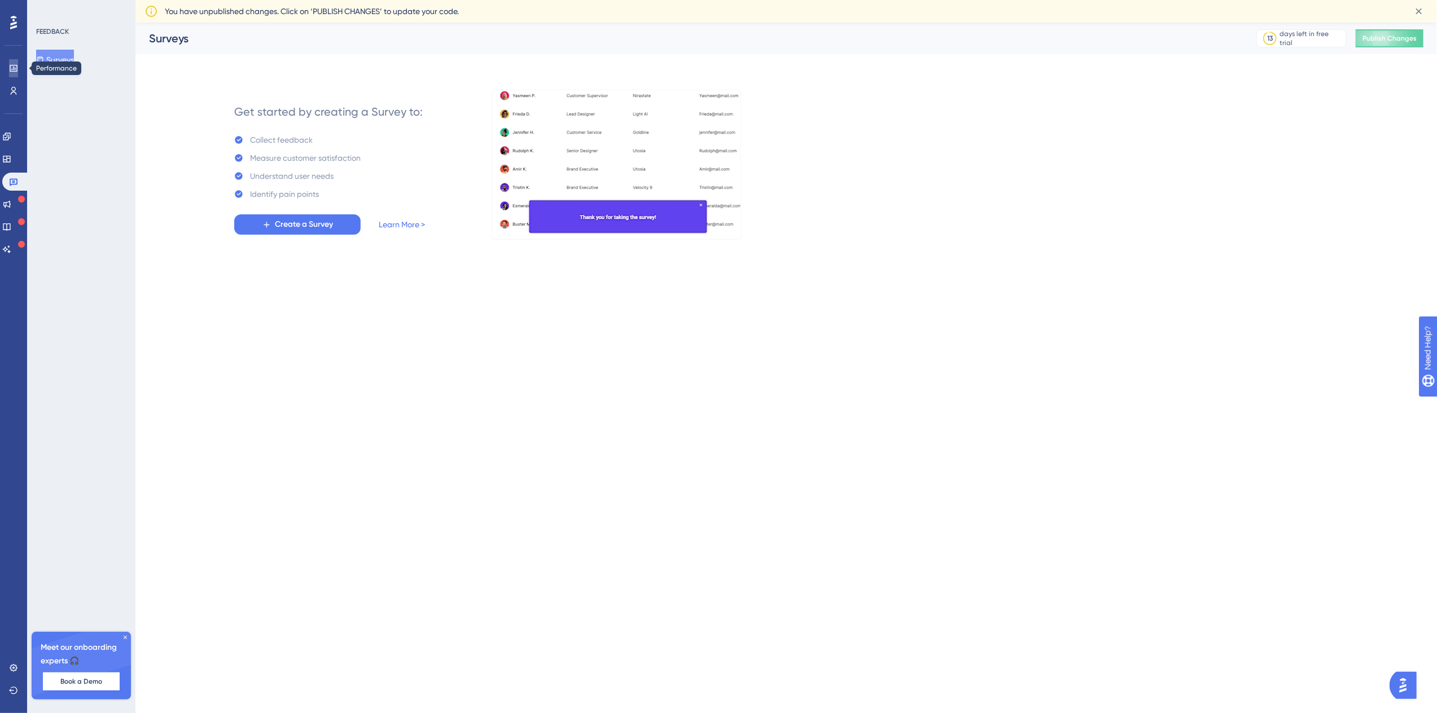
click at [14, 64] on icon at bounding box center [13, 68] width 9 height 9
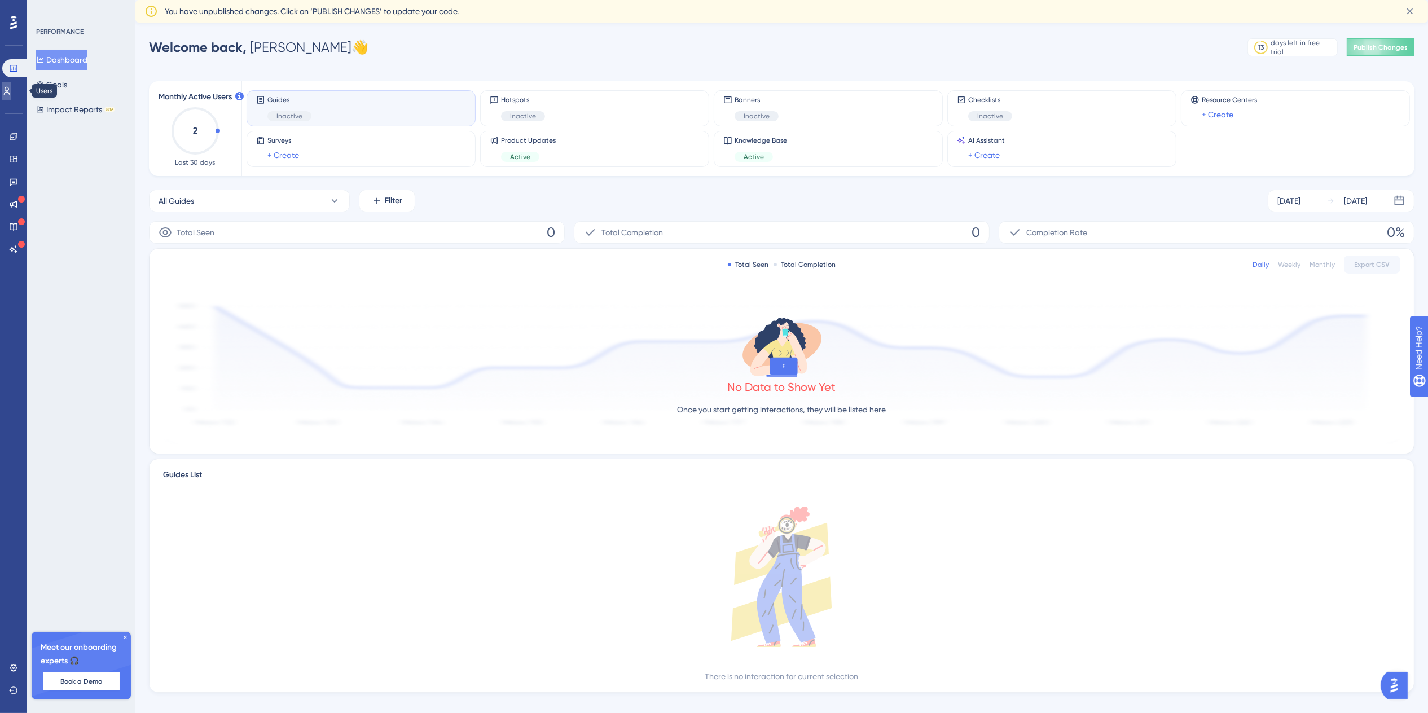
click at [11, 85] on link at bounding box center [6, 91] width 9 height 18
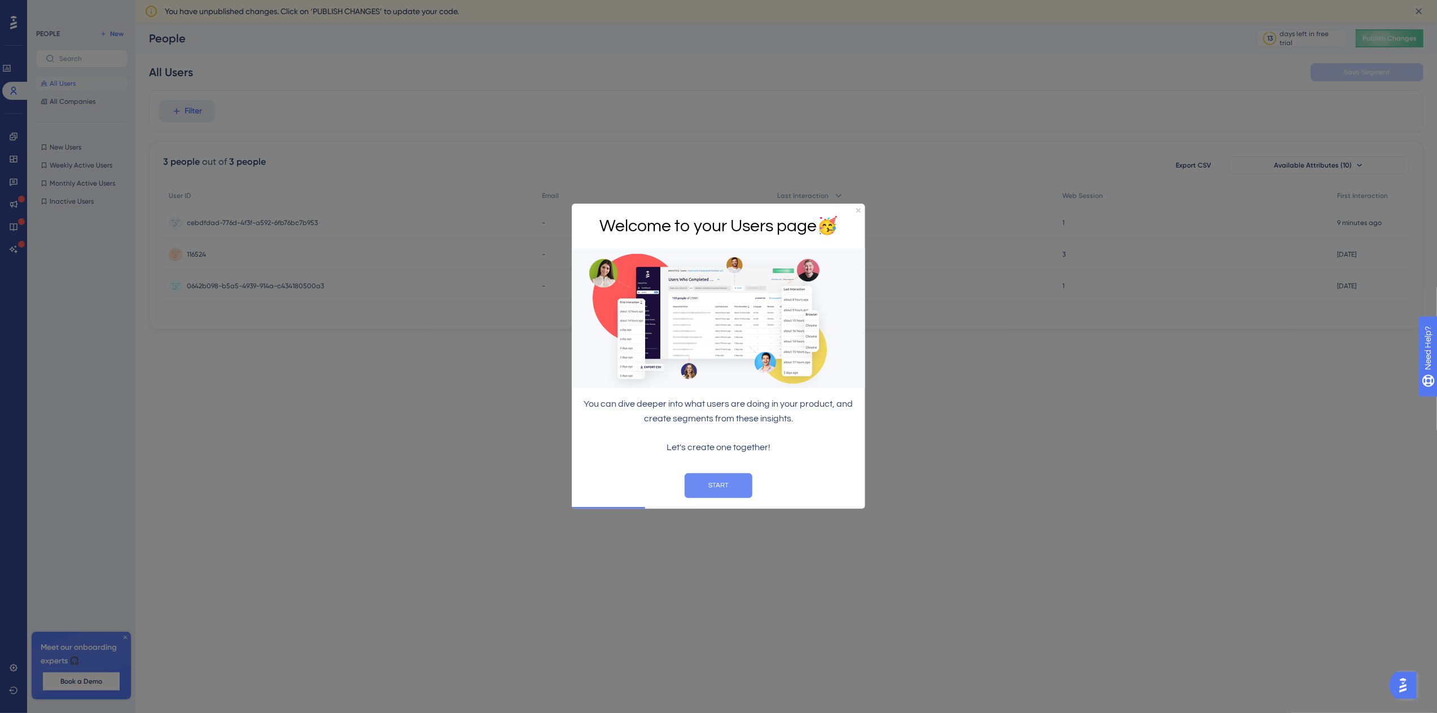
drag, startPoint x: 708, startPoint y: 486, endPoint x: 1280, endPoint y: 688, distance: 607.0
click at [709, 486] on button "START" at bounding box center [718, 485] width 68 height 25
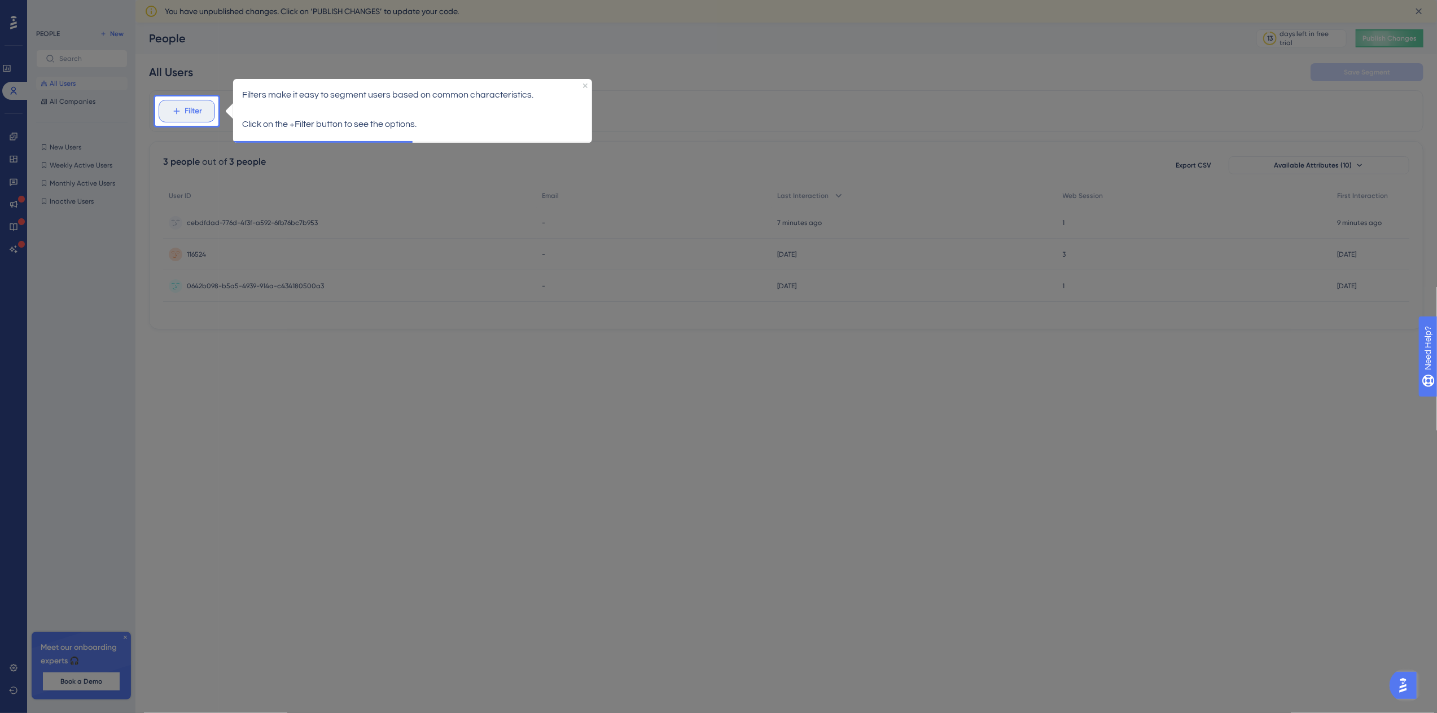
click at [190, 111] on span "Filter" at bounding box center [193, 111] width 17 height 14
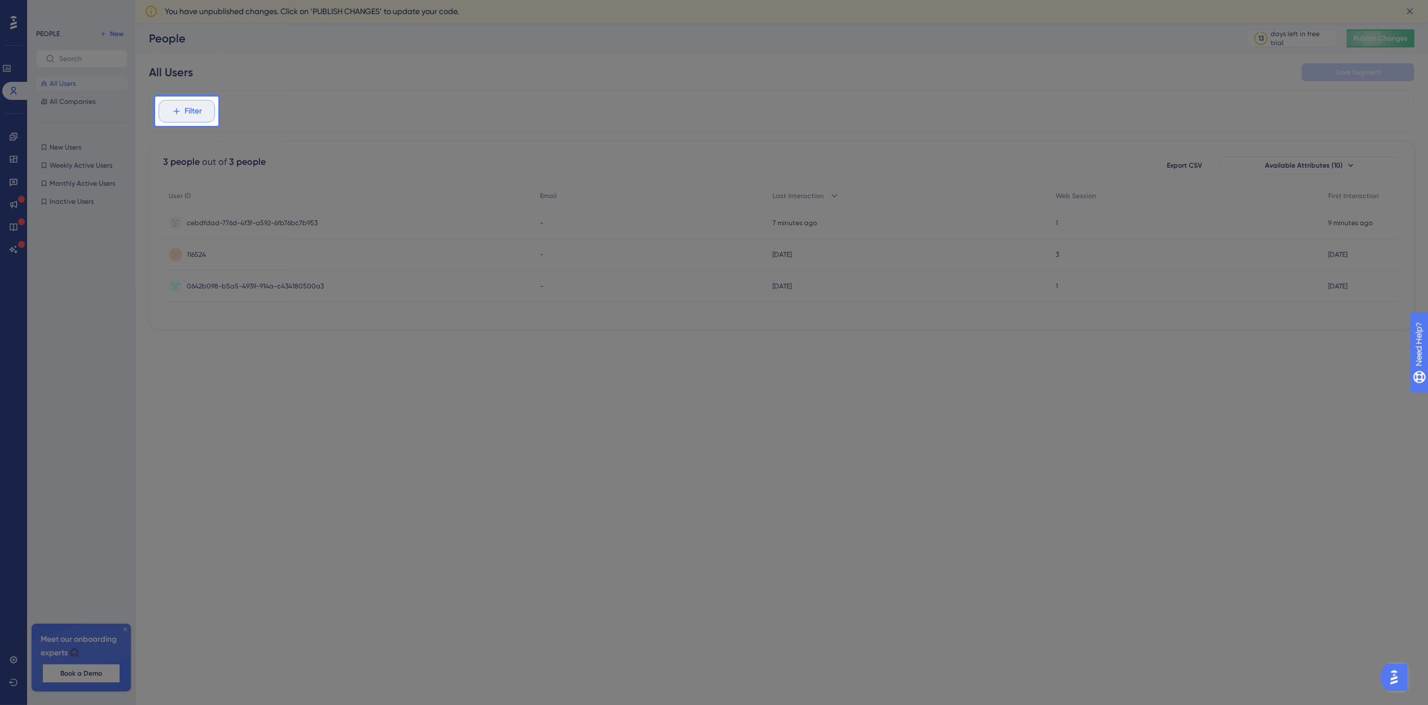
scroll to position [63, 0]
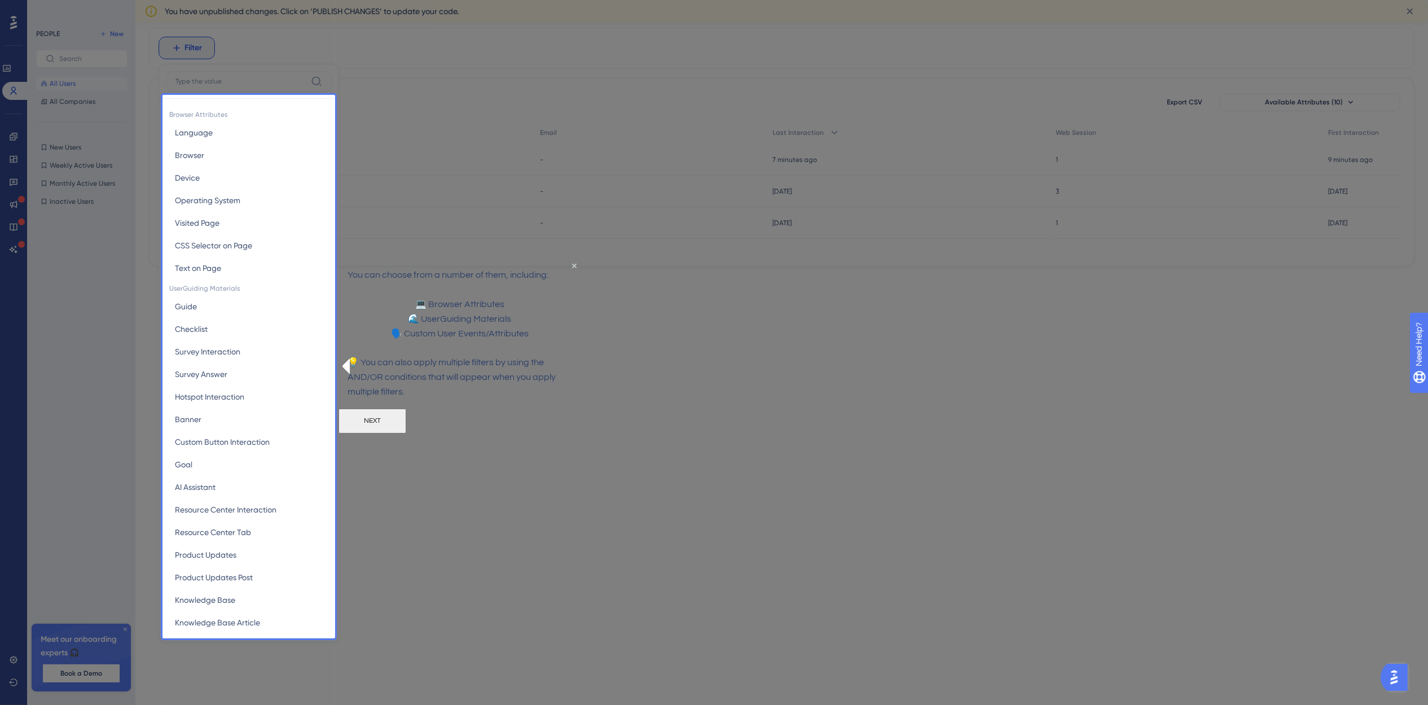
click at [406, 433] on button "NEXT" at bounding box center [372, 420] width 68 height 25
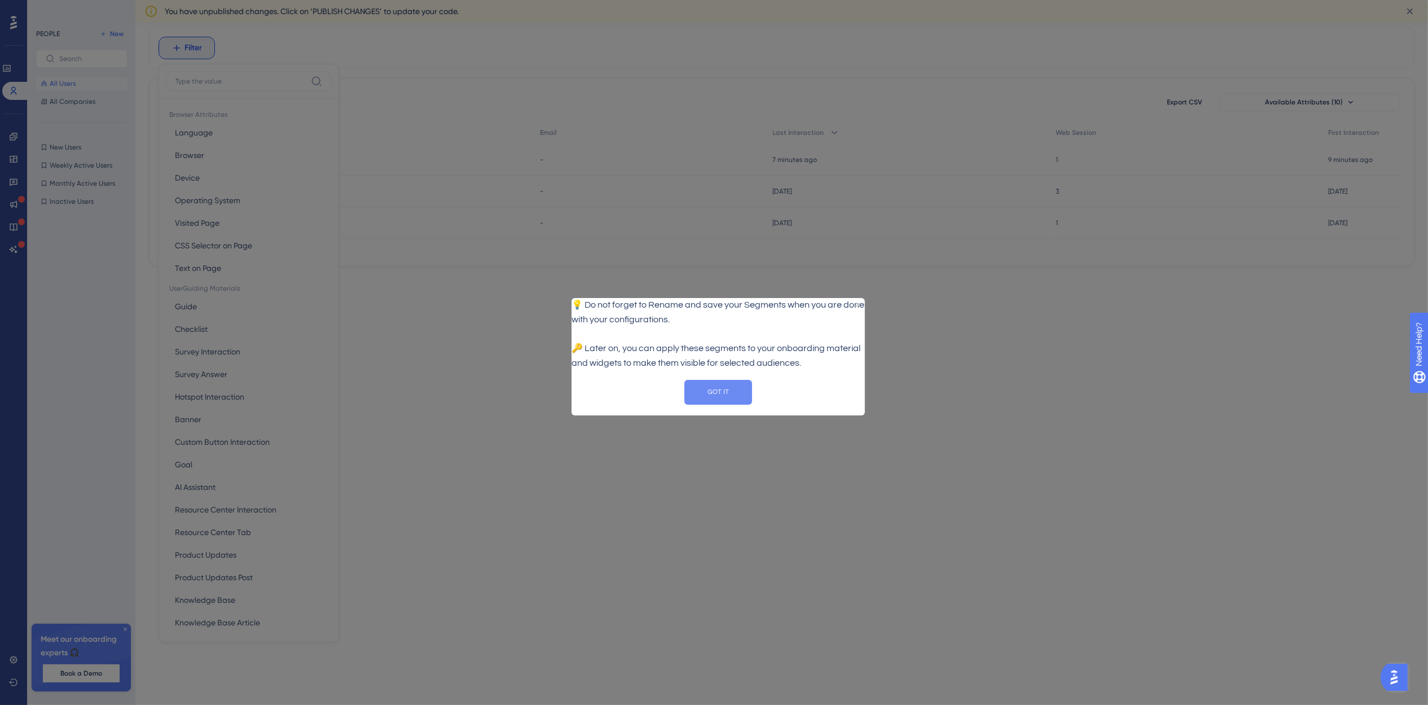
click at [718, 404] on button "GOT IT" at bounding box center [718, 391] width 68 height 25
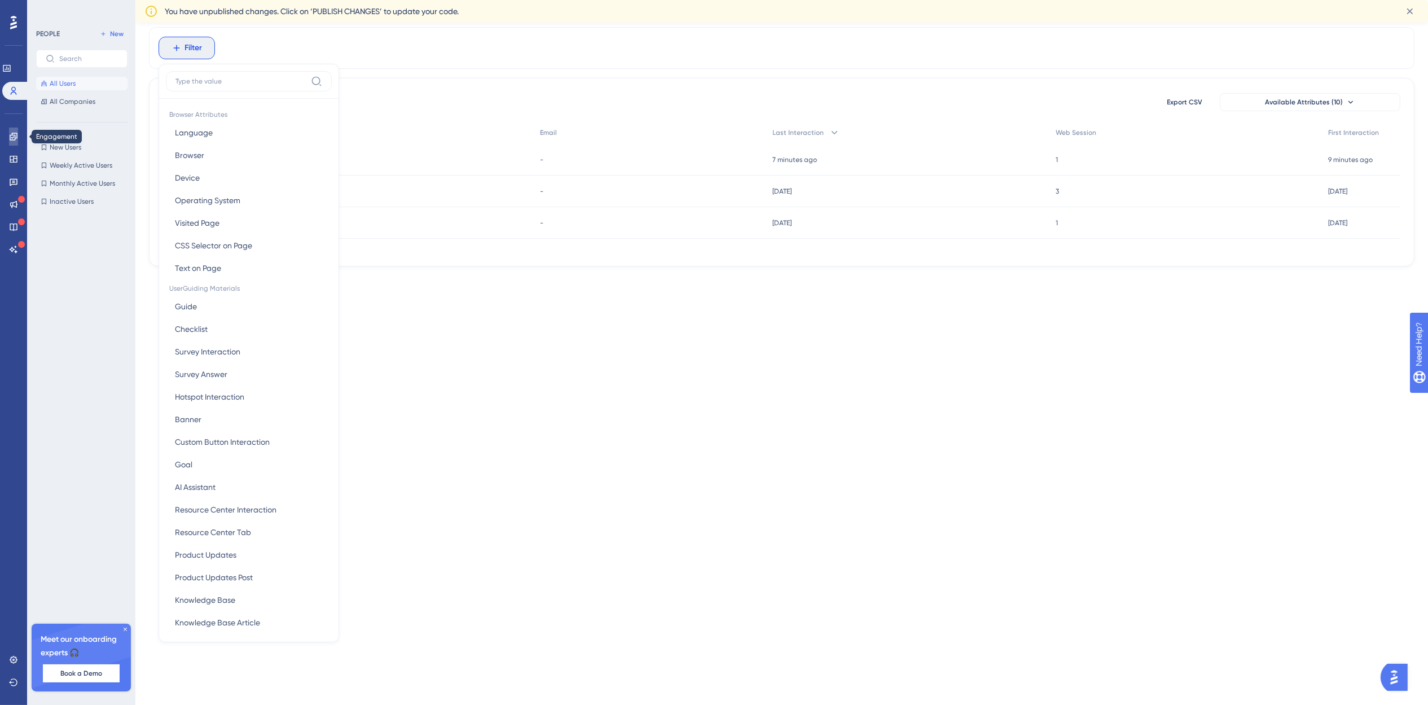
click at [13, 137] on icon at bounding box center [13, 136] width 7 height 7
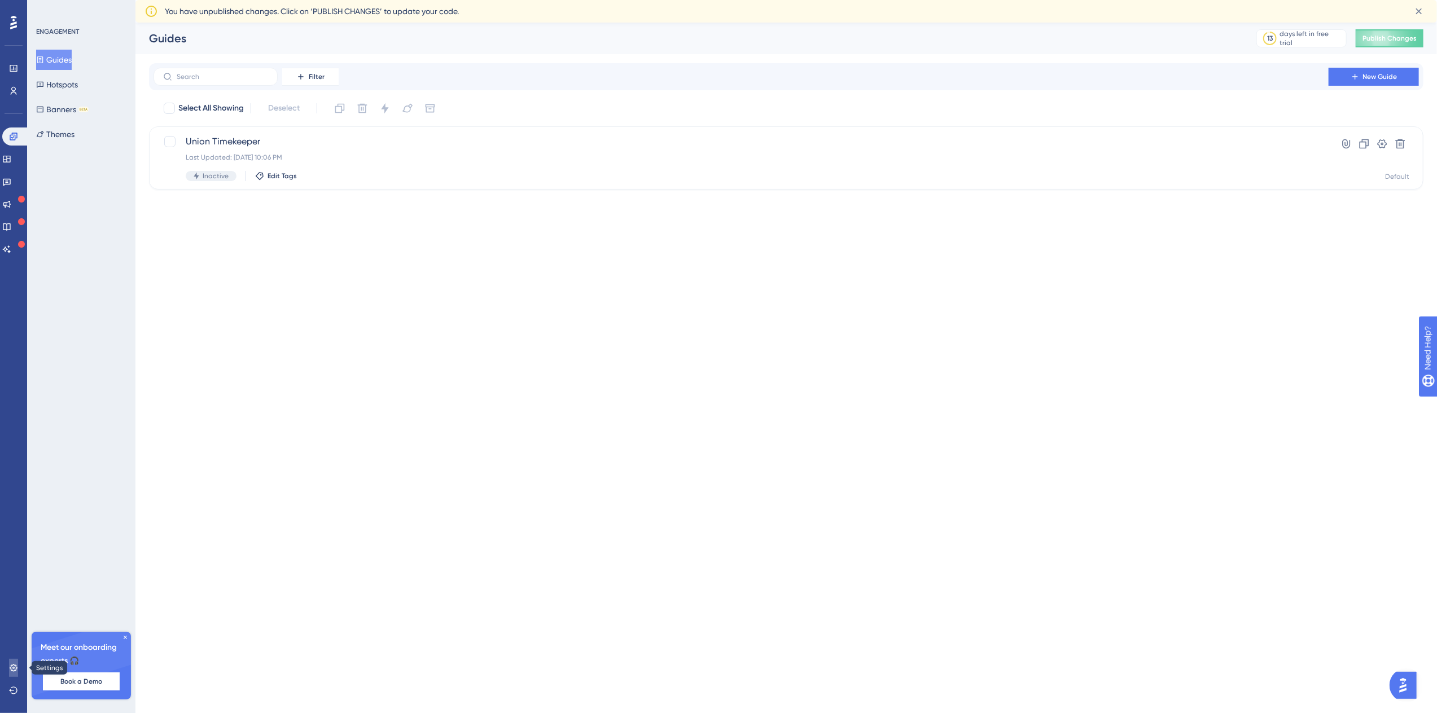
click at [15, 662] on link at bounding box center [13, 668] width 9 height 18
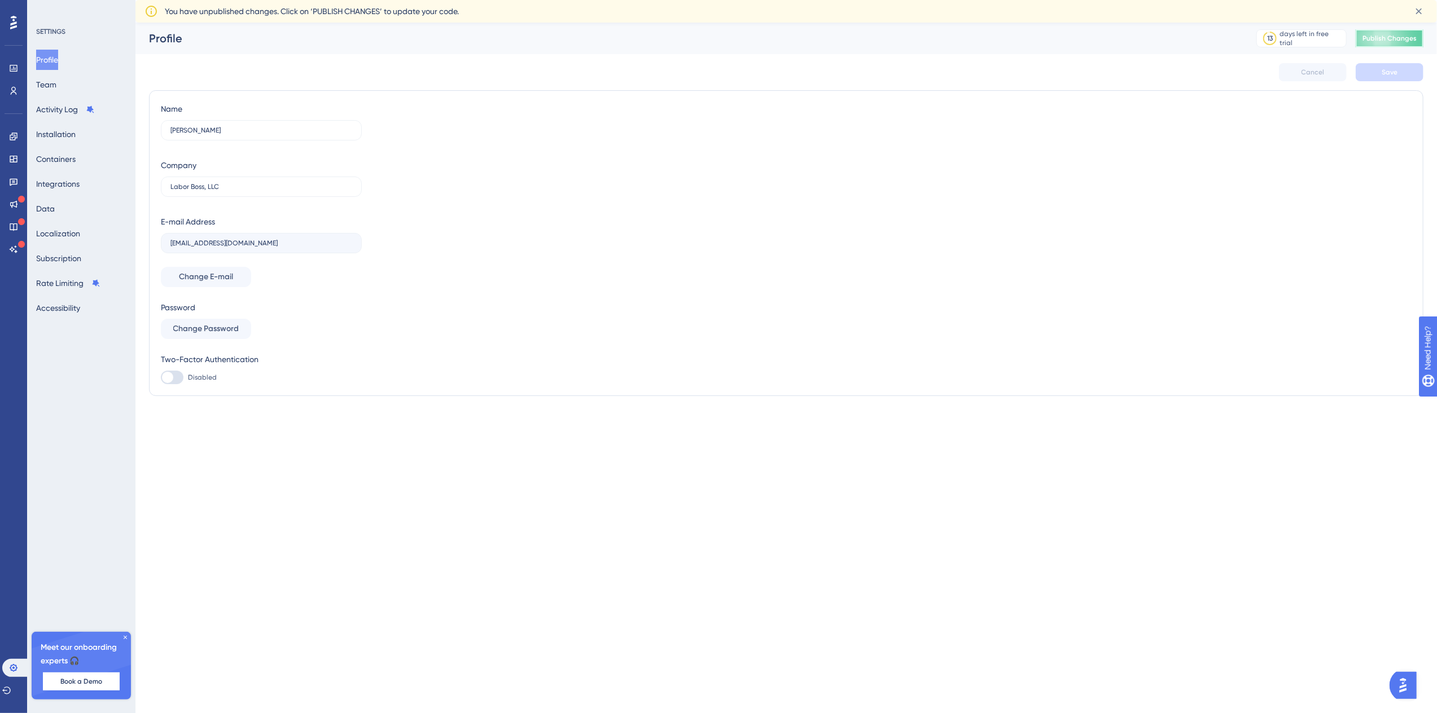
click at [1368, 35] on button "Publish Changes" at bounding box center [1390, 38] width 68 height 18
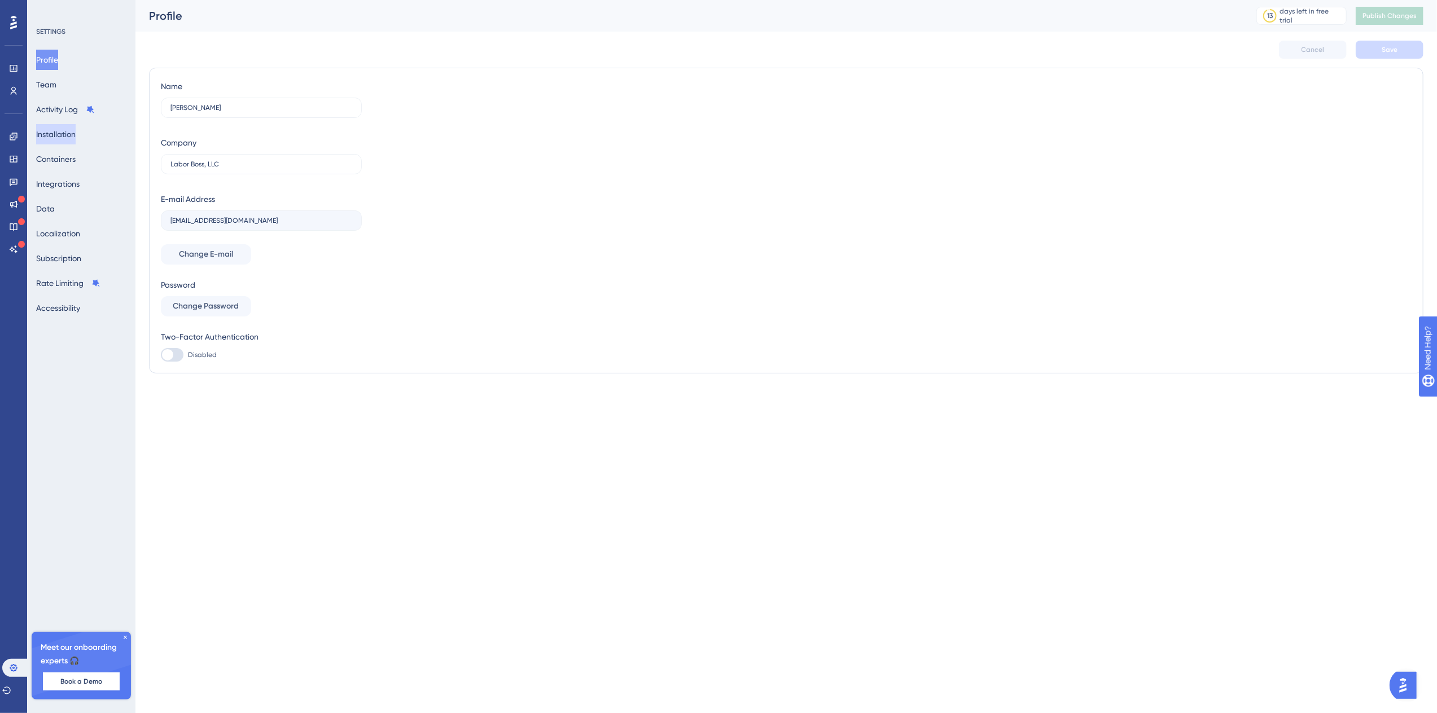
click at [72, 133] on button "Installation" at bounding box center [56, 134] width 40 height 20
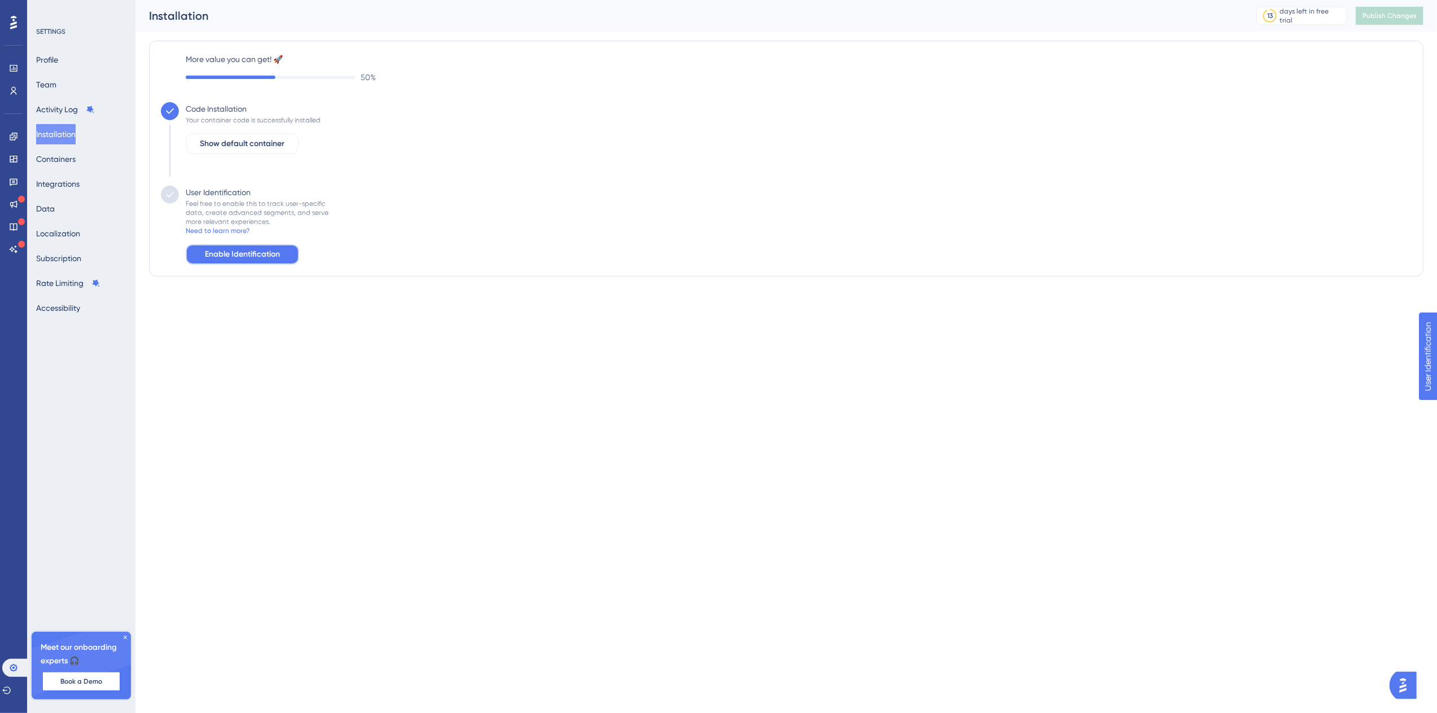
click at [214, 258] on span "Enable Identification" at bounding box center [242, 255] width 75 height 14
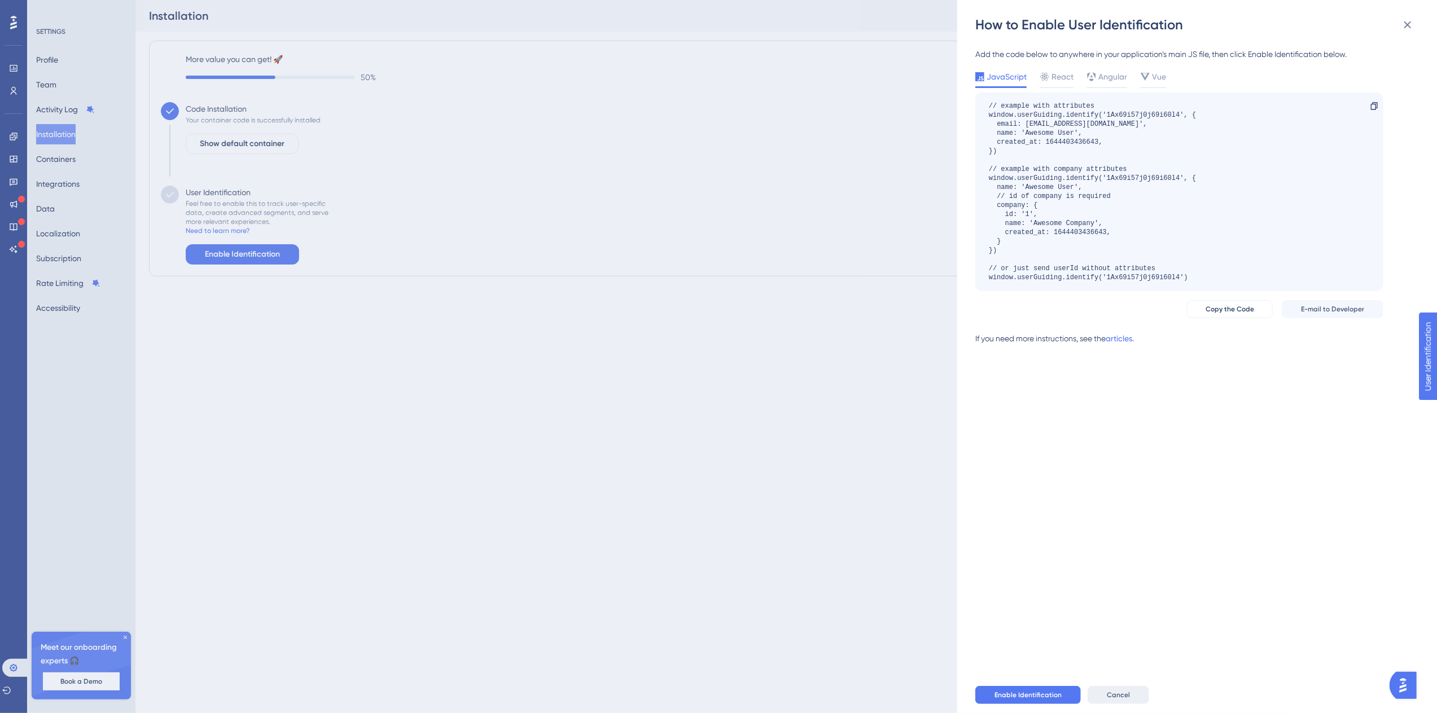
click at [1111, 691] on span "Cancel" at bounding box center [1118, 695] width 23 height 9
